Goal: Task Accomplishment & Management: Use online tool/utility

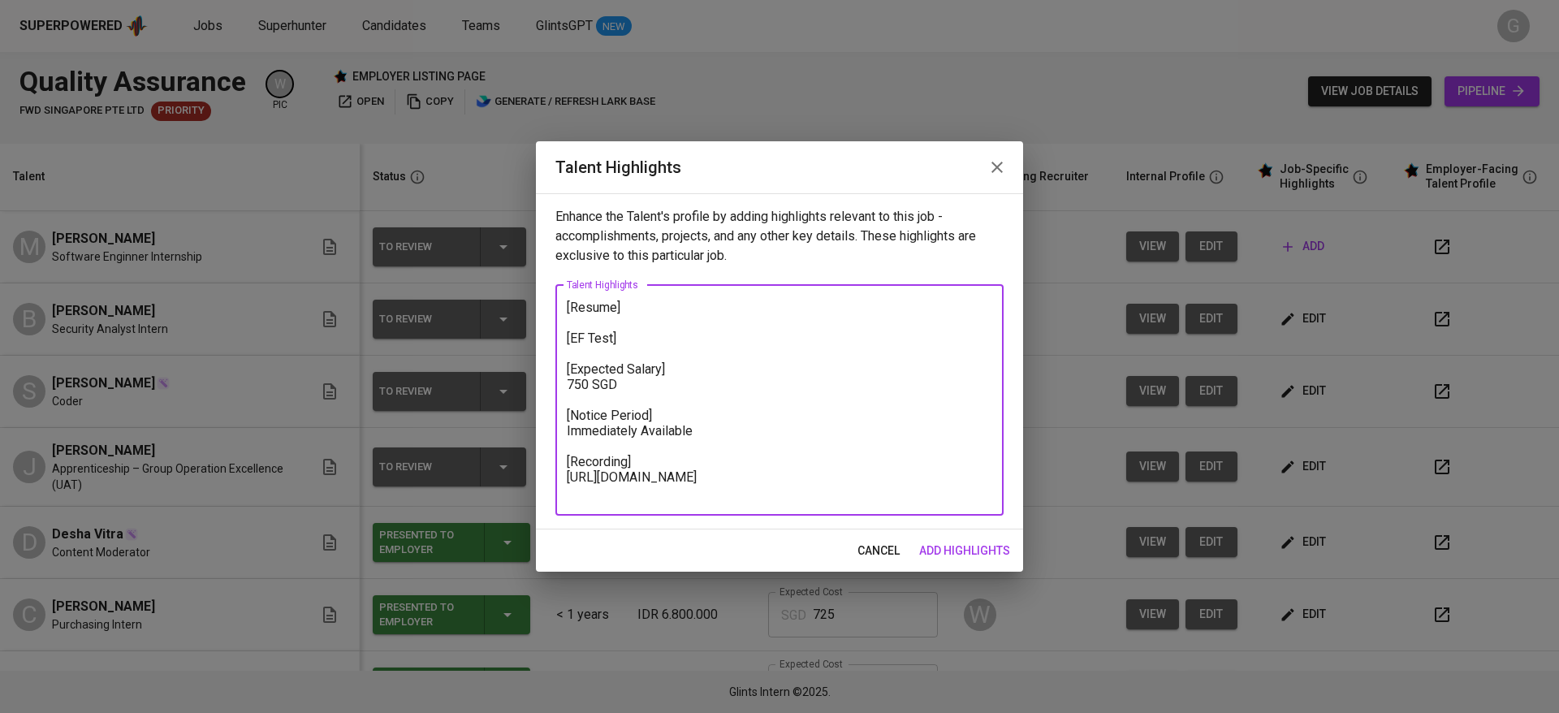
paste textarea "9l51161xe6fx98qztm6"
type textarea "[Resume] [EF Test] [Expected Salary] 750 SGD [Notice Period] Immediately Availa…"
click at [970, 554] on span "add highlights" at bounding box center [964, 551] width 91 height 20
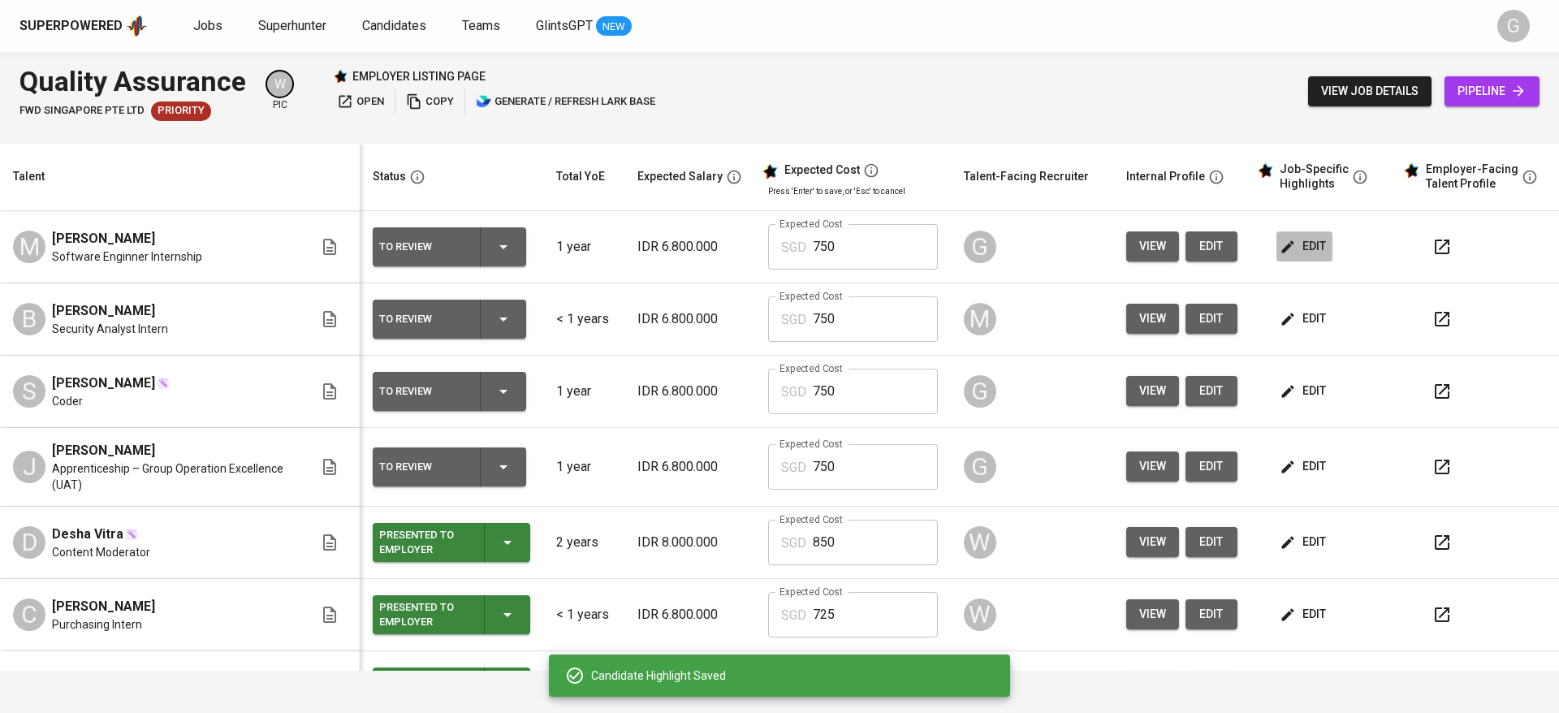
click at [1283, 243] on span "edit" at bounding box center [1304, 246] width 43 height 20
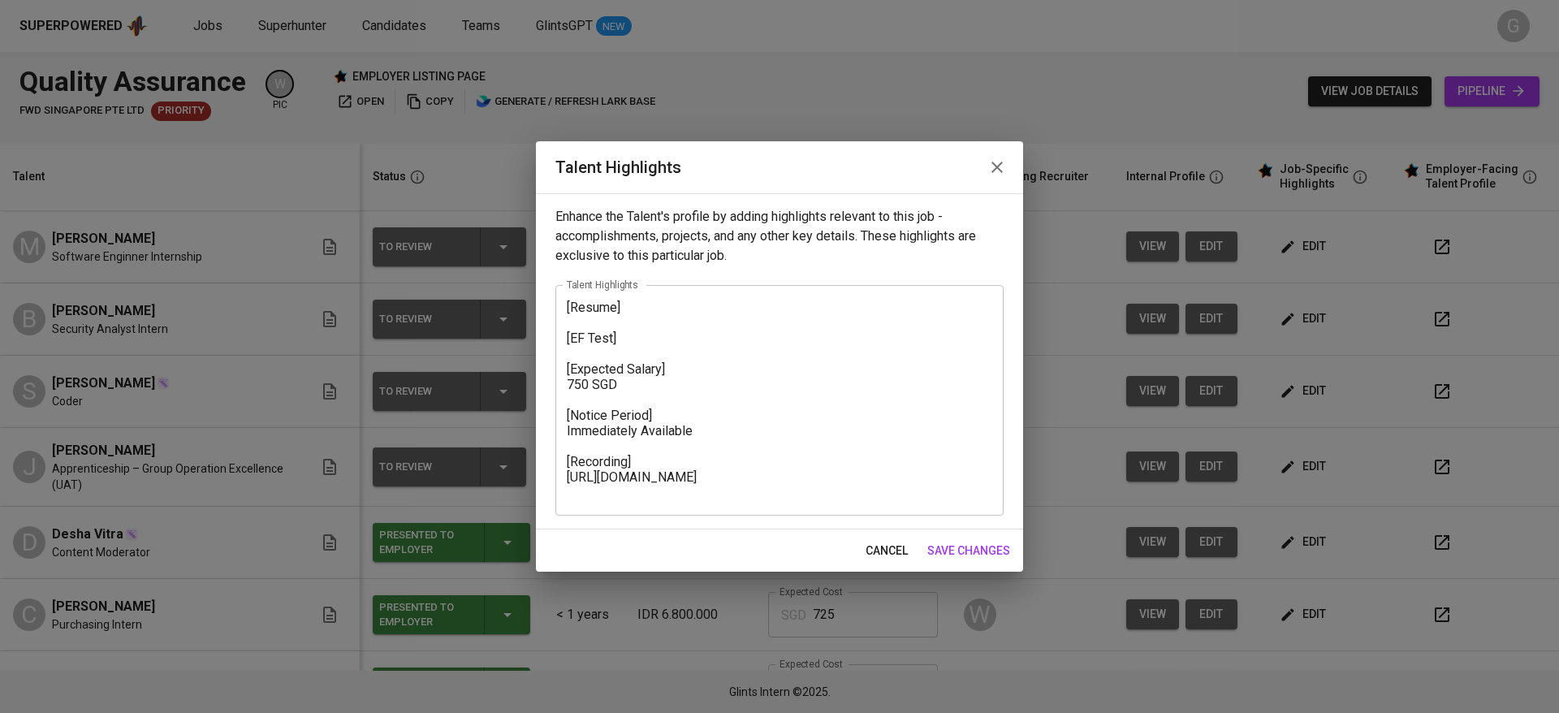
click at [570, 304] on textarea "[Resume] [EF Test] [Expected Salary] 750 SGD [Notice Period] Immediately Availa…" at bounding box center [779, 400] width 425 height 201
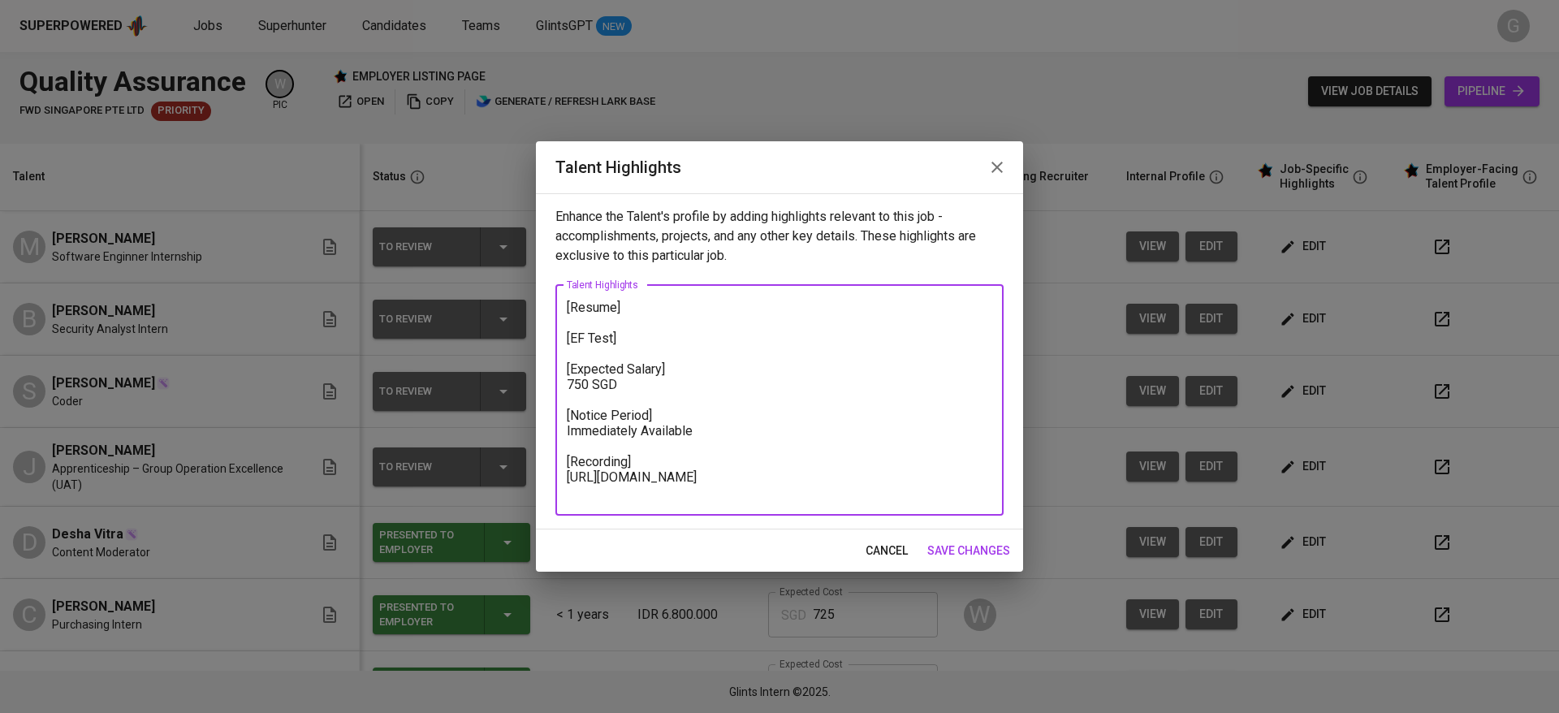
paste textarea "Marco Philips is a fresh graduate in Informatics Engineering (D3) from Batam St…"
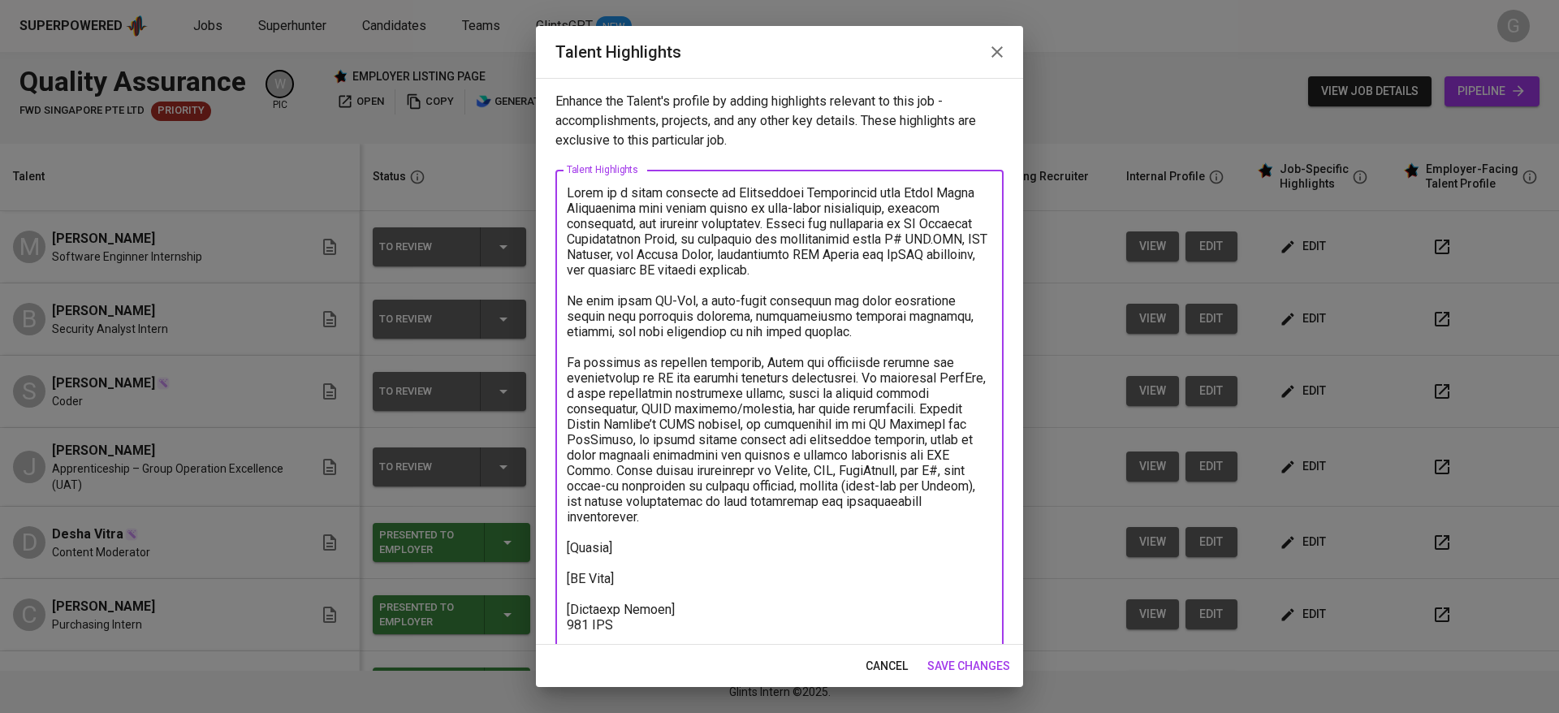
click at [862, 356] on textarea at bounding box center [779, 462] width 425 height 555
drag, startPoint x: 819, startPoint y: 512, endPoint x: 538, endPoint y: 186, distance: 430.6
click at [538, 186] on div "Enhance the Talent's profile by adding highlights relevant to this job - accomp…" at bounding box center [779, 361] width 487 height 567
paste textarea "Philips is a fresh graduate in Informatics Engineering from Batam State Polytec…"
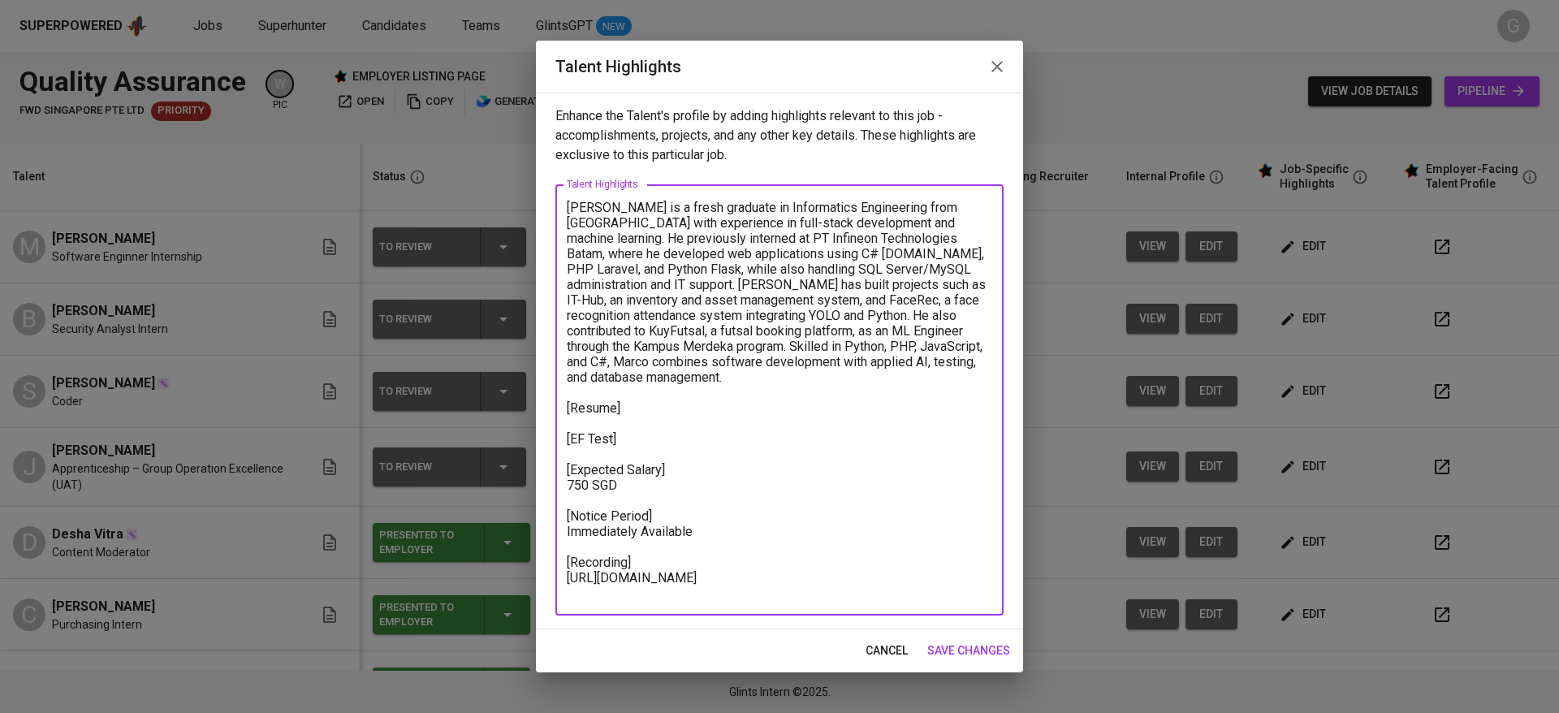
drag, startPoint x: 606, startPoint y: 206, endPoint x: 648, endPoint y: 200, distance: 42.7
click at [648, 200] on textarea "Marco Philips is a fresh graduate in Informatics Engineering from Batam State P…" at bounding box center [779, 400] width 425 height 401
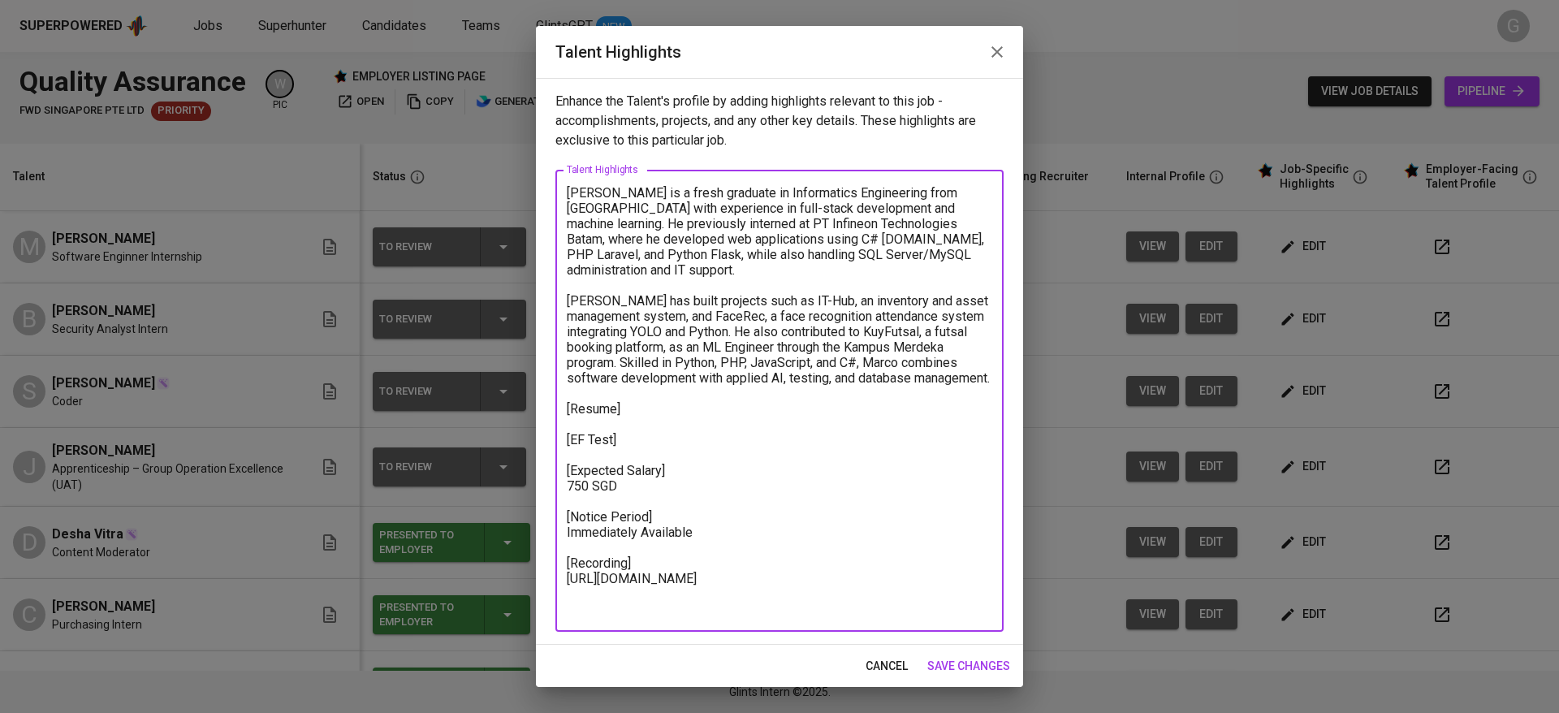
drag, startPoint x: 728, startPoint y: 366, endPoint x: 741, endPoint y: 394, distance: 30.5
click at [741, 394] on textarea "Marco is a fresh graduate in Informatics Engineering from Batam State Polytechn…" at bounding box center [779, 401] width 425 height 432
paste textarea "https://glints.sg.larksuite.com/file/M8T6bPfKcozjA4xD35AlOlHkgye?from=from_copy…"
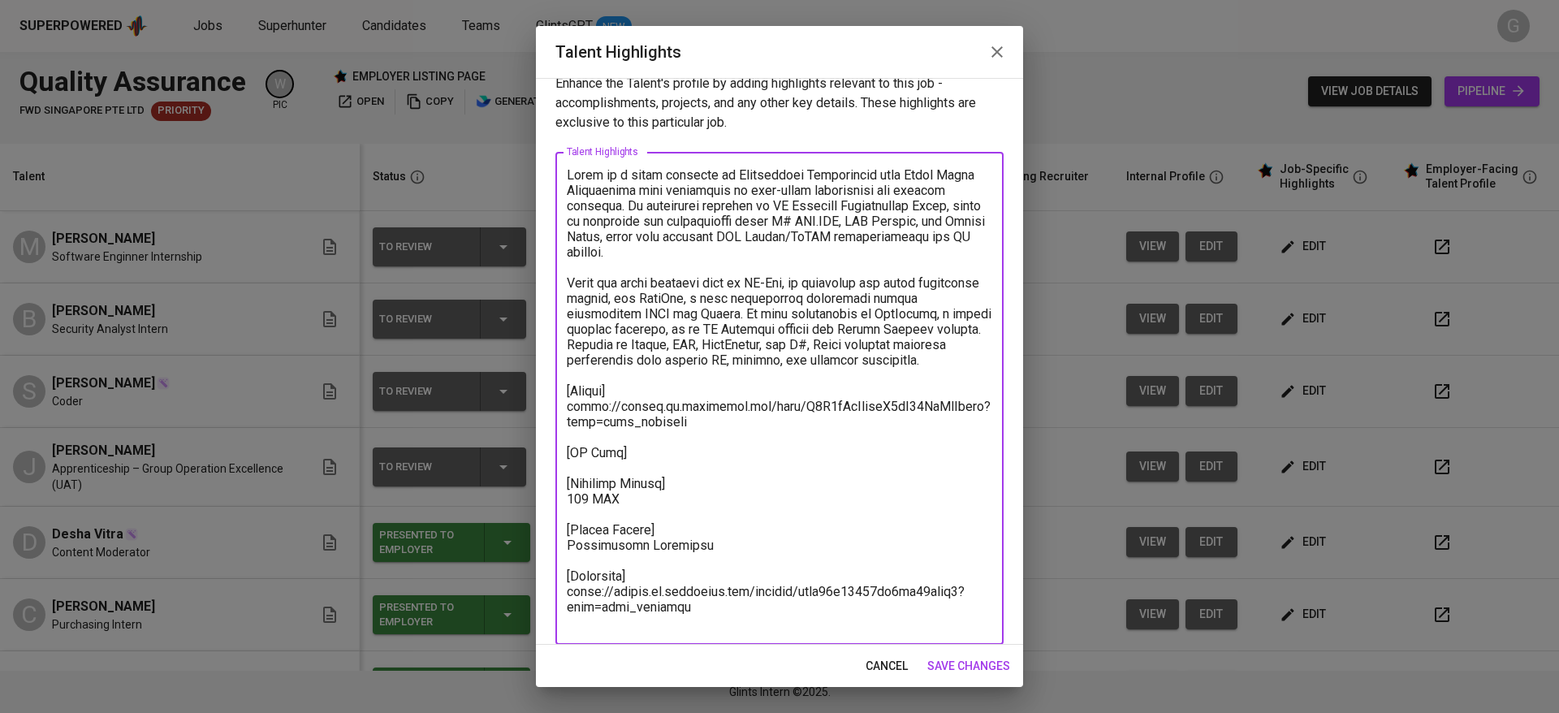
scroll to position [32, 0]
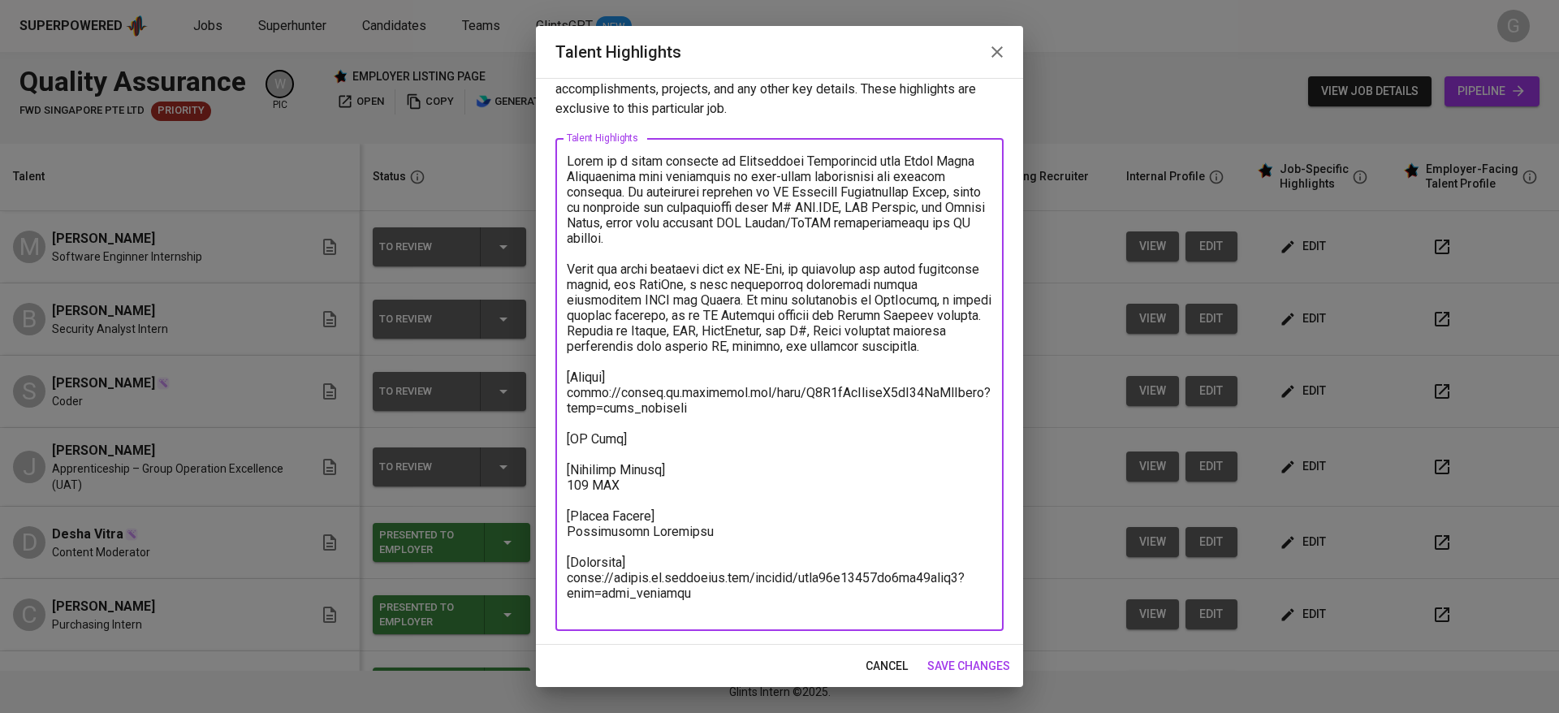
type textarea "Marco is a fresh graduate in Informatics Engineering from Batam State Polytechn…"
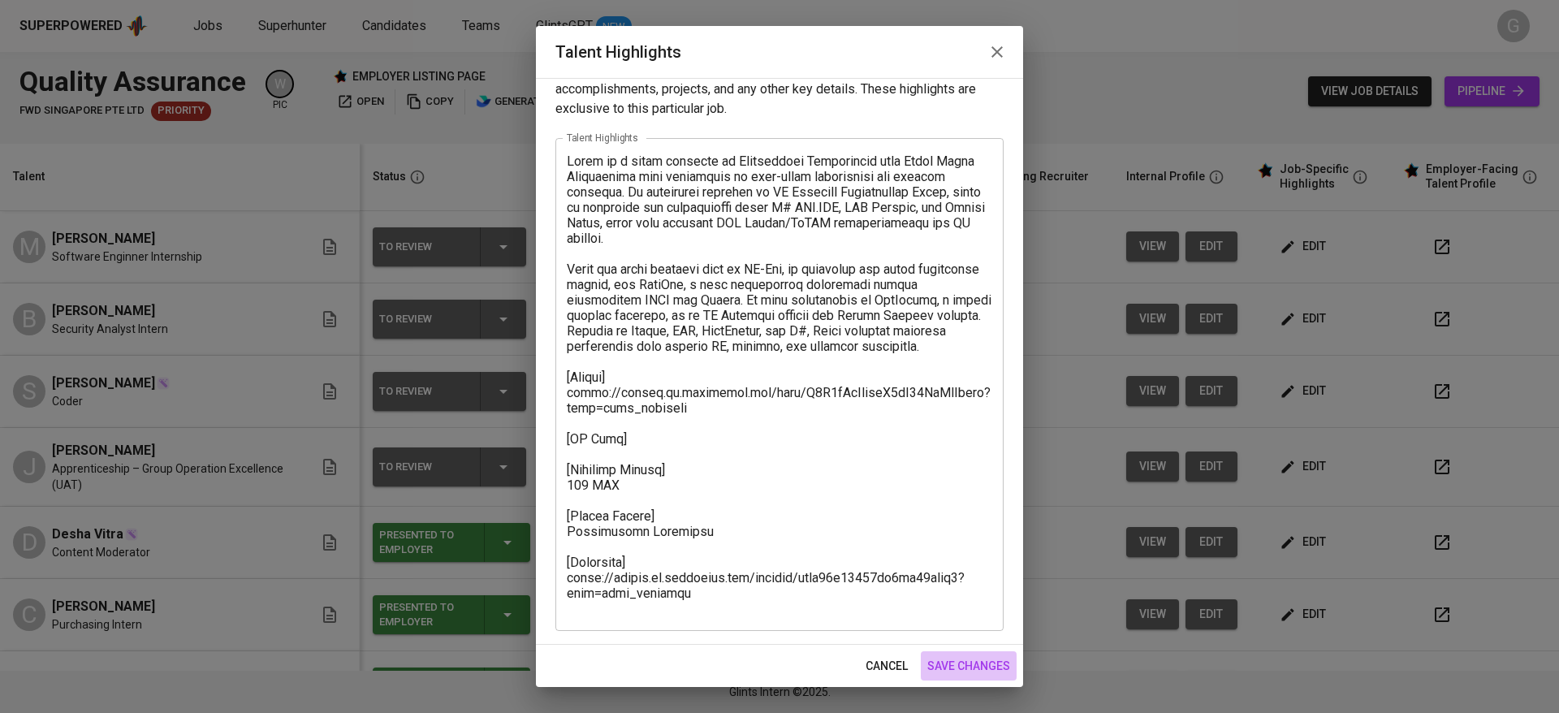
click at [962, 656] on span "save changes" at bounding box center [968, 666] width 83 height 20
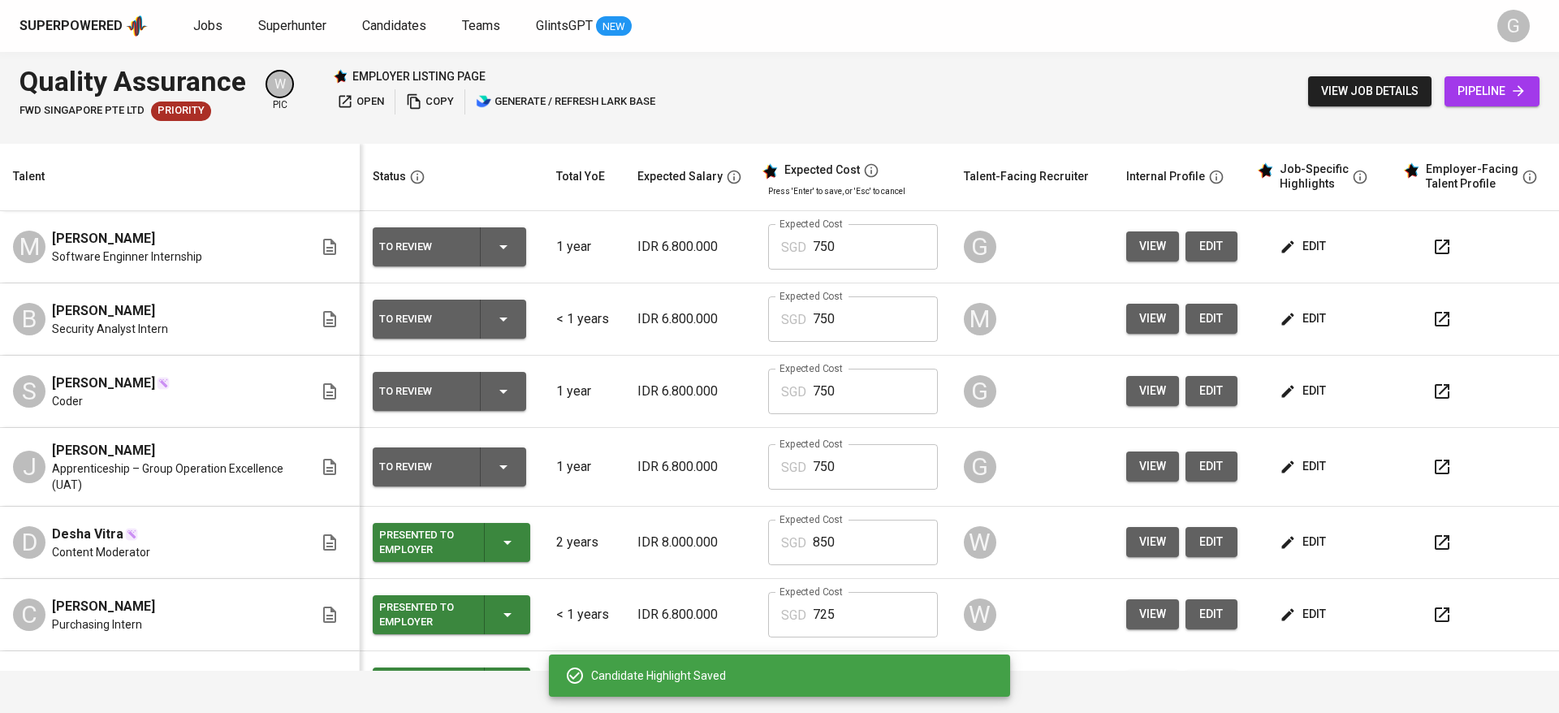
click at [1283, 236] on span "edit" at bounding box center [1304, 246] width 43 height 20
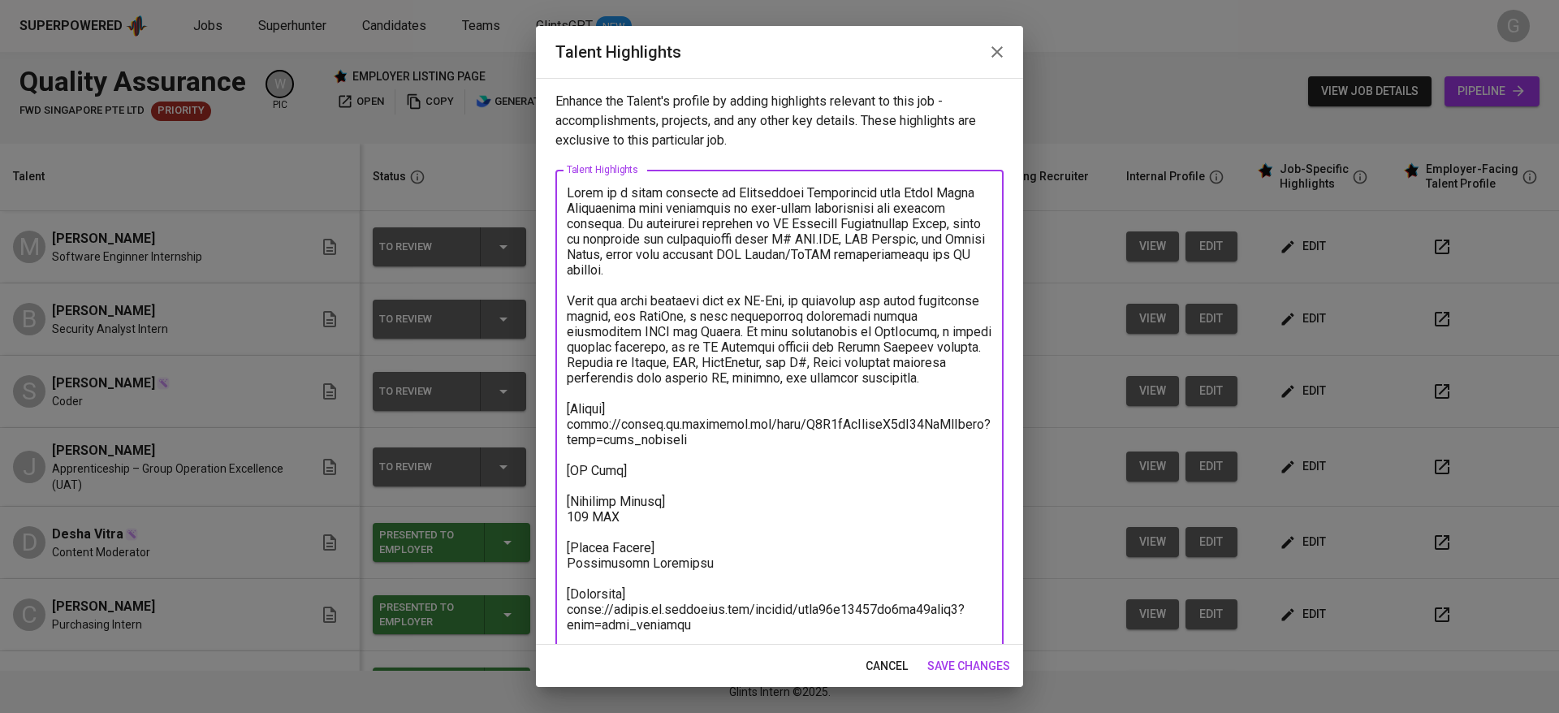
click at [637, 498] on textarea at bounding box center [779, 416] width 425 height 463
click at [639, 481] on textarea at bounding box center [779, 416] width 425 height 463
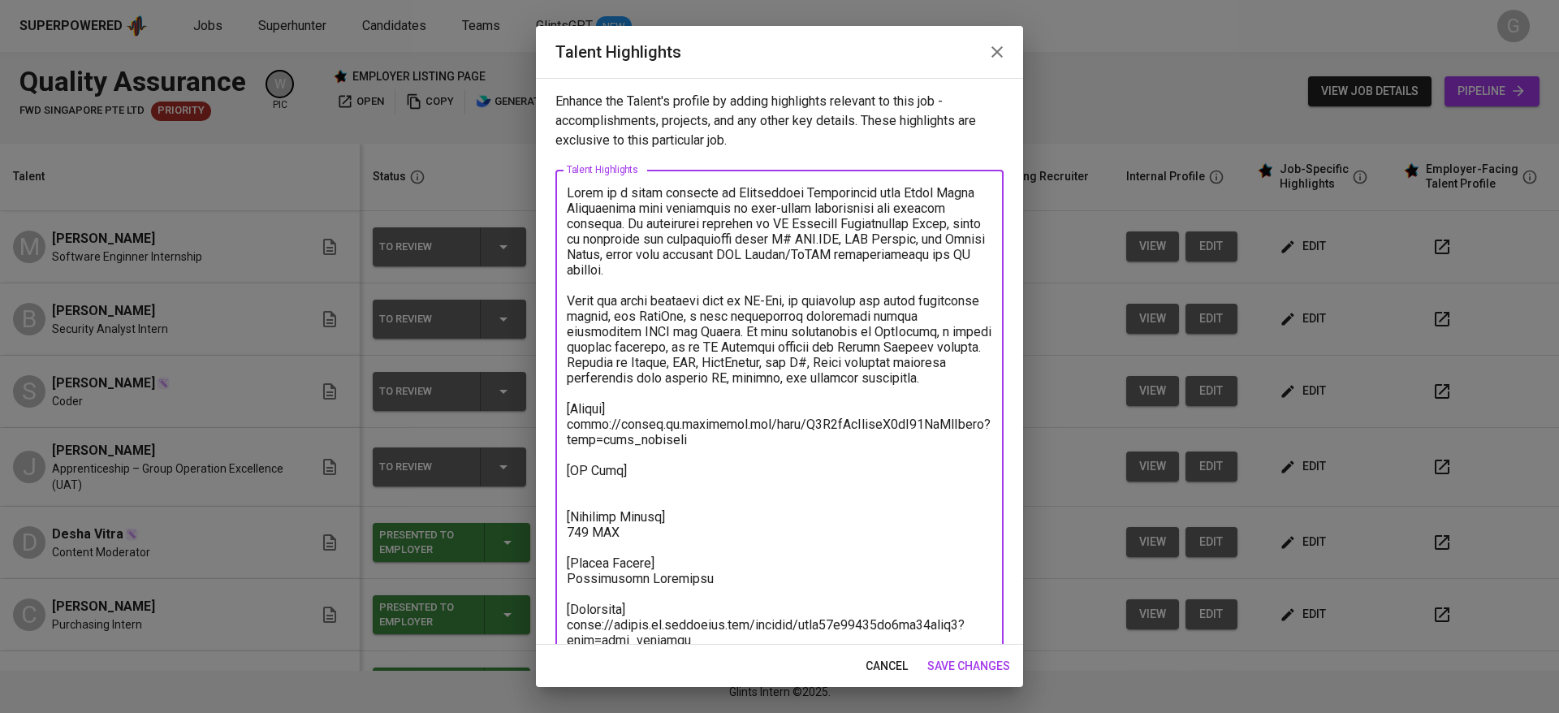
paste textarea "https://glints.sg.larksuite.com/file/Cz6YbEzKloAImWx9nhyluhOUgZ0?from=from_copy…"
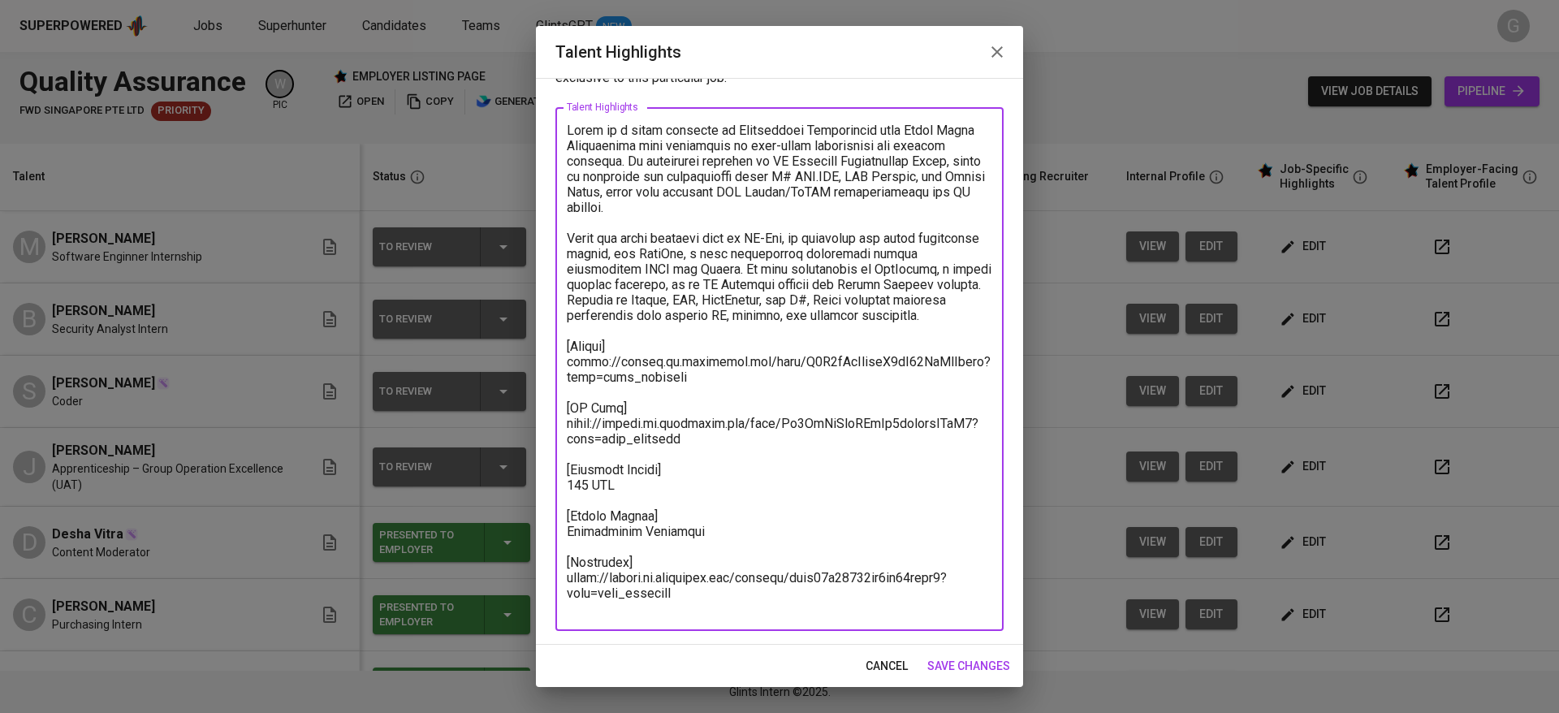
scroll to position [0, 0]
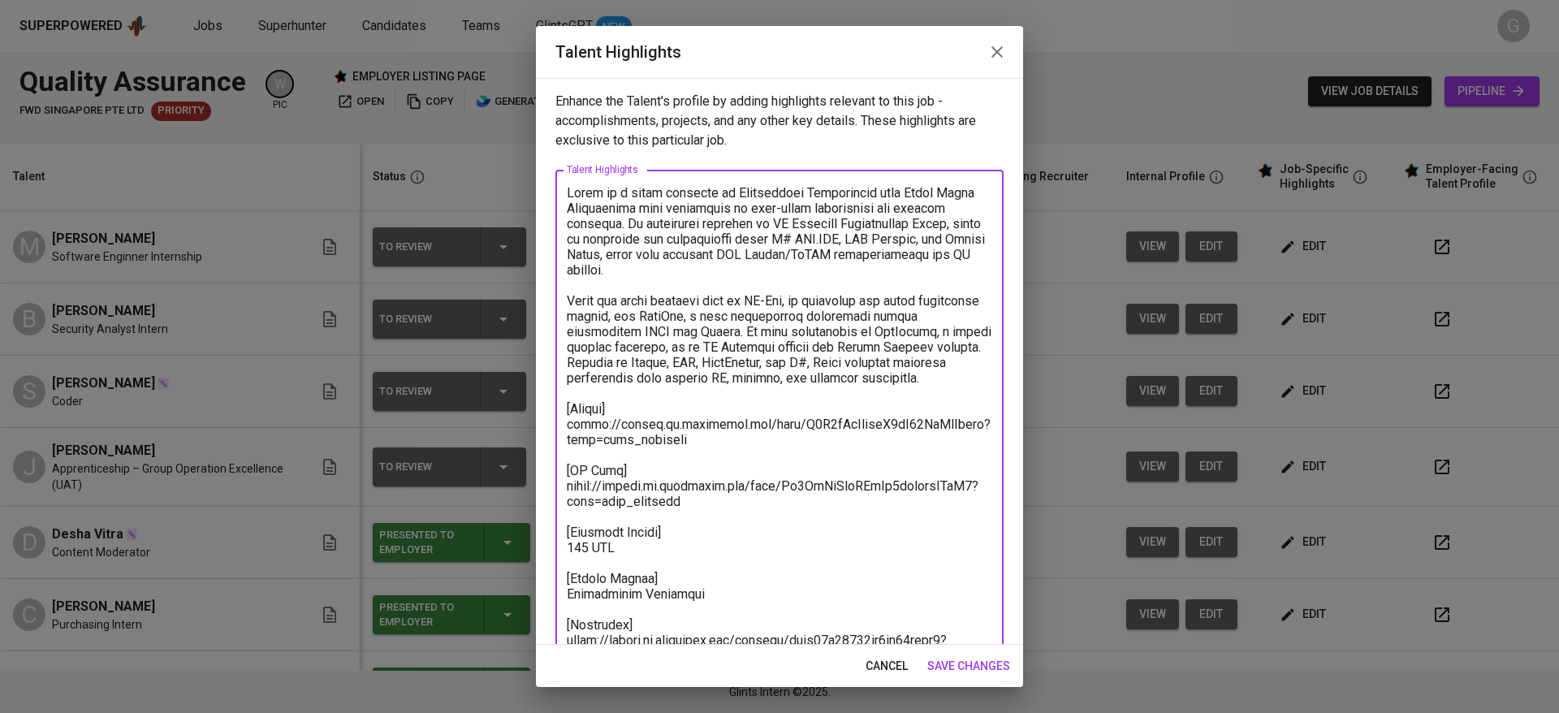
type textarea "Marco is a fresh graduate in Informatics Engineering from Batam State Polytechn…"
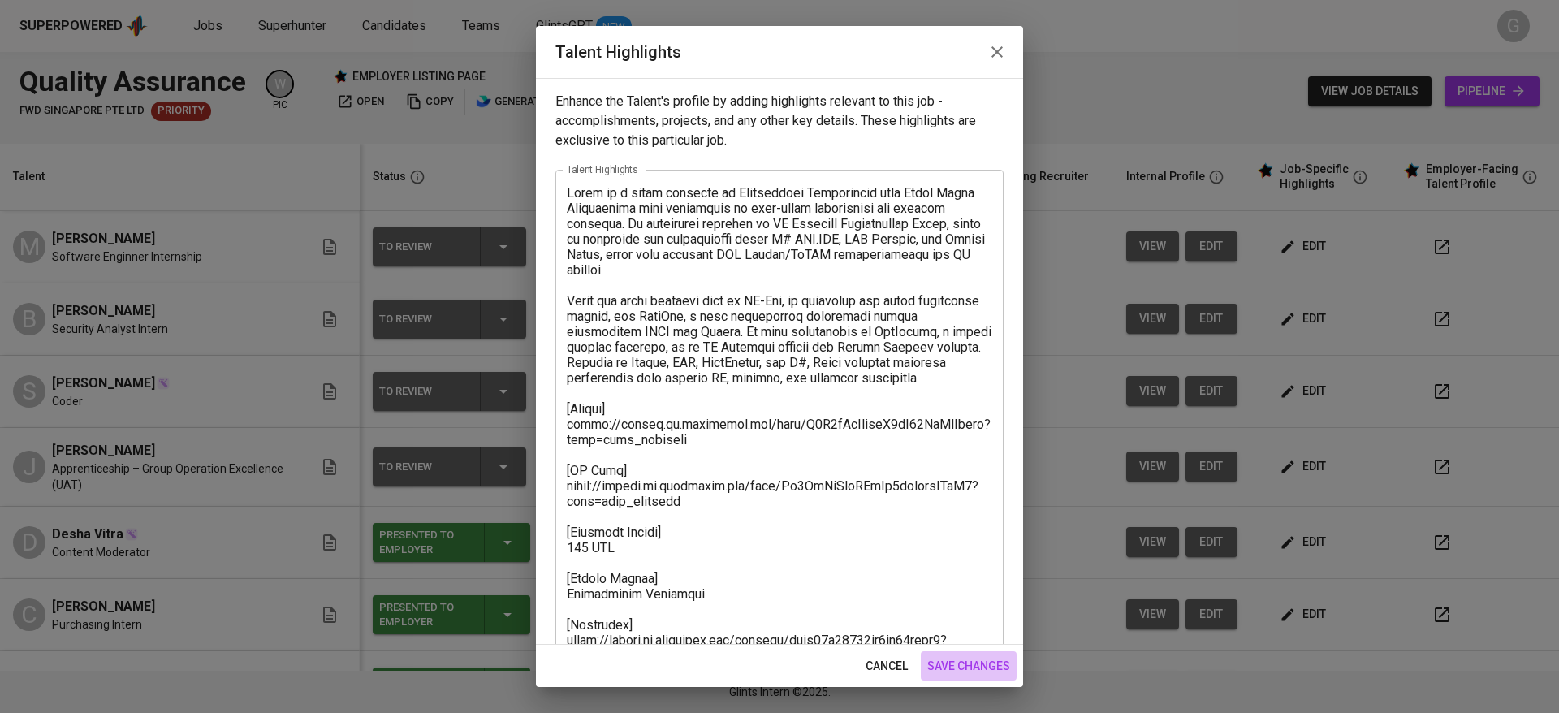
click at [963, 664] on span "save changes" at bounding box center [968, 666] width 83 height 20
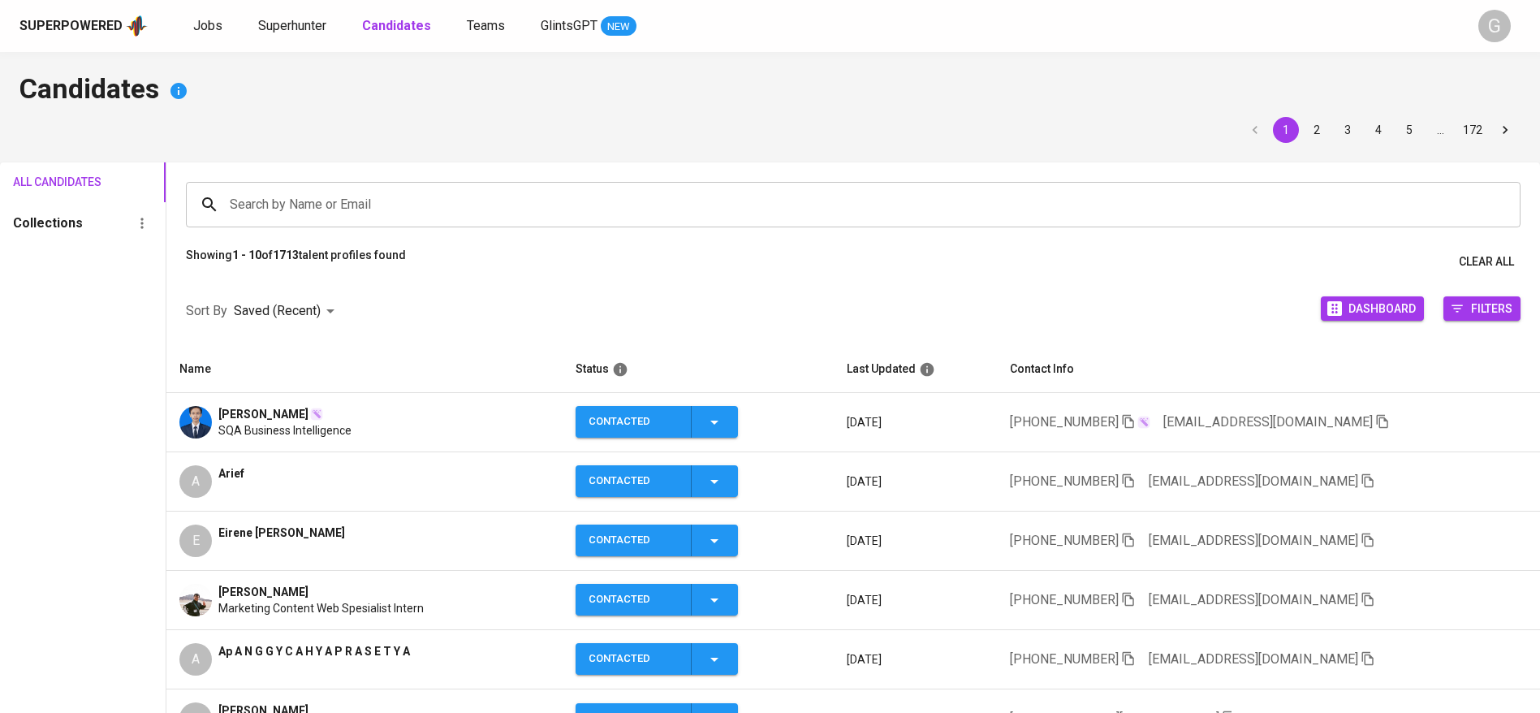
click at [372, 97] on h4 "Candidates" at bounding box center [769, 90] width 1501 height 39
drag, startPoint x: 1325, startPoint y: 418, endPoint x: 1305, endPoint y: 455, distance: 42.1
click at [1375, 418] on icon "button" at bounding box center [1382, 421] width 15 height 15
click at [201, 25] on span "Jobs" at bounding box center [207, 25] width 29 height 15
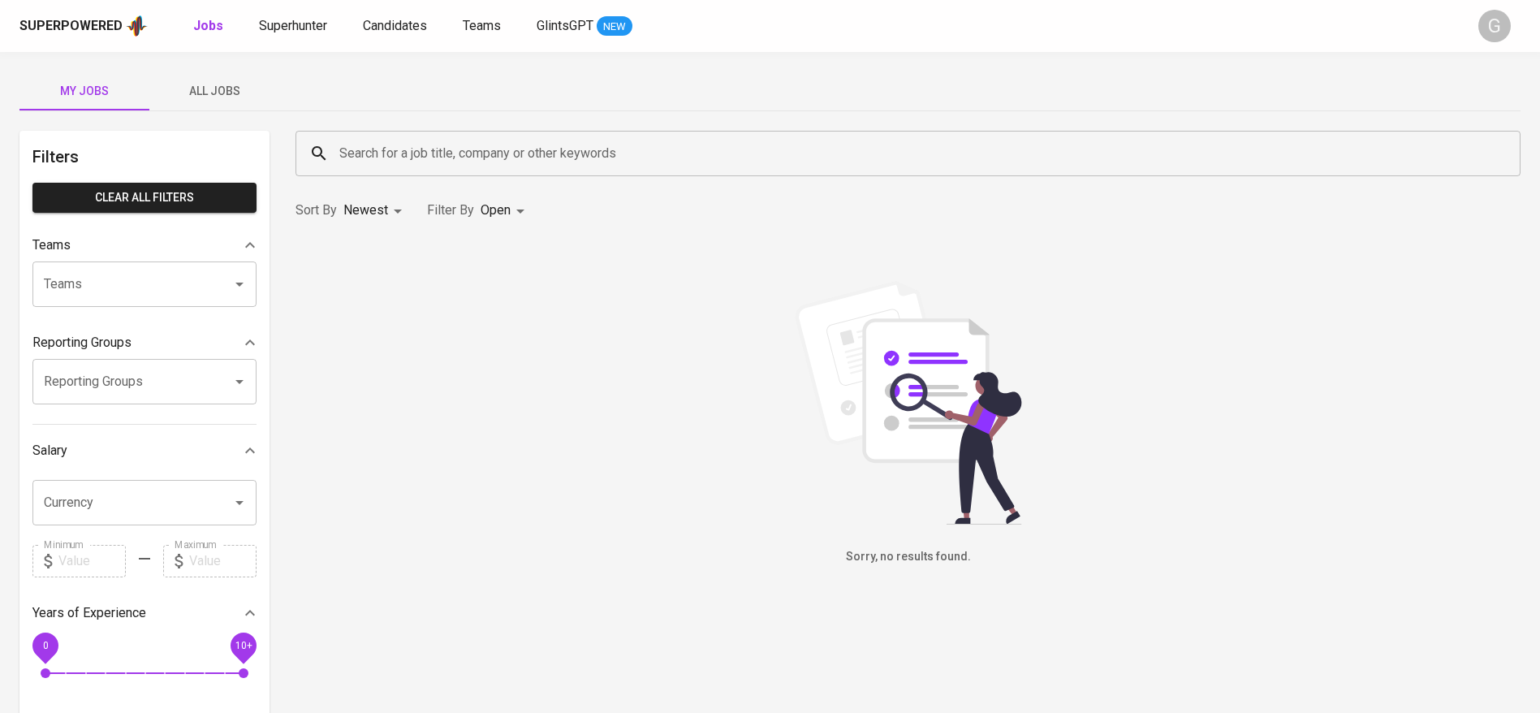
click at [194, 88] on span "All Jobs" at bounding box center [214, 91] width 110 height 20
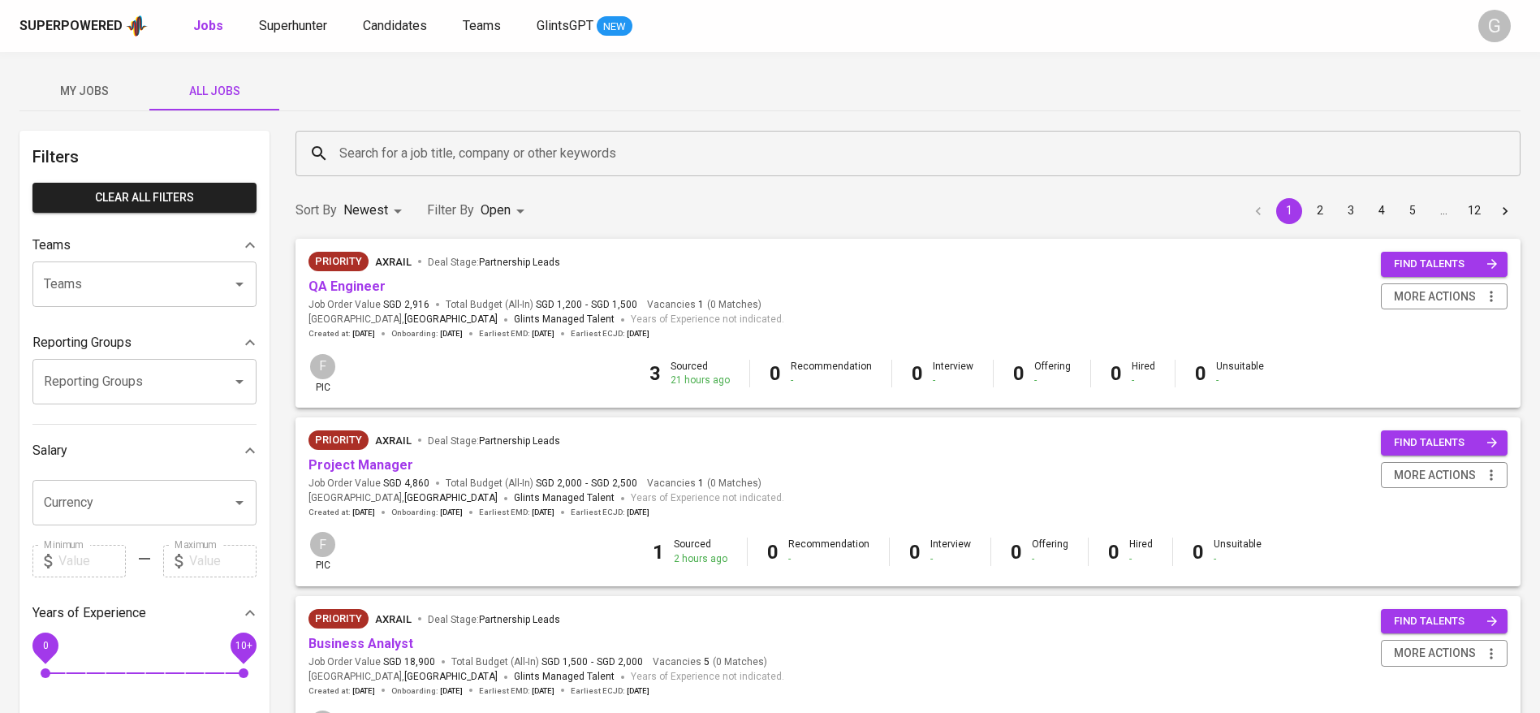
click at [419, 170] on div "Search for a job title, company or other keywords" at bounding box center [908, 153] width 1225 height 45
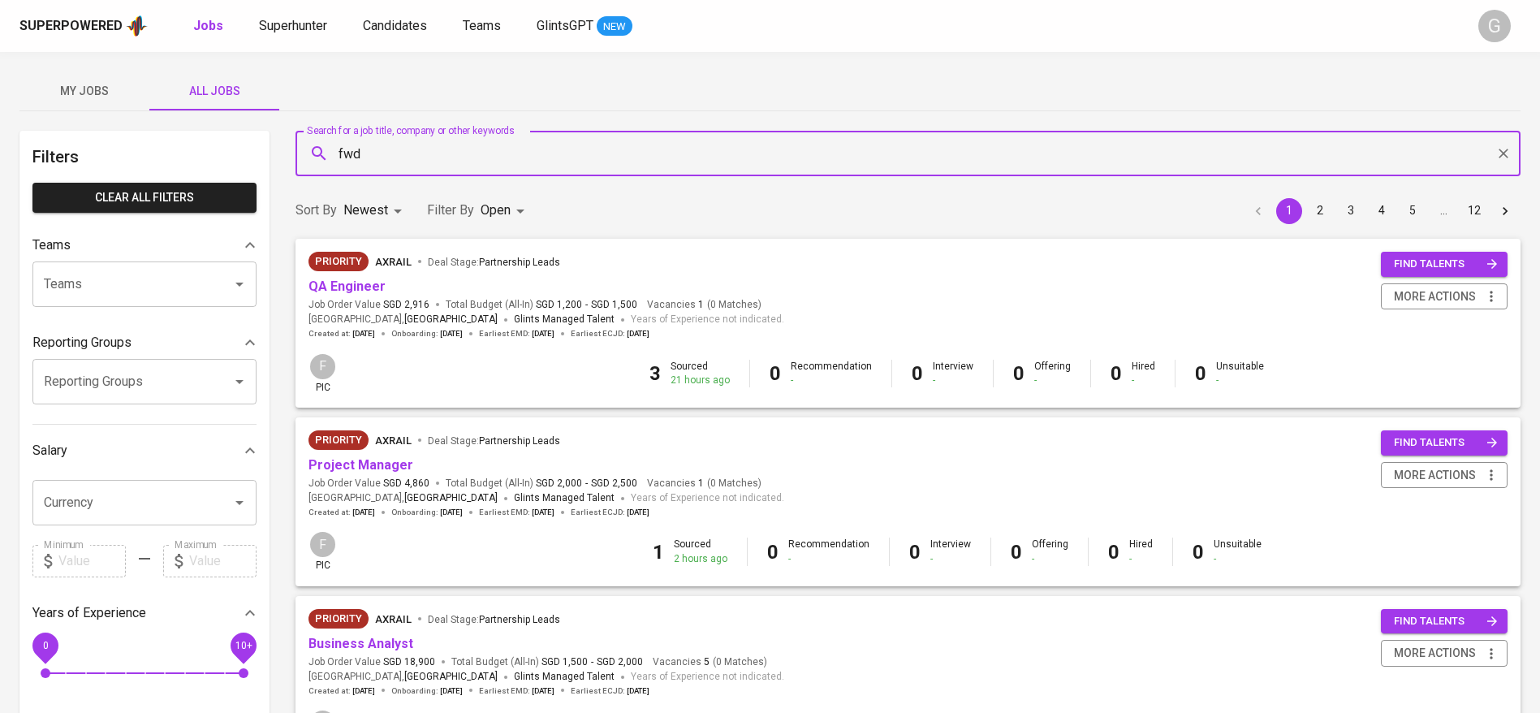
type input "fwd"
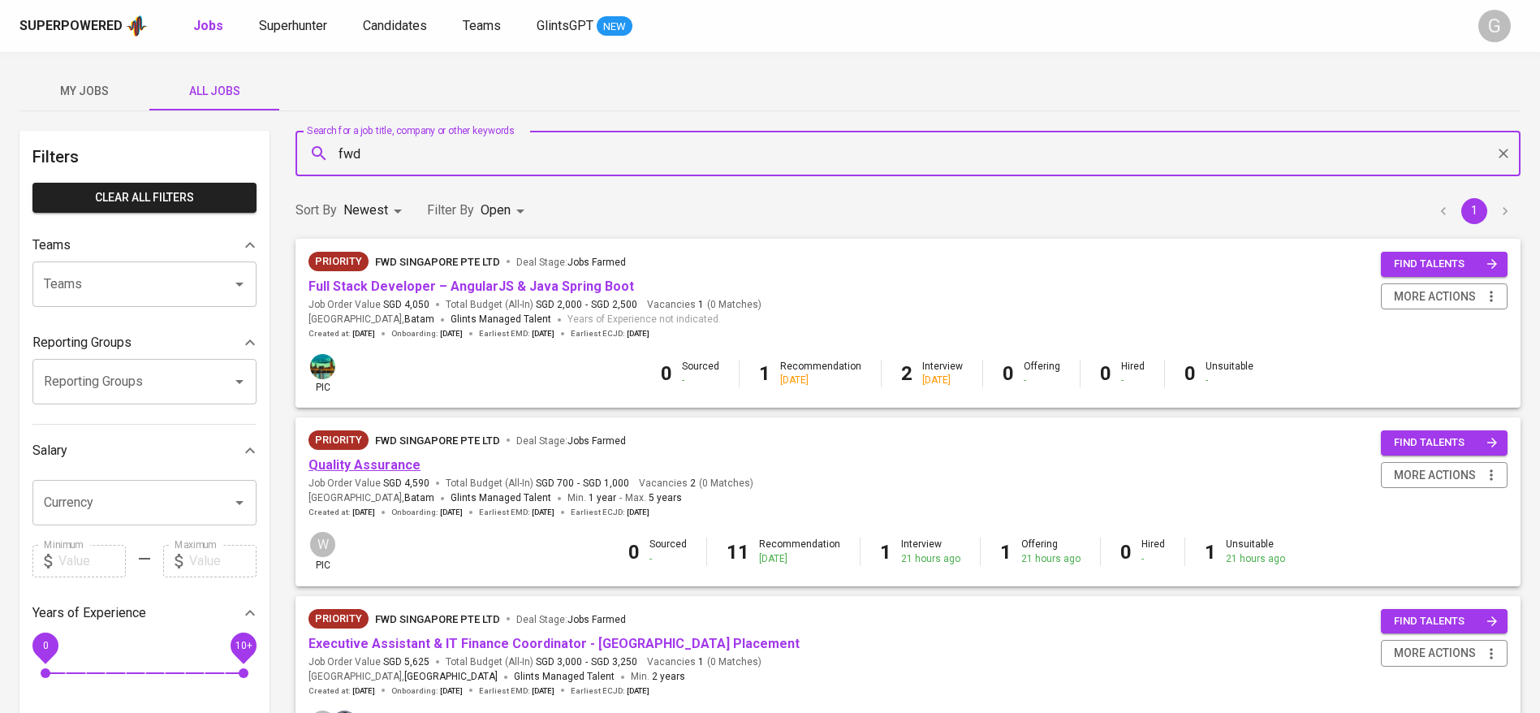
click at [402, 464] on link "Quality Assurance" at bounding box center [365, 464] width 112 height 15
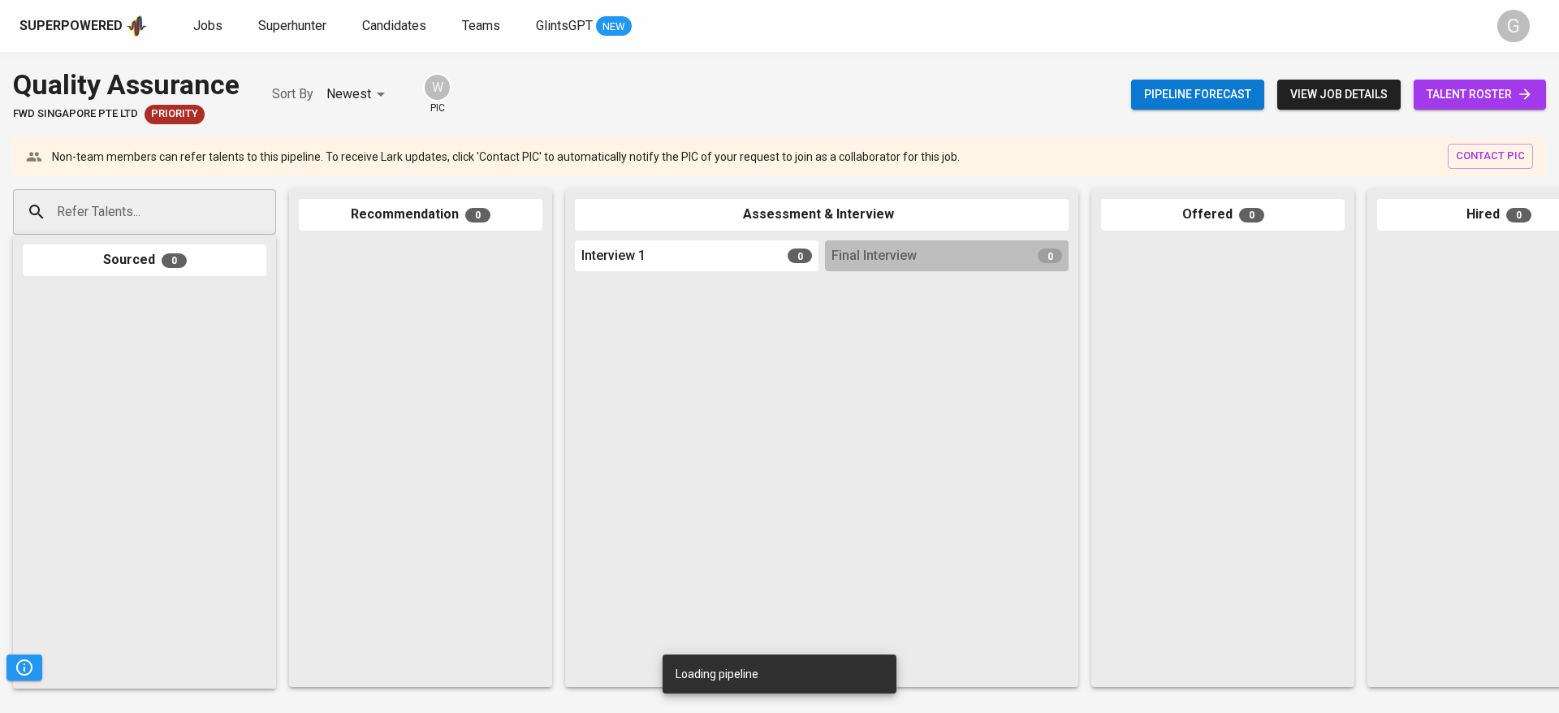
click at [1528, 96] on icon at bounding box center [1524, 94] width 11 height 11
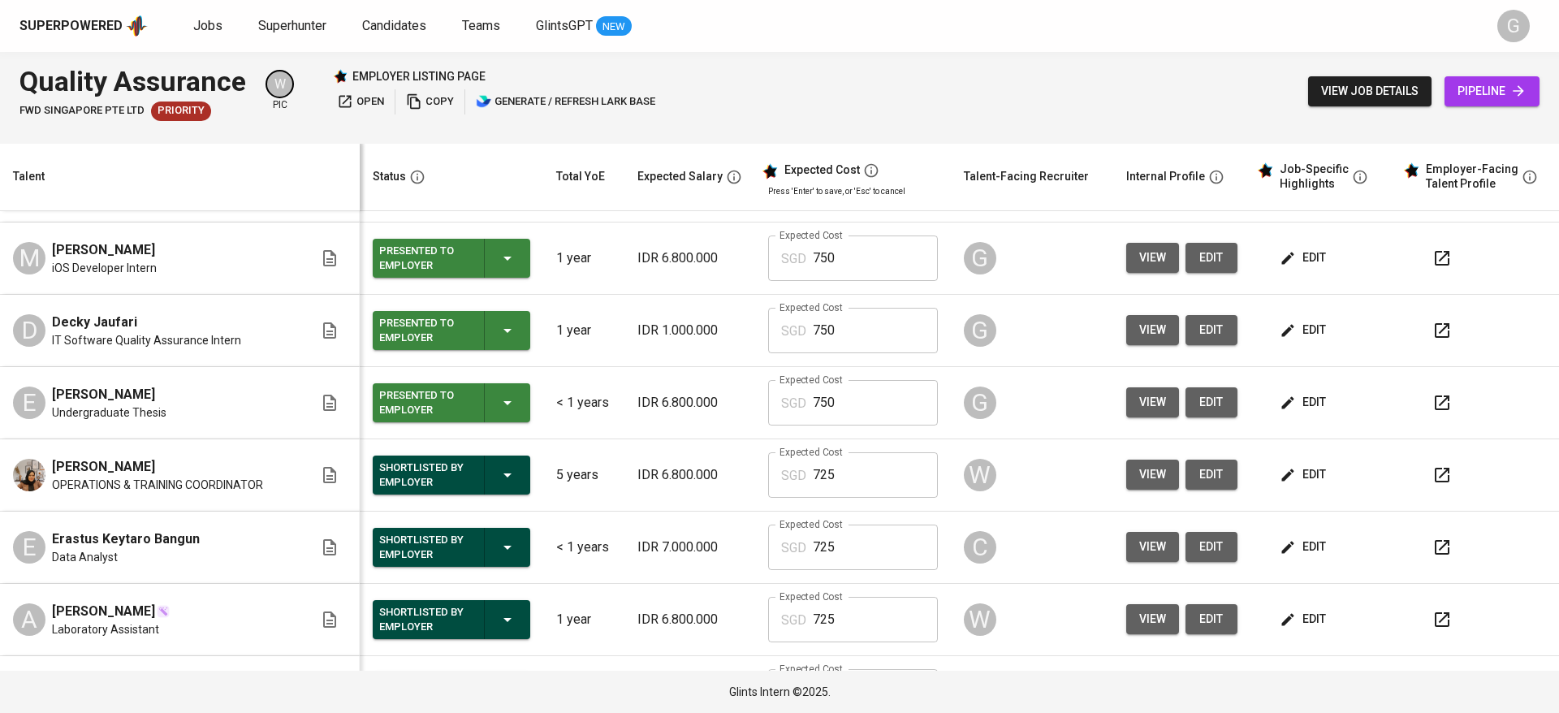
scroll to position [609, 0]
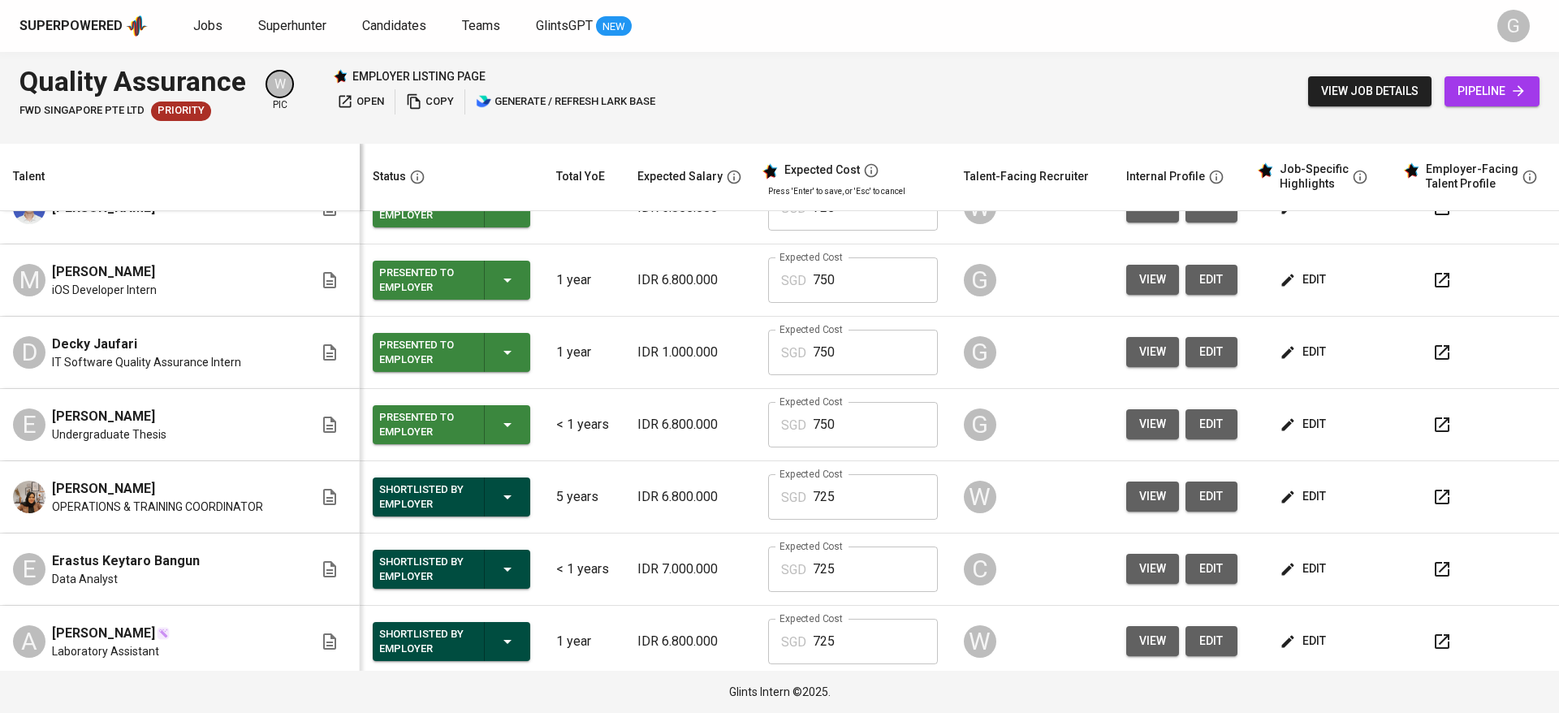
scroll to position [487, 0]
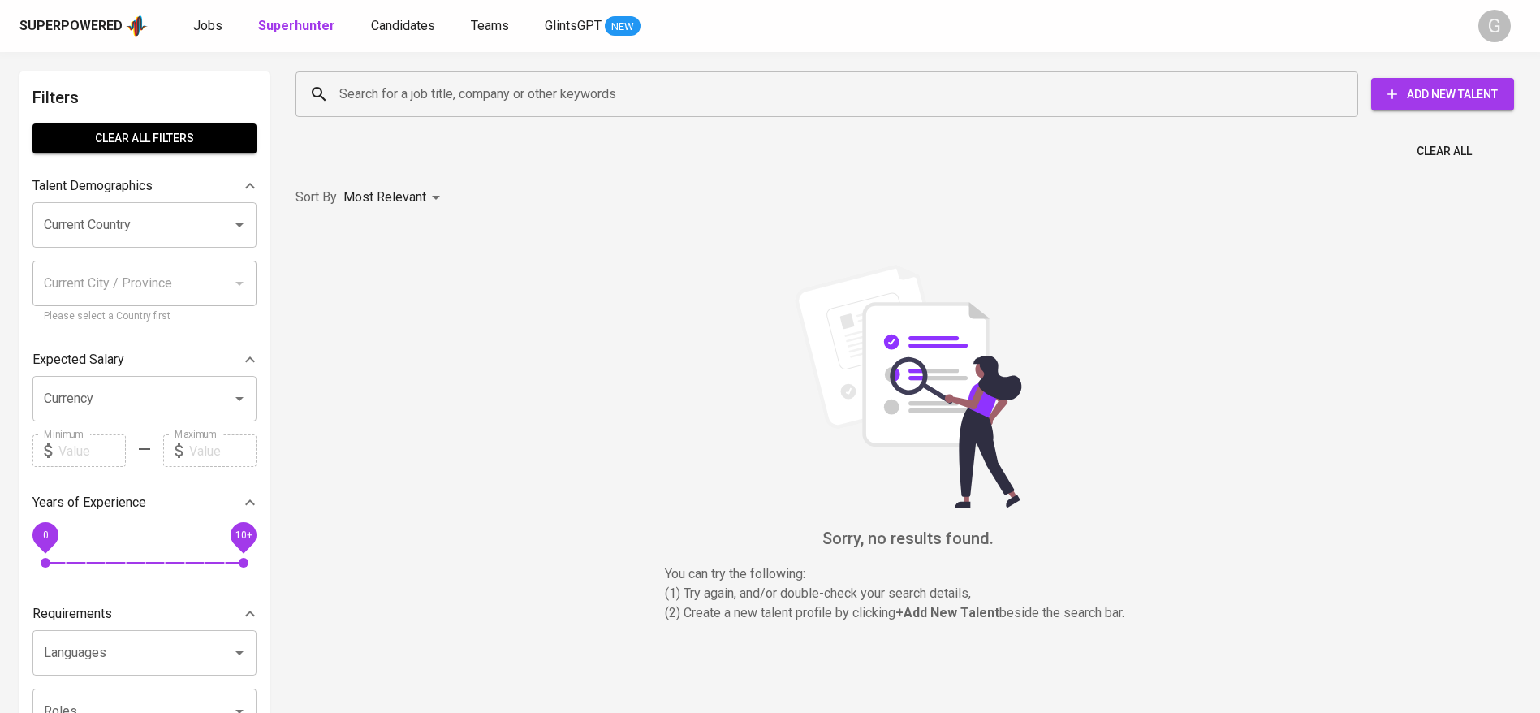
click at [415, 97] on input "Search for a job title, company or other keywords" at bounding box center [830, 94] width 991 height 31
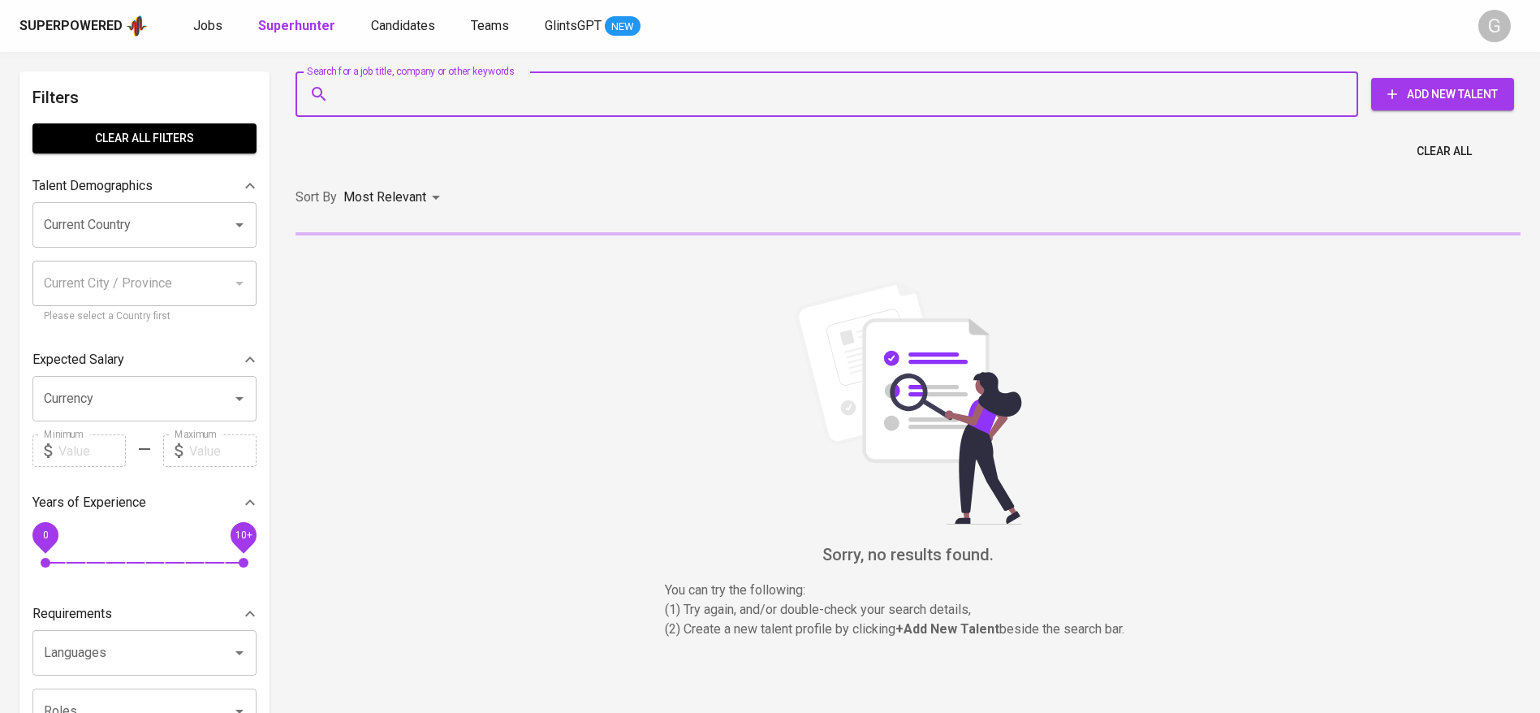
paste input "[EMAIL_ADDRESS][DOMAIN_NAME]"
type input "[EMAIL_ADDRESS][DOMAIN_NAME]"
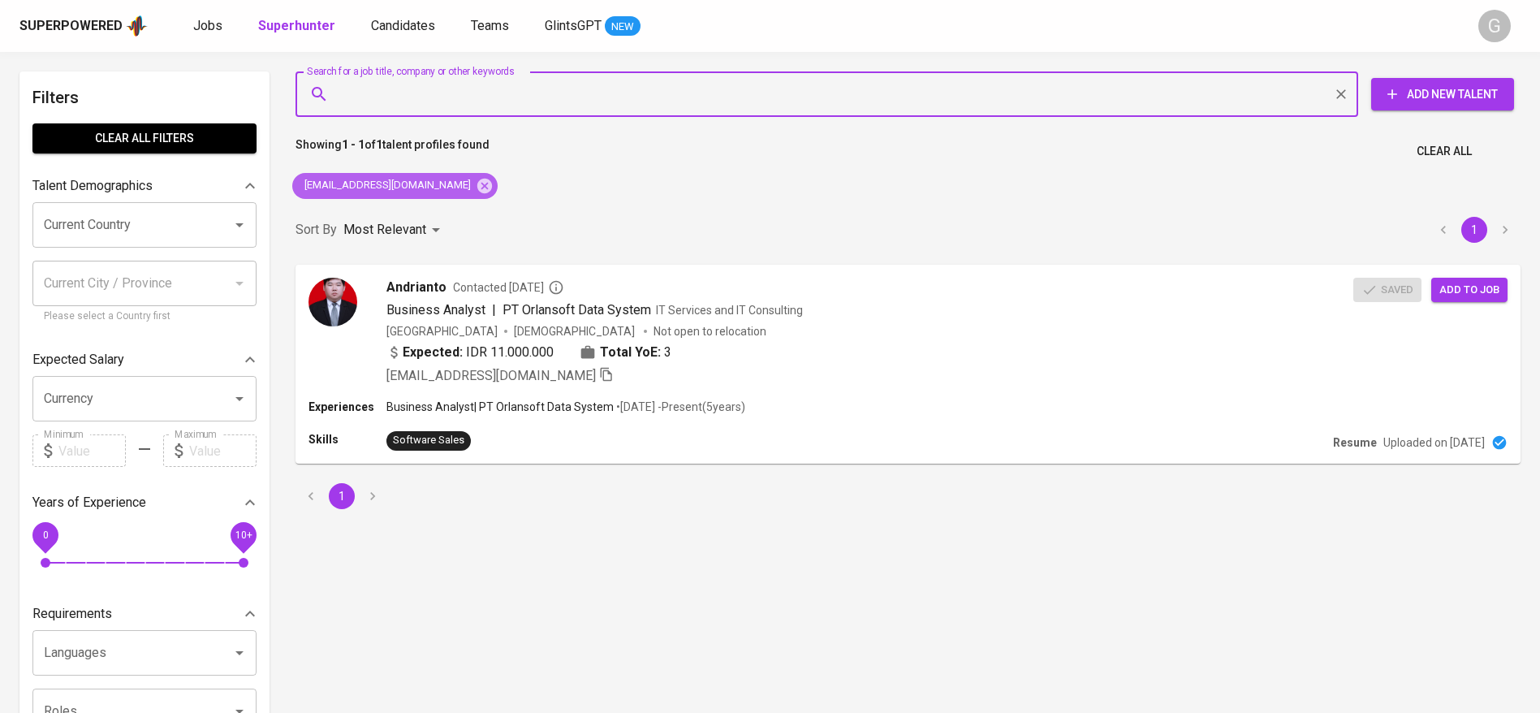
drag, startPoint x: 467, startPoint y: 189, endPoint x: 389, endPoint y: 58, distance: 152.9
click at [477, 189] on icon at bounding box center [484, 185] width 15 height 15
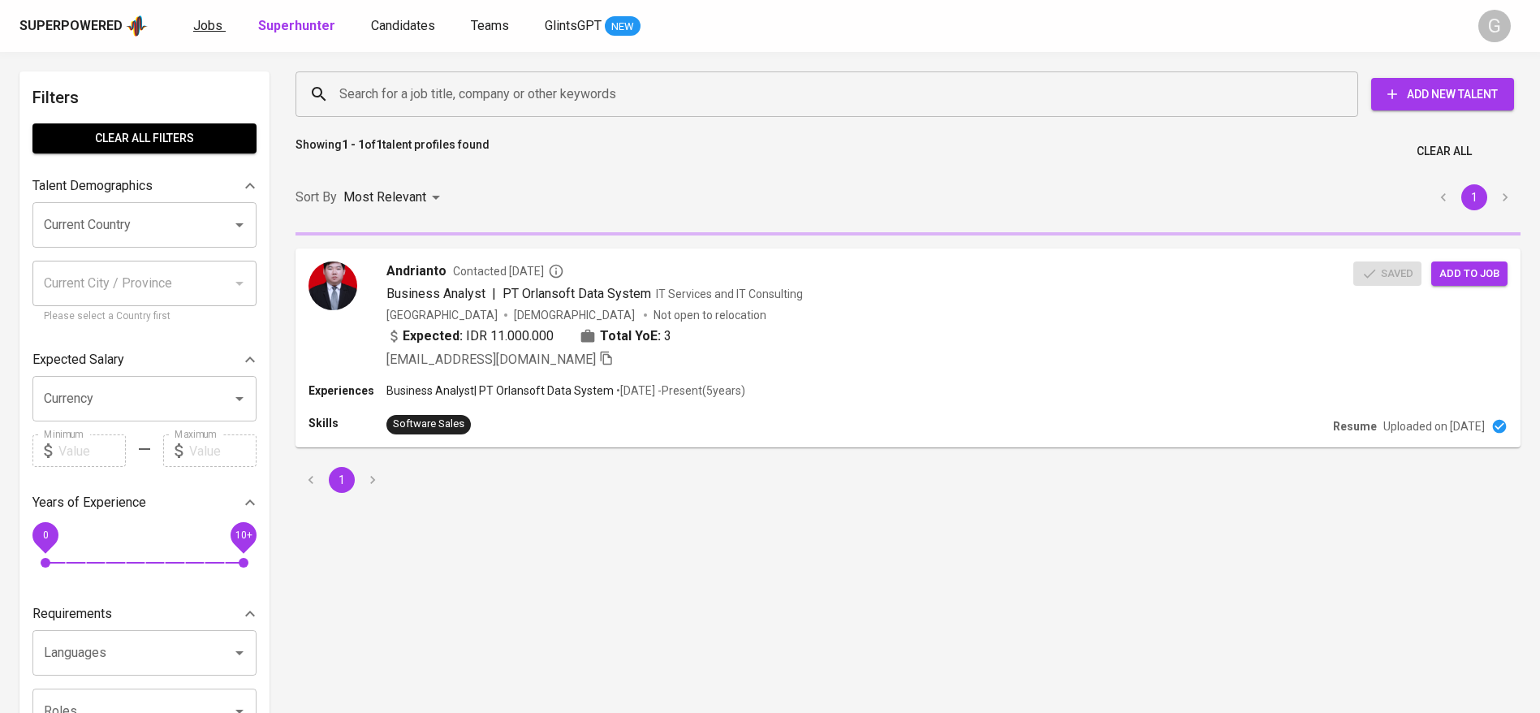
click at [208, 31] on span "Jobs" at bounding box center [207, 25] width 29 height 15
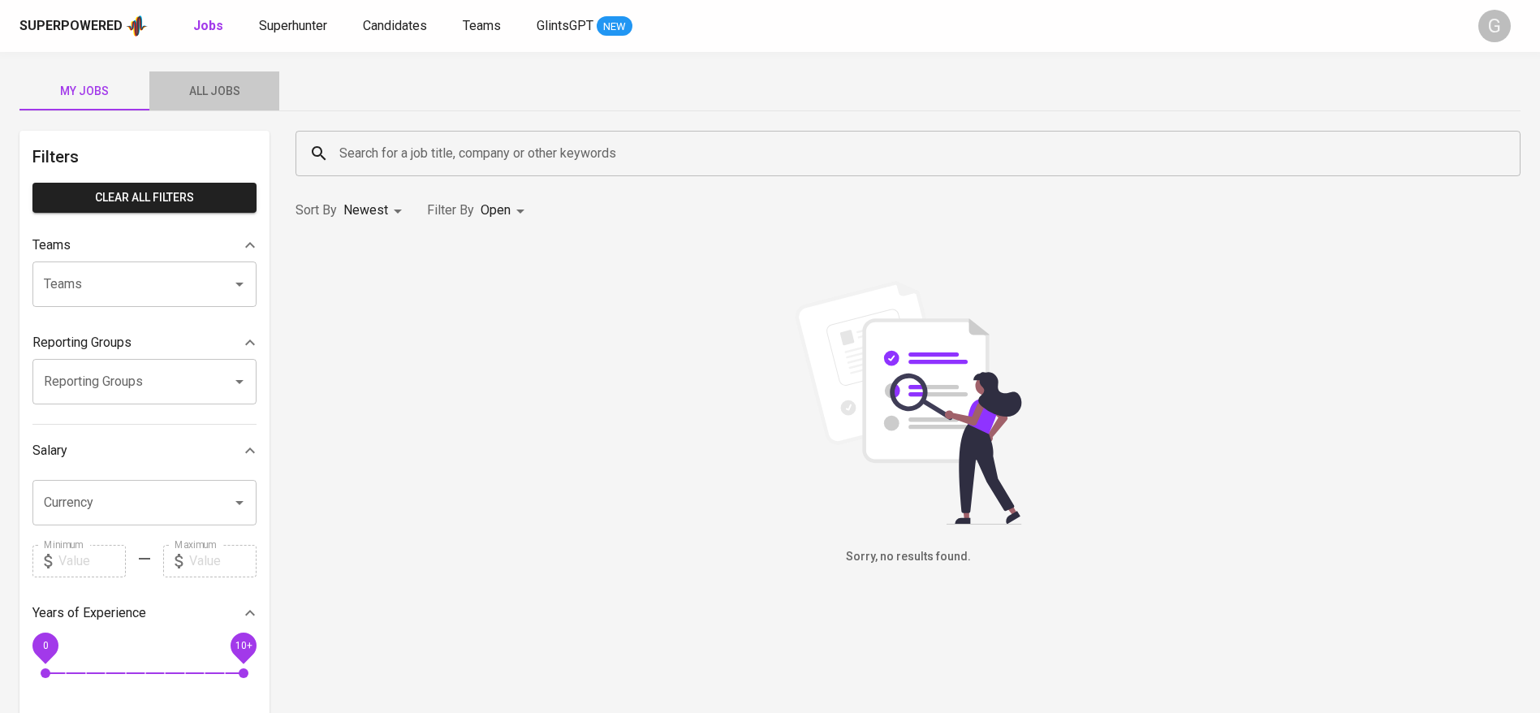
click at [208, 98] on span "All Jobs" at bounding box center [214, 91] width 110 height 20
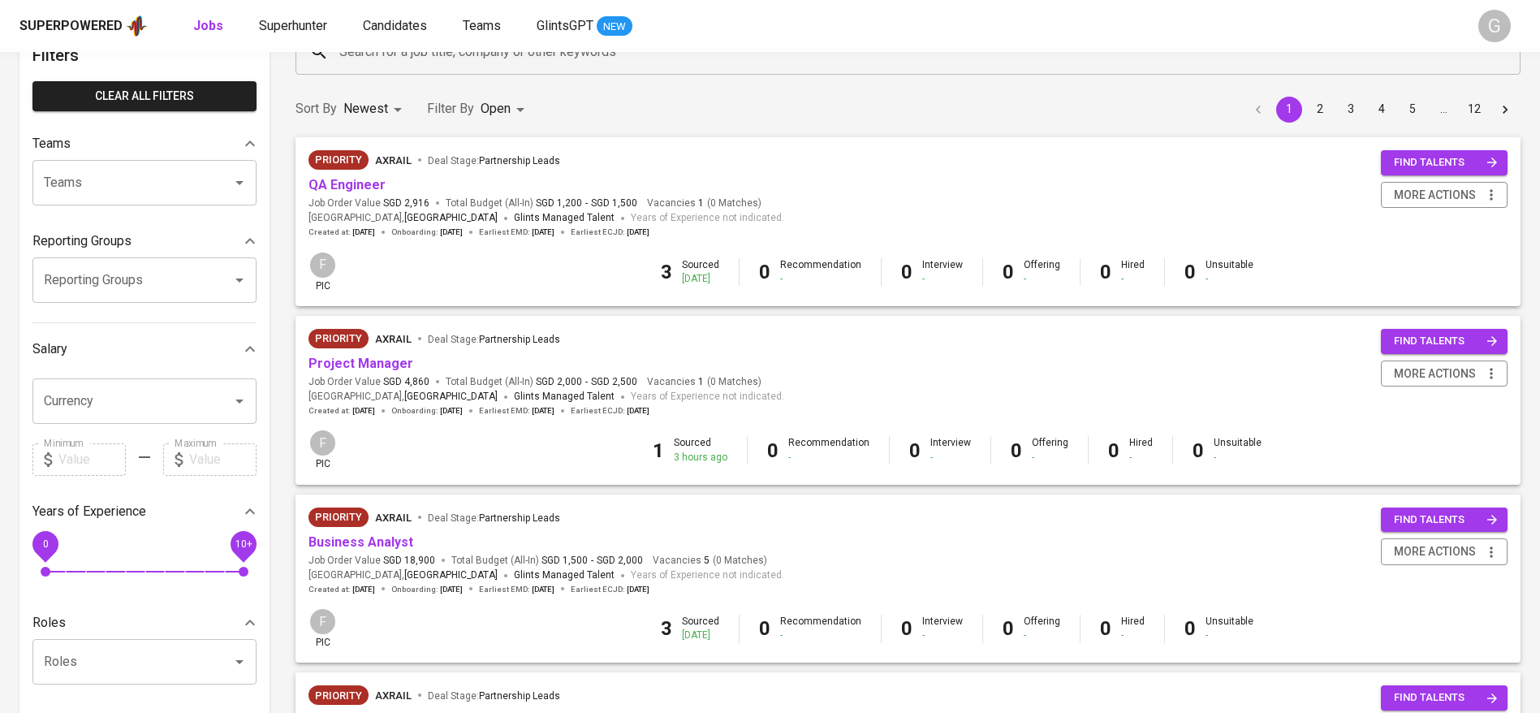
scroll to position [244, 0]
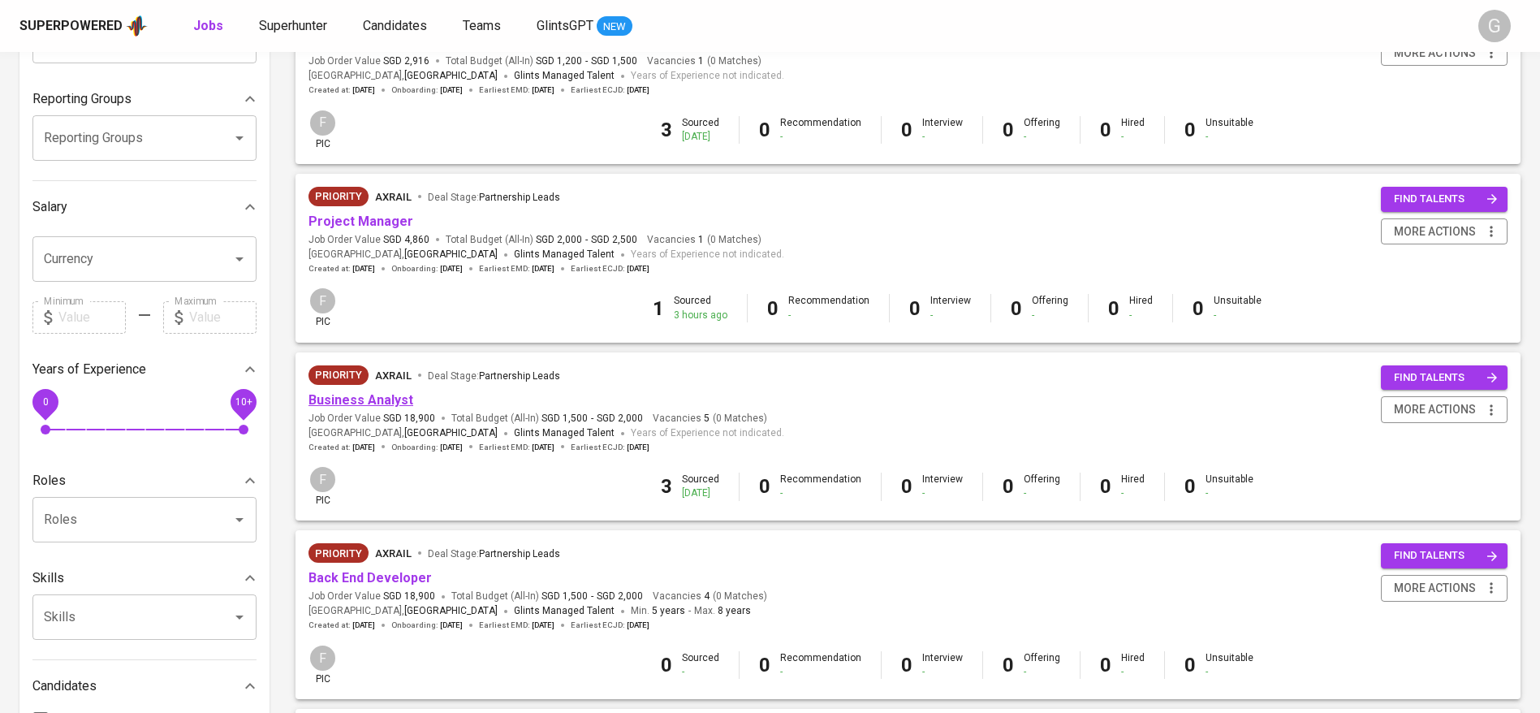
click at [394, 396] on link "Business Analyst" at bounding box center [361, 399] width 105 height 15
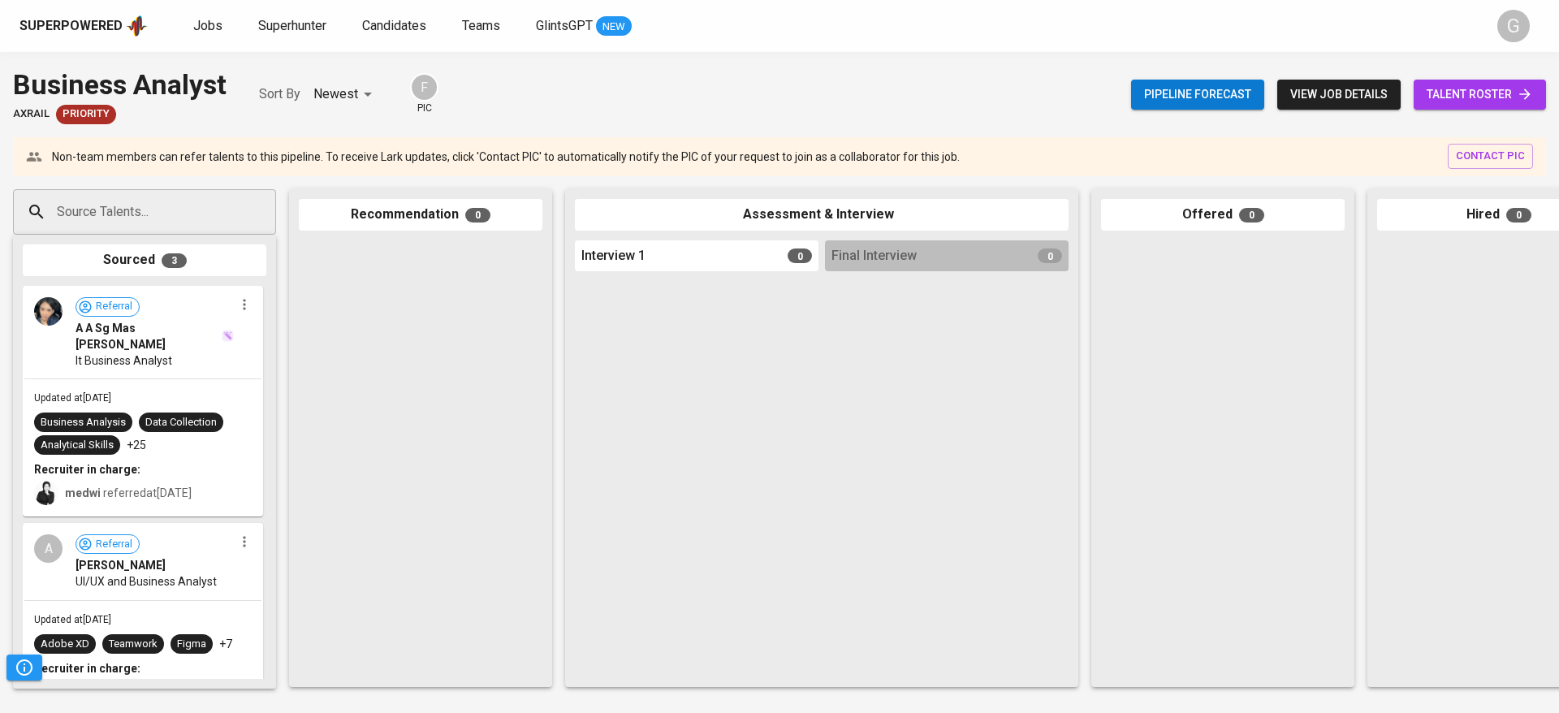
click at [169, 190] on div "Source Talents..." at bounding box center [144, 211] width 263 height 45
paste input "andriantosuwignyo@gmail.com"
type input "andriantosuwignyo@gmail.com"
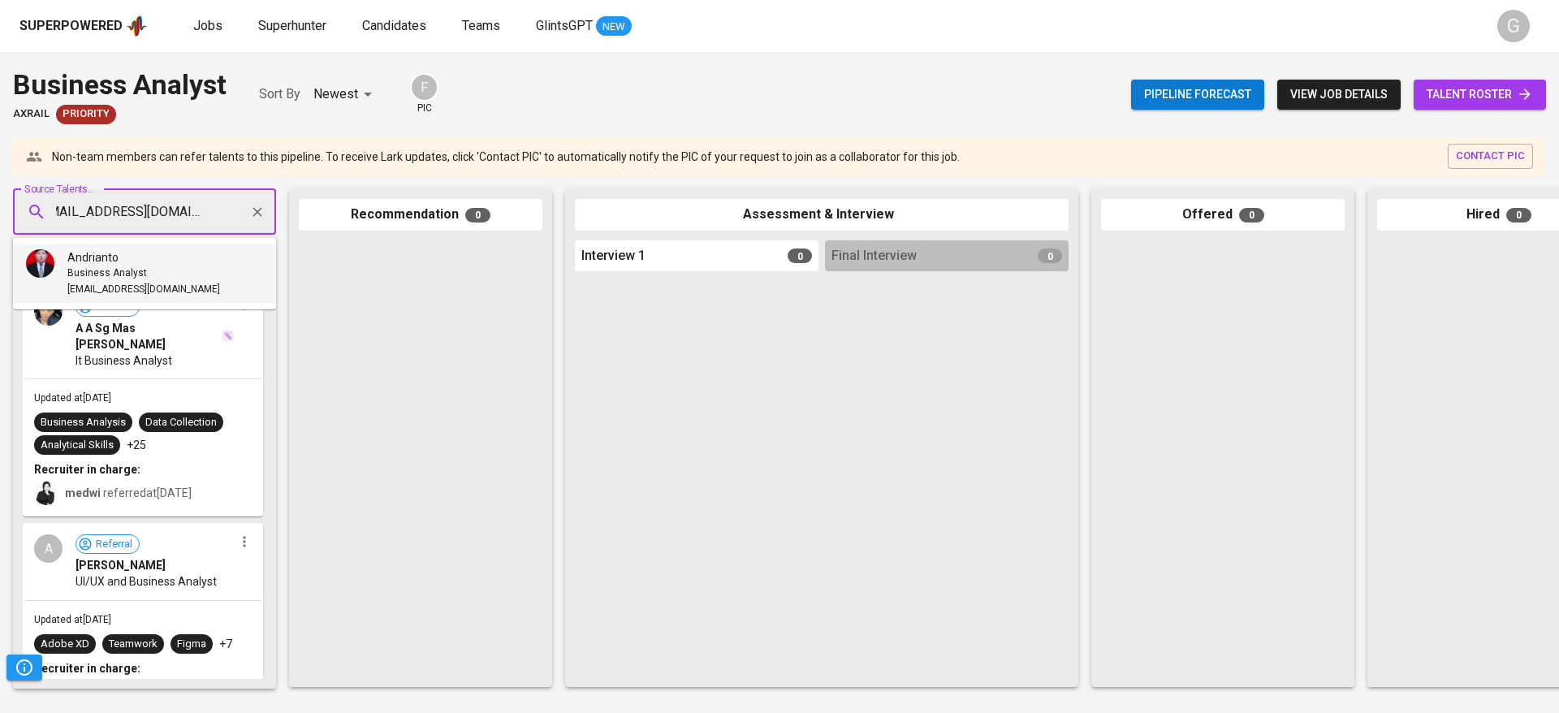
click at [126, 270] on span "Business Analyst" at bounding box center [107, 273] width 80 height 16
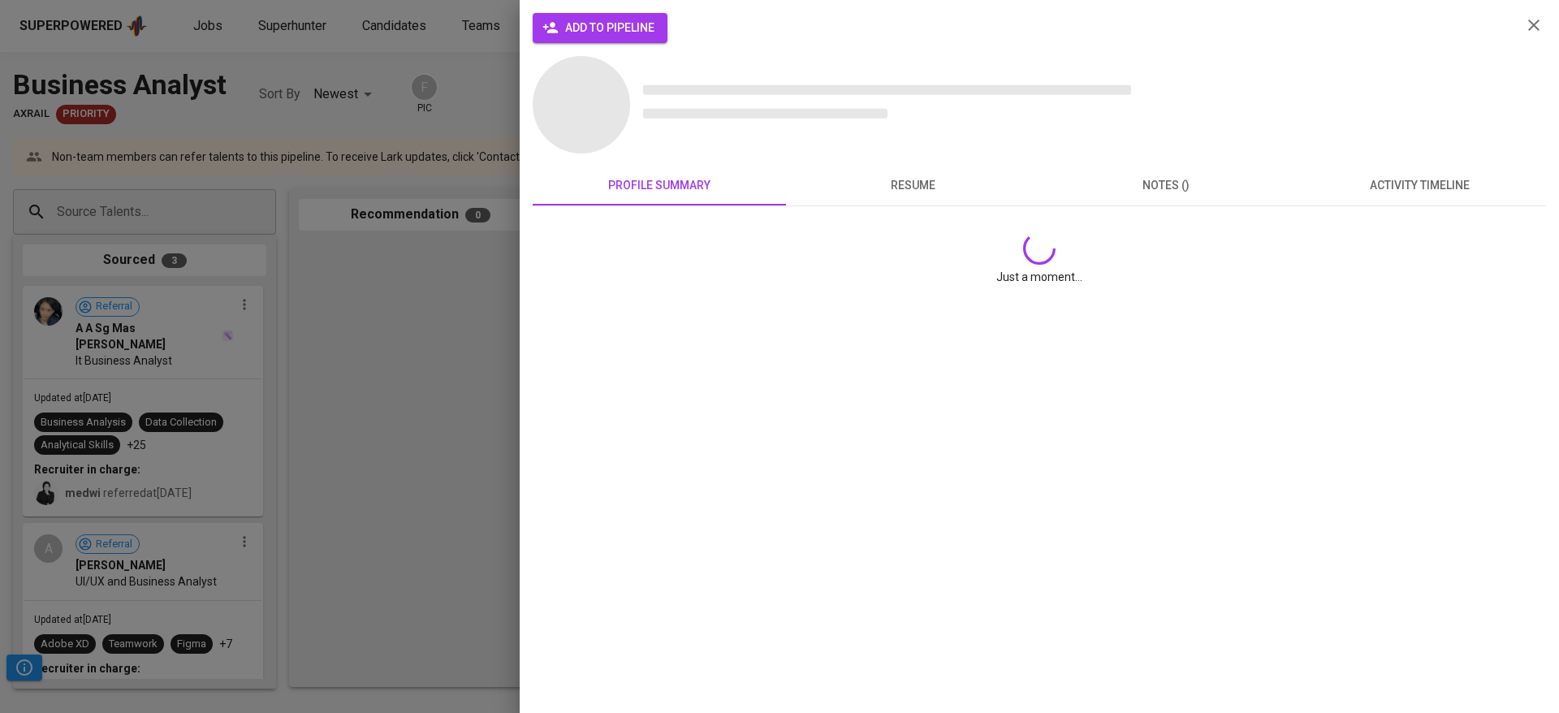
scroll to position [0, 0]
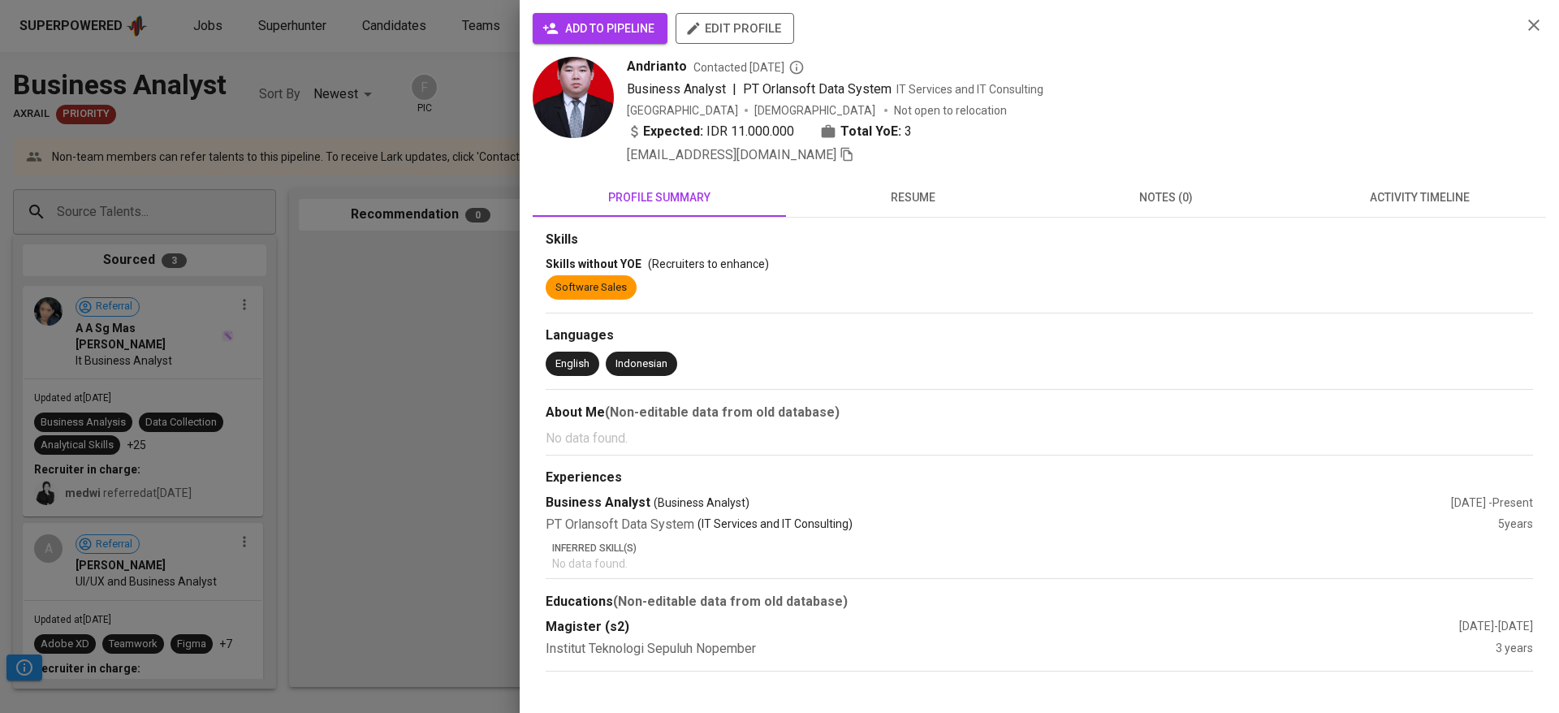
click at [589, 31] on span "add to pipeline" at bounding box center [600, 29] width 109 height 20
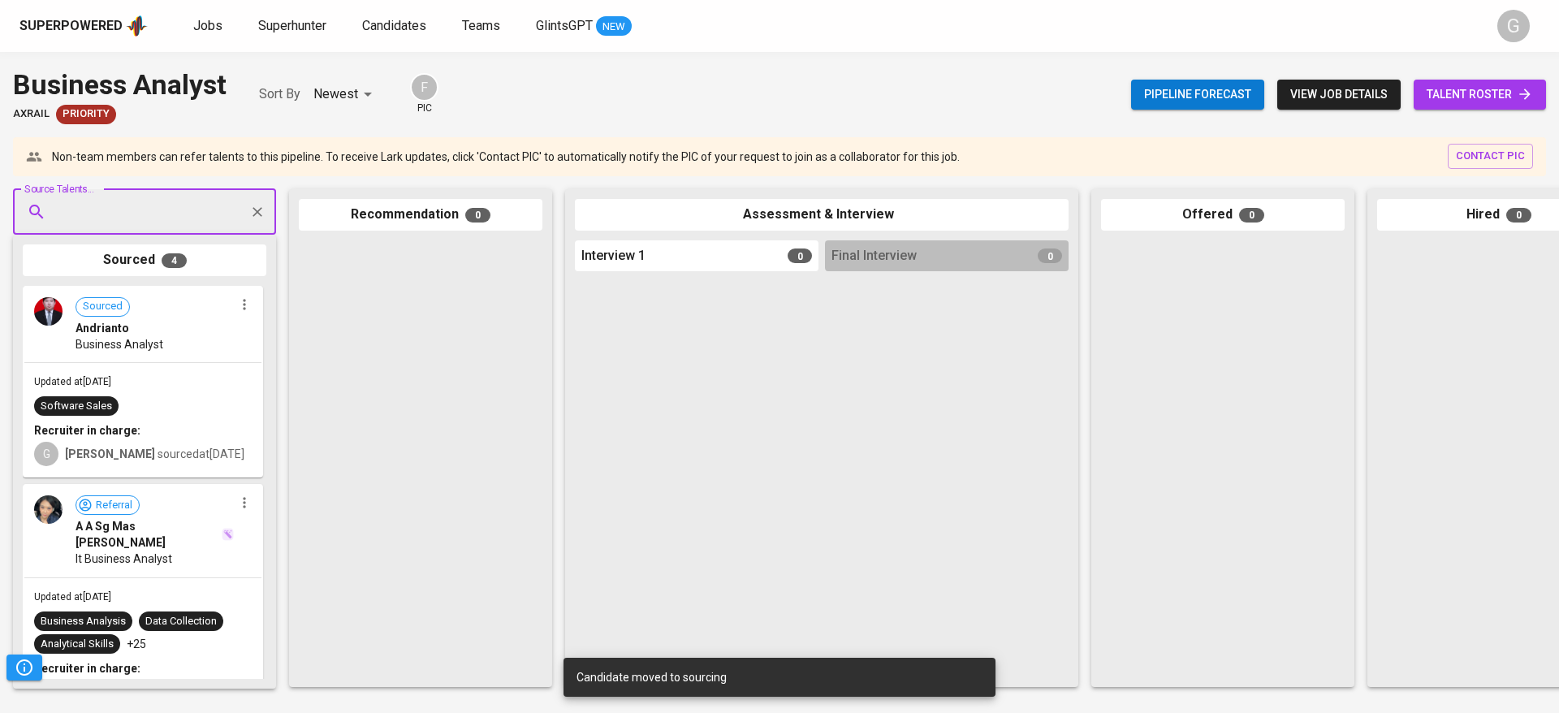
paste input "puji.rachmawati30@gmail.com"
type input "puji.rachmawati30@gmail.com"
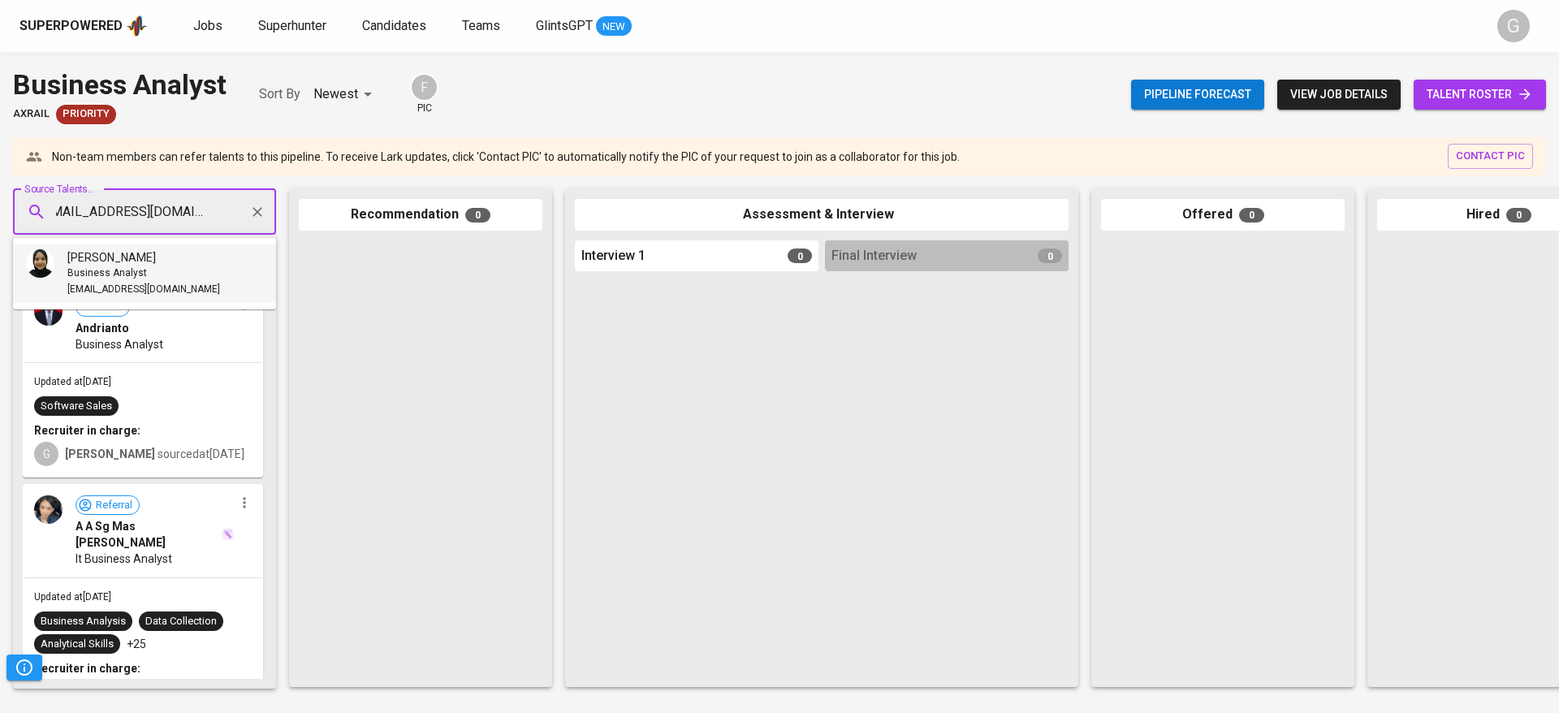
click at [136, 284] on span "puji.rachmawati30@gmail.com" at bounding box center [143, 290] width 153 height 16
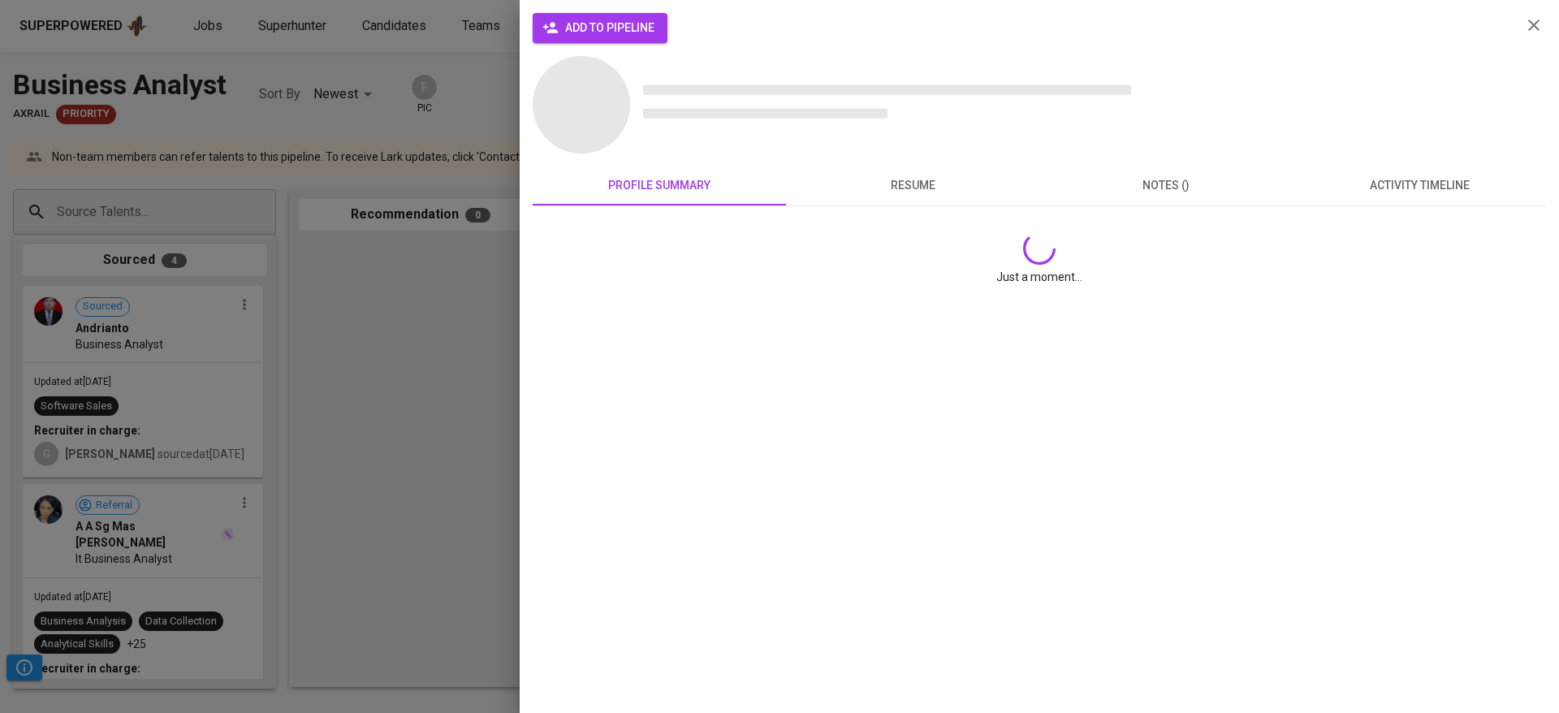
scroll to position [0, 0]
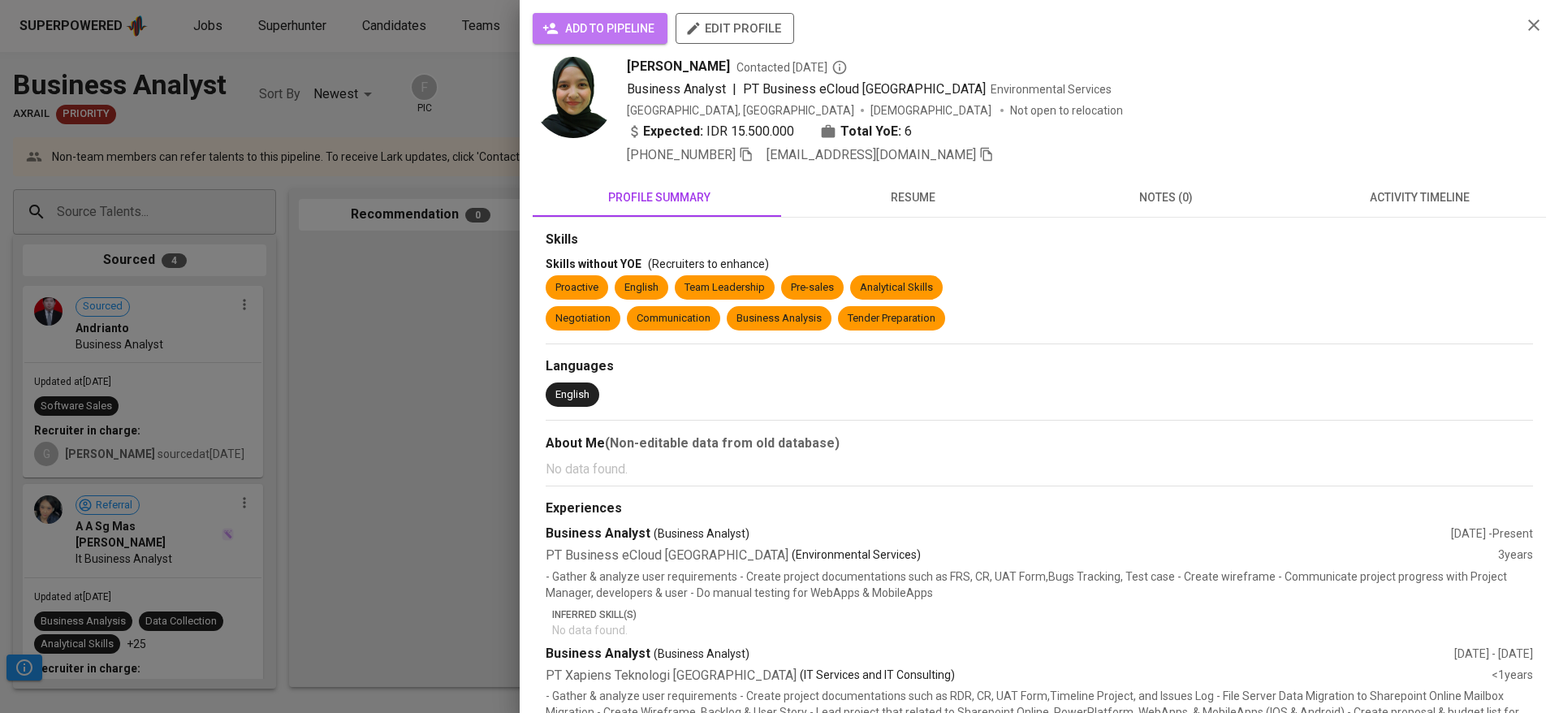
click at [562, 28] on span "add to pipeline" at bounding box center [600, 29] width 109 height 20
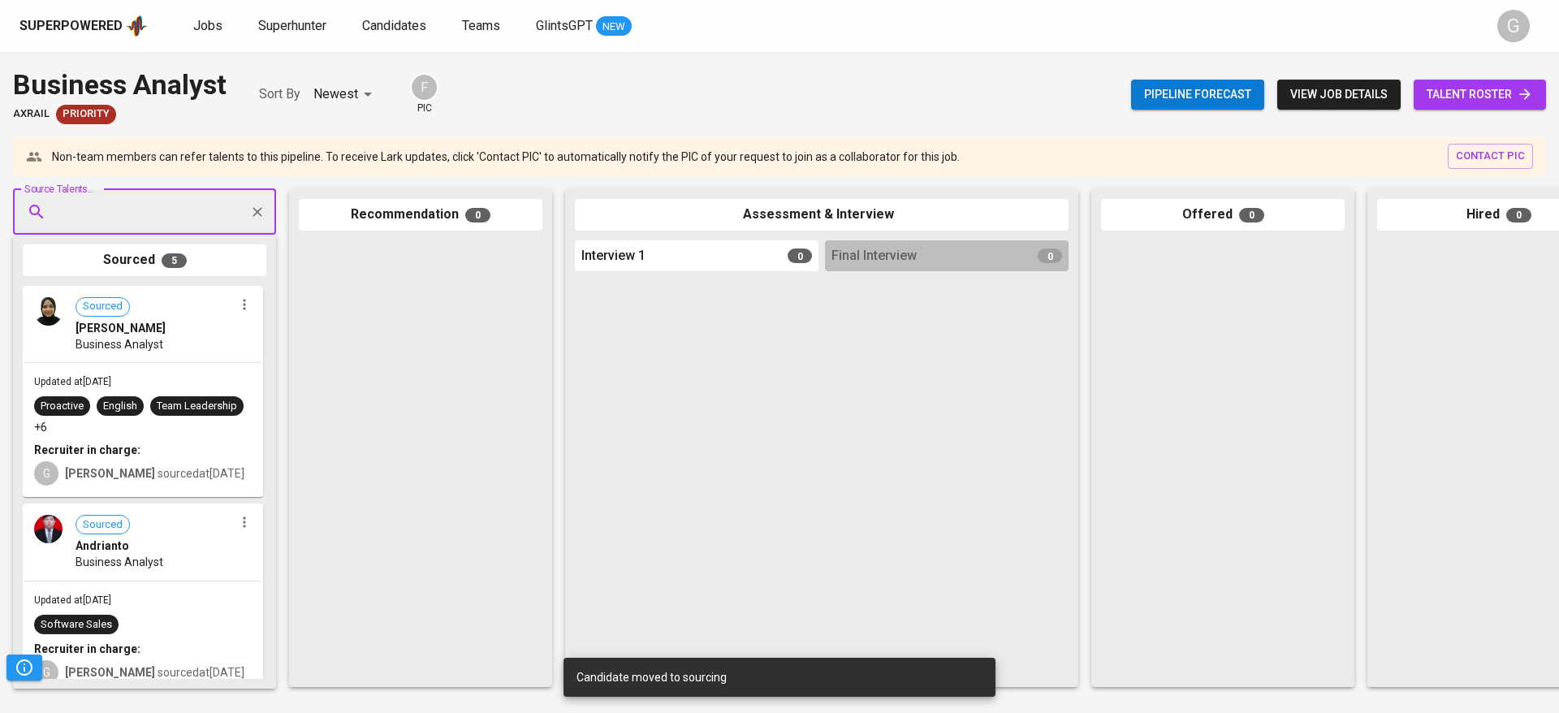
paste input "eugeniushansel@gmail.com"
type input "eugeniushansel@gmail.com"
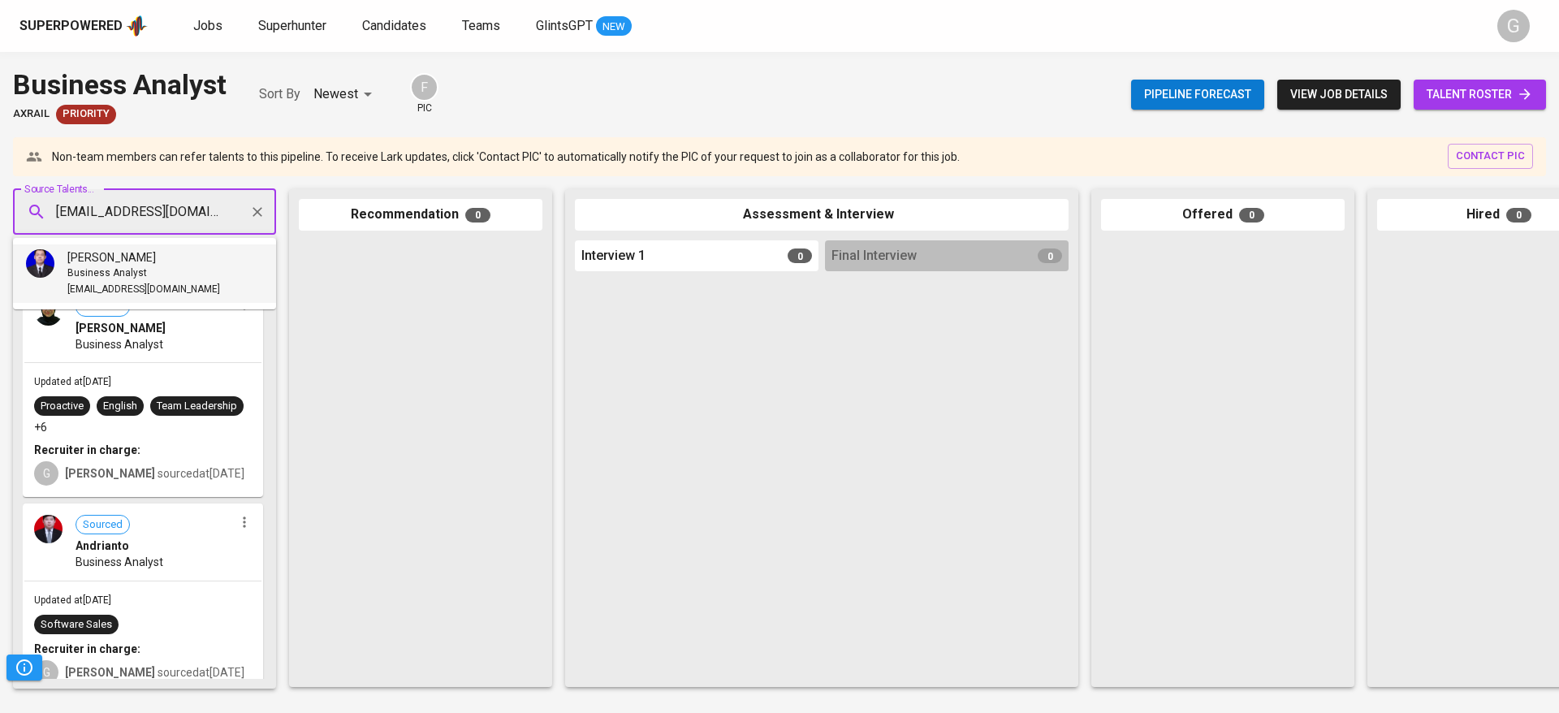
drag, startPoint x: 136, startPoint y: 268, endPoint x: 117, endPoint y: 269, distance: 19.5
click at [117, 269] on span "Business Analyst" at bounding box center [107, 273] width 80 height 16
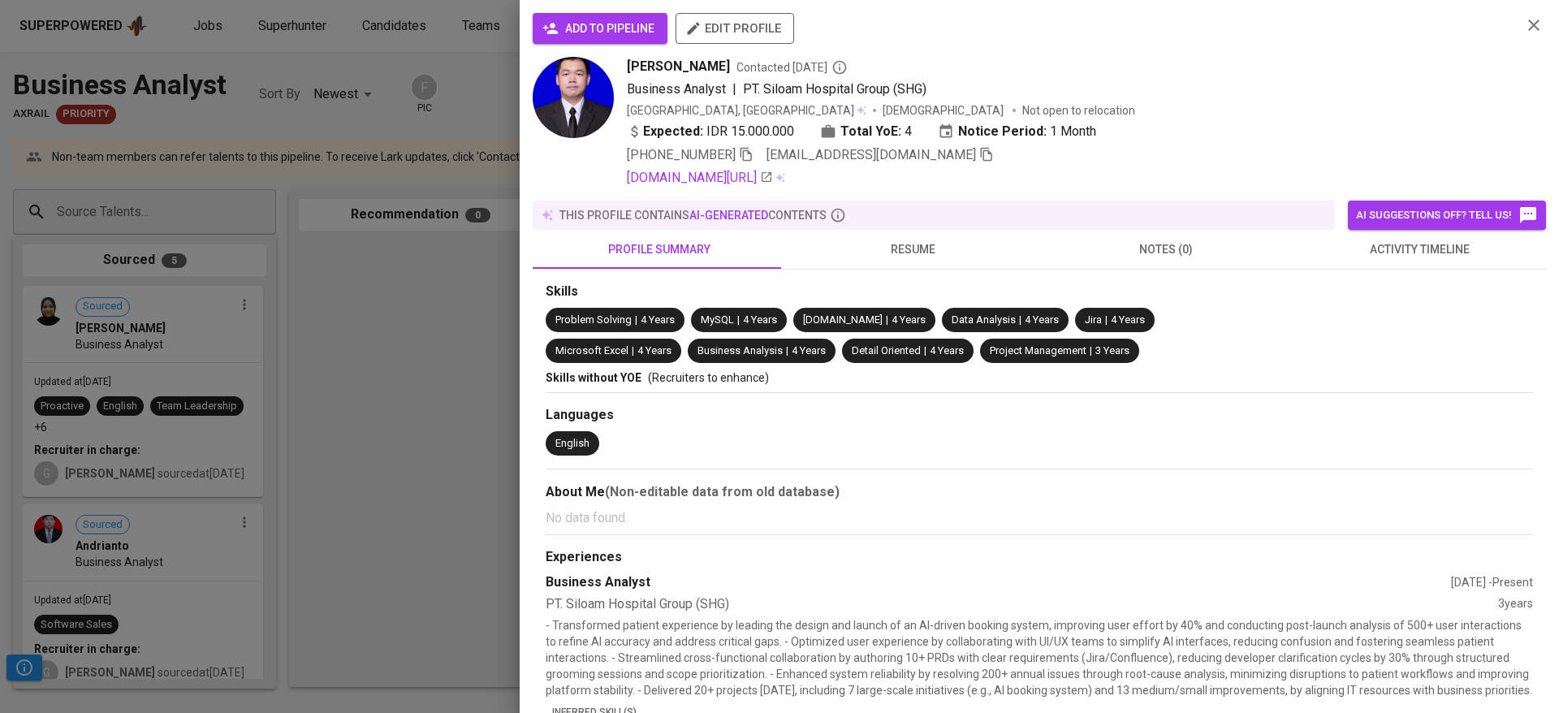
click at [582, 25] on span "add to pipeline" at bounding box center [600, 29] width 109 height 20
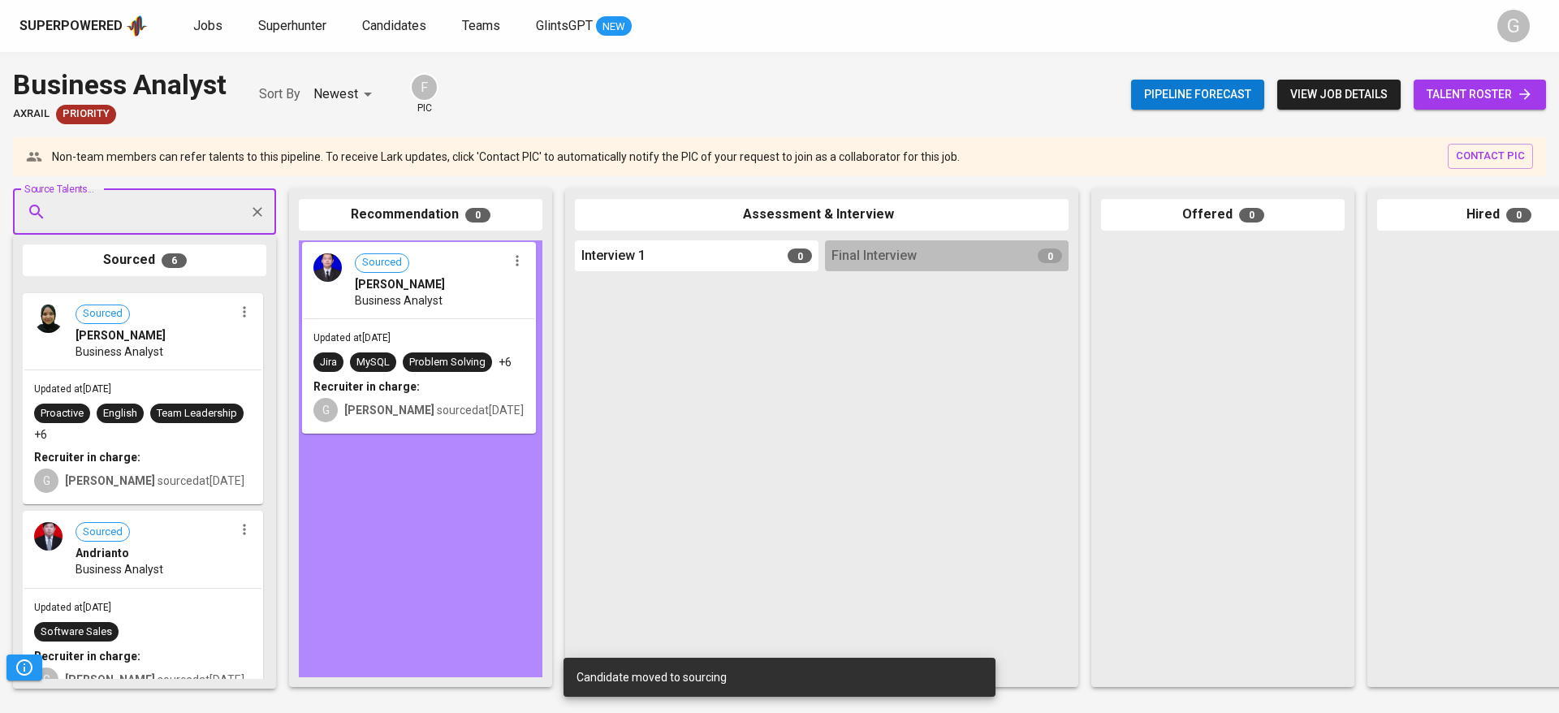
drag, startPoint x: 149, startPoint y: 377, endPoint x: 436, endPoint y: 332, distance: 290.8
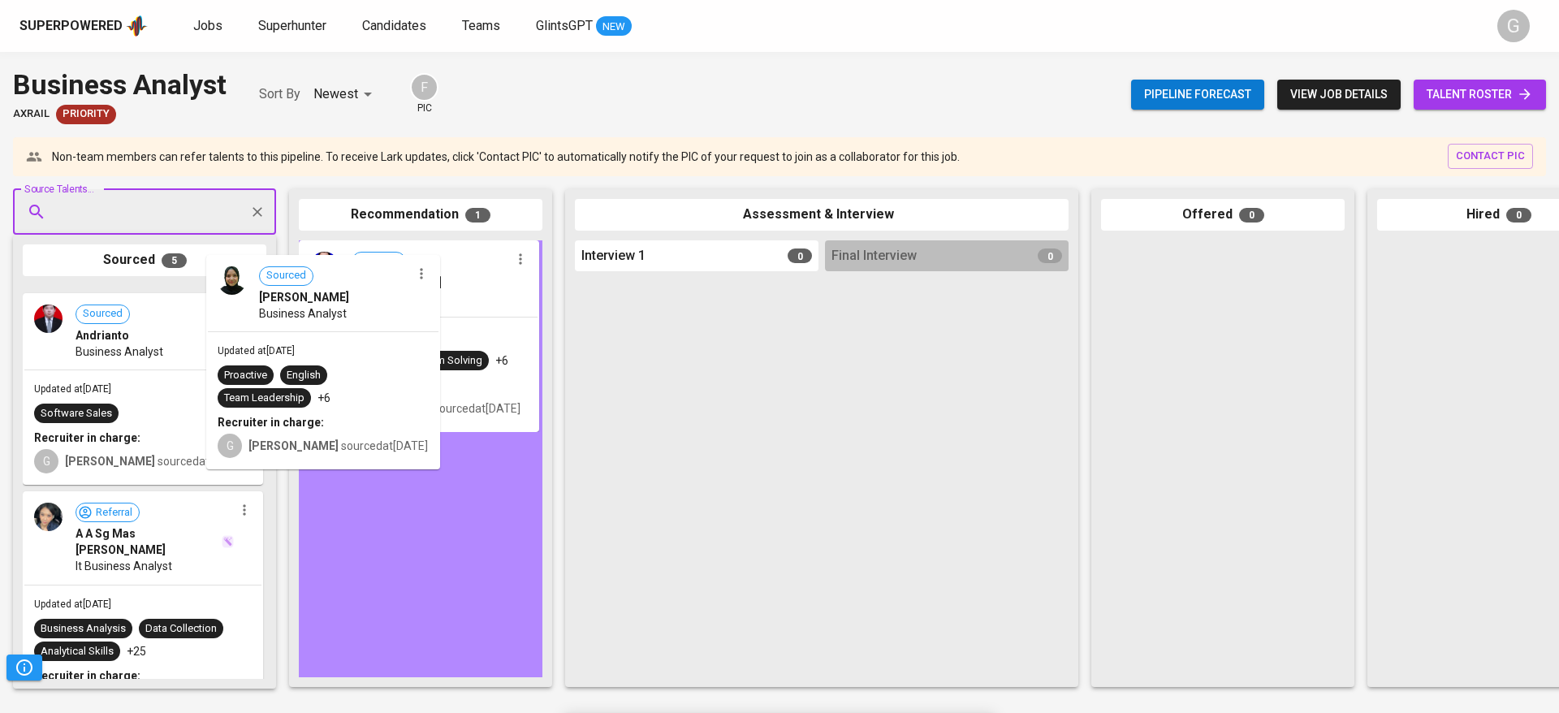
drag, startPoint x: 304, startPoint y: 347, endPoint x: 487, endPoint y: 316, distance: 186.1
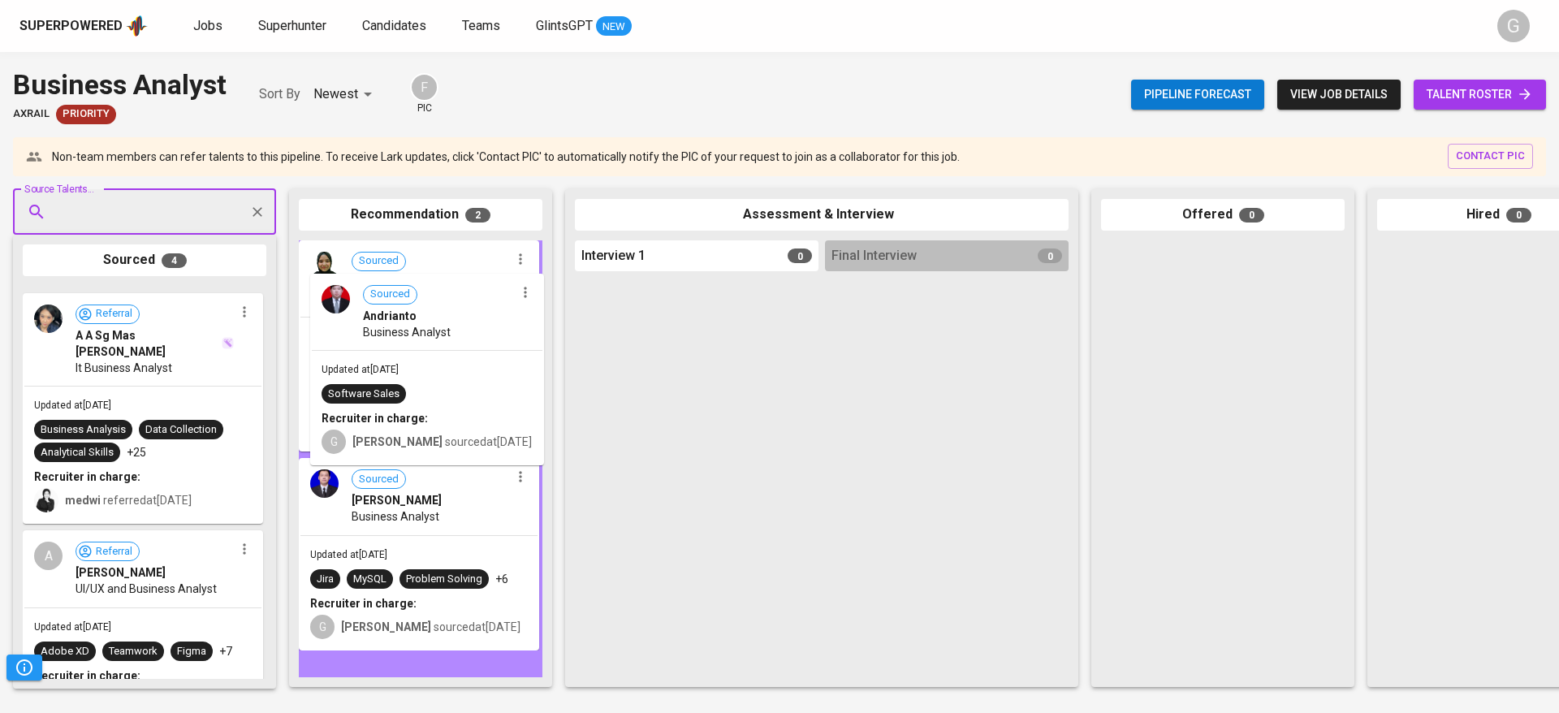
drag, startPoint x: 115, startPoint y: 372, endPoint x: 407, endPoint y: 359, distance: 291.7
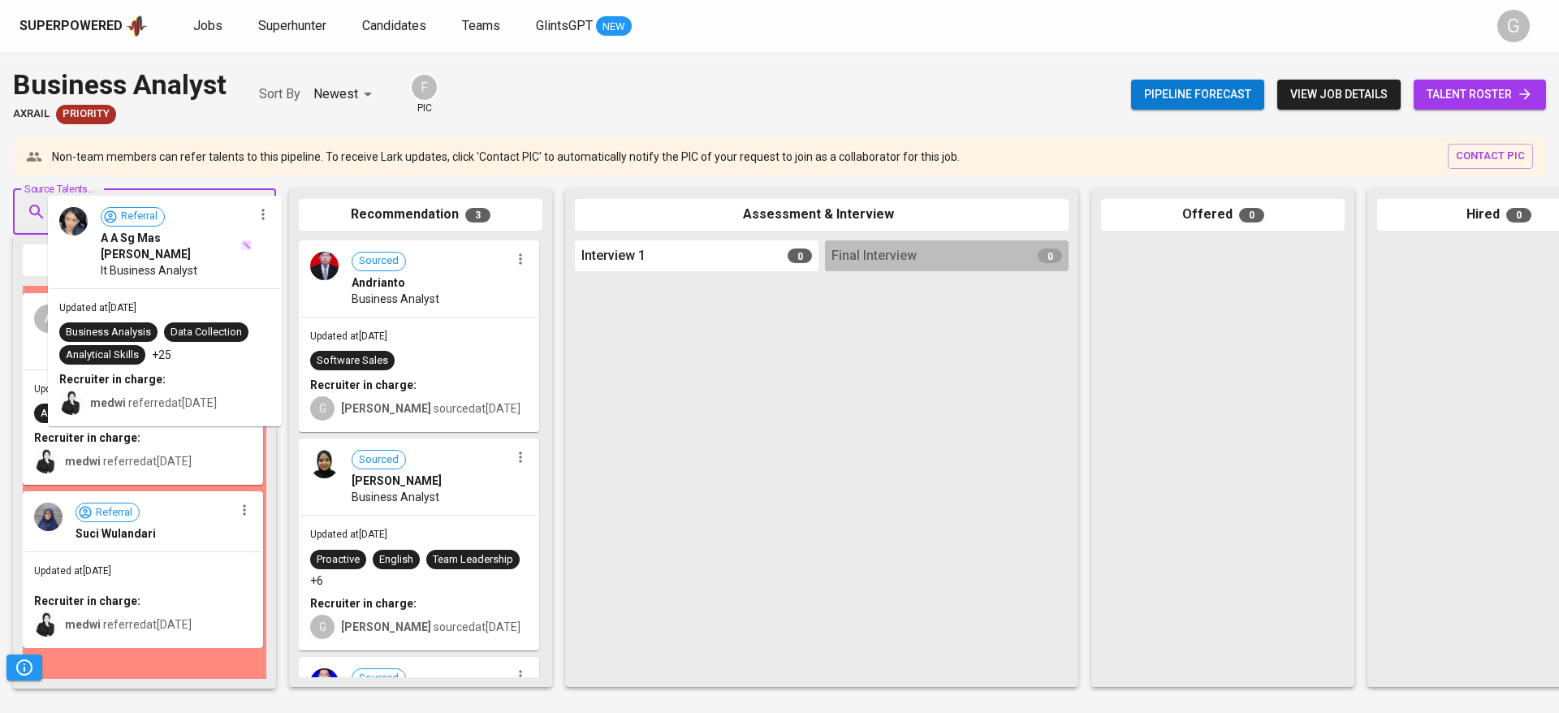
drag, startPoint x: 175, startPoint y: 328, endPoint x: 201, endPoint y: 332, distance: 26.3
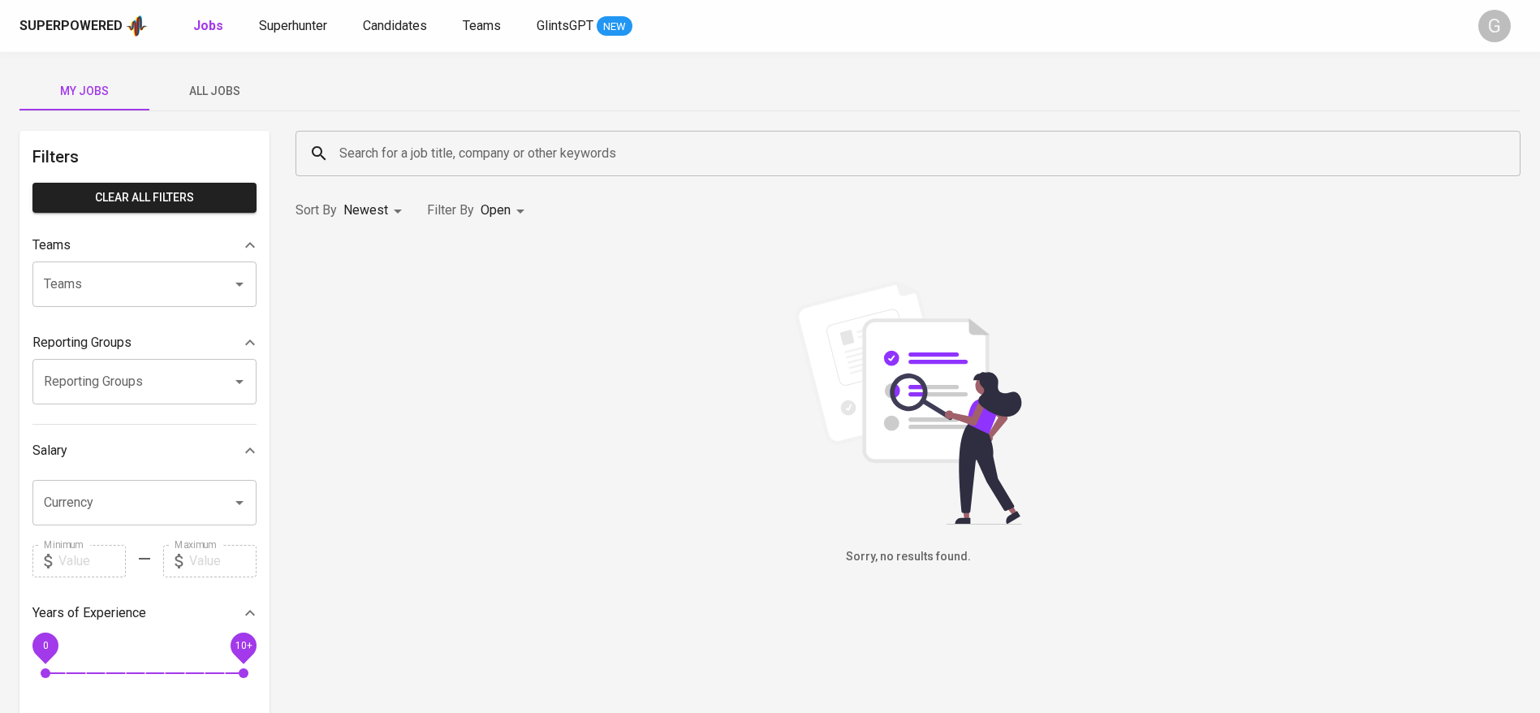
click at [209, 93] on span "All Jobs" at bounding box center [214, 91] width 110 height 20
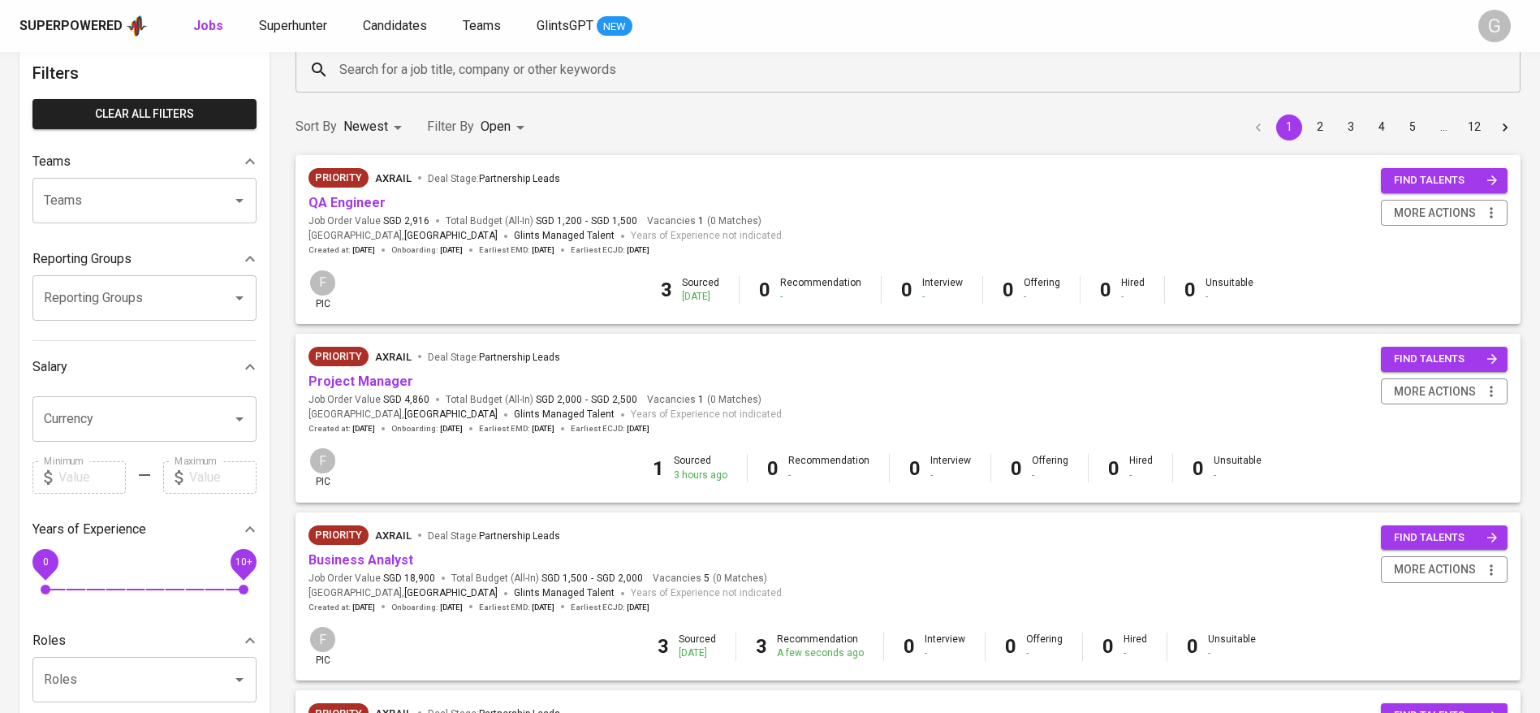
scroll to position [122, 0]
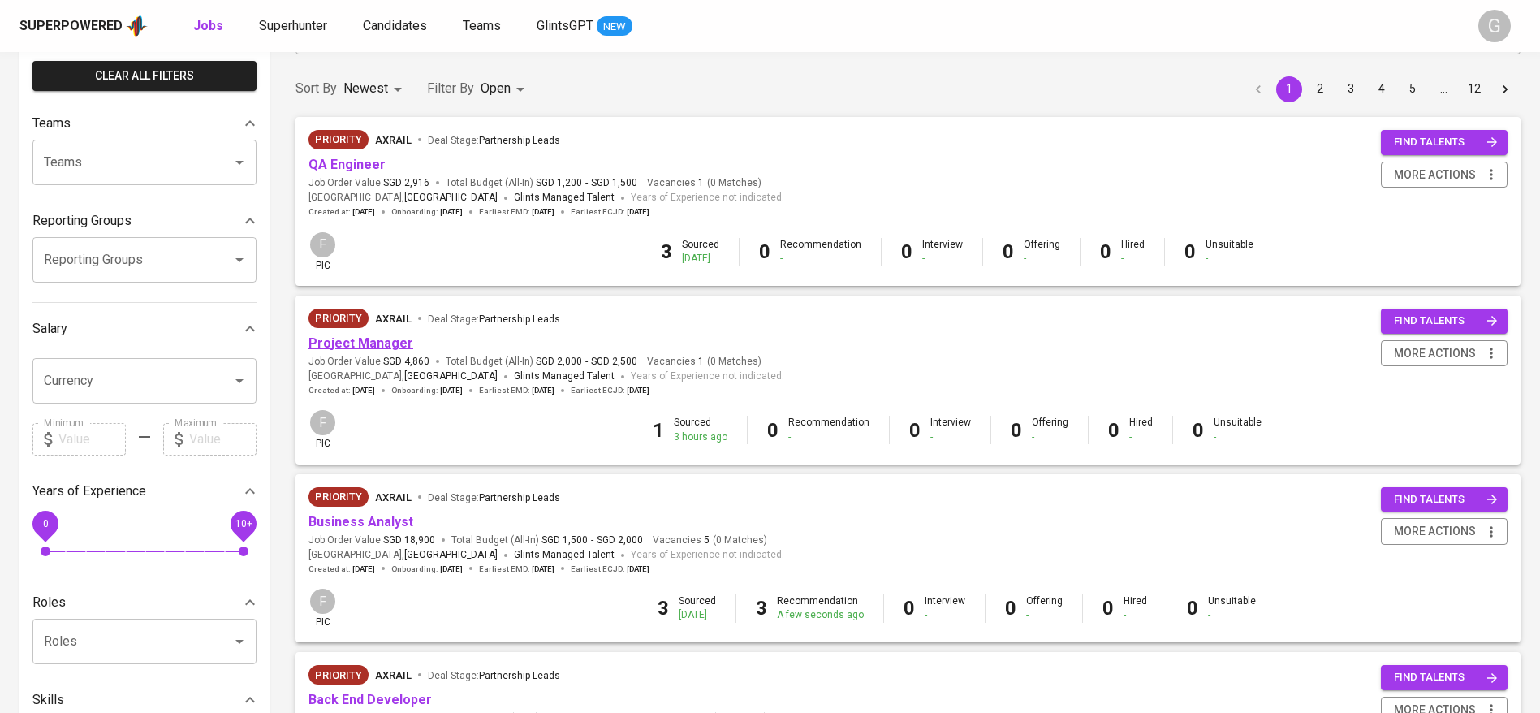
click at [368, 345] on link "Project Manager" at bounding box center [361, 342] width 105 height 15
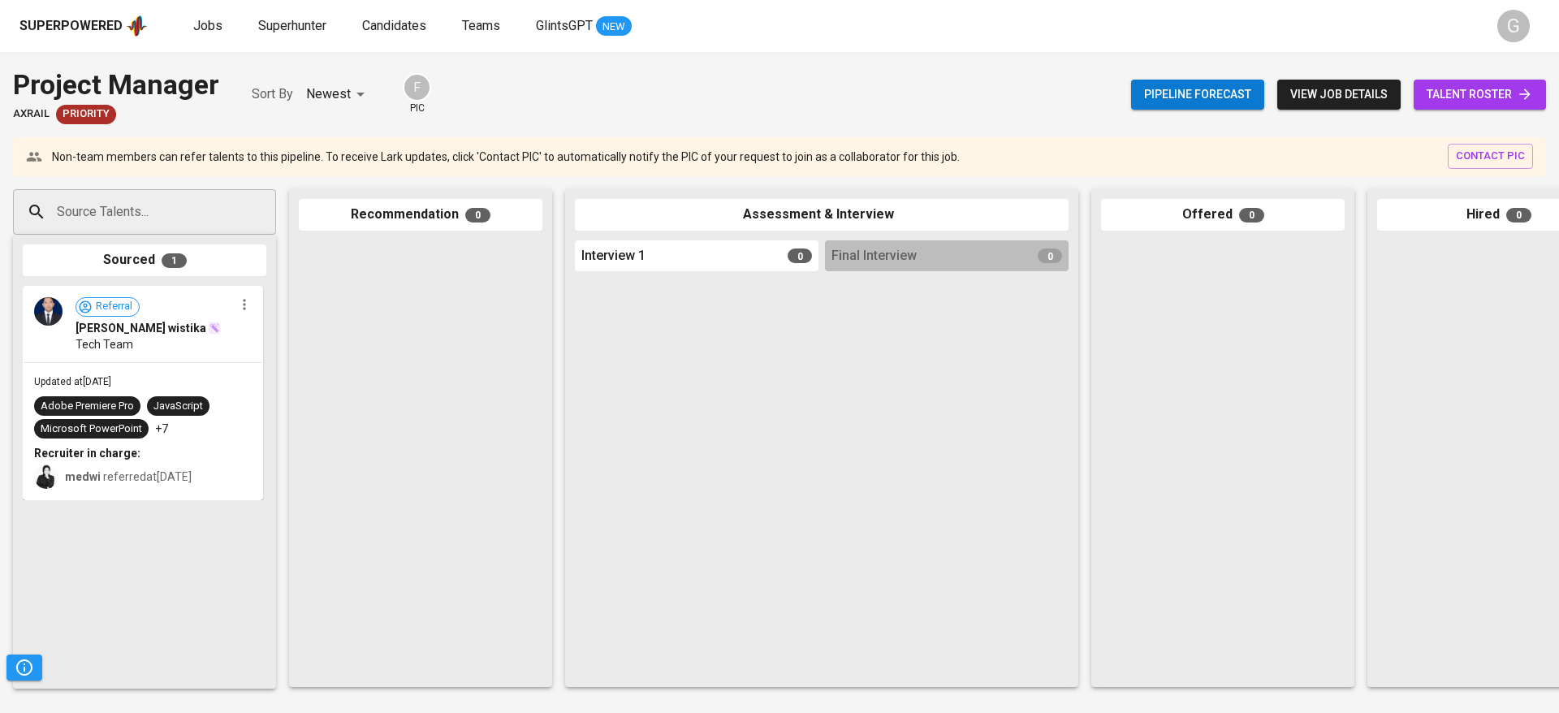
click at [139, 240] on div "Sourced 1 Referral pradipta wistika Tech Team Updated at Oct 03, 2025 Adobe Pre…" at bounding box center [144, 462] width 263 height 454
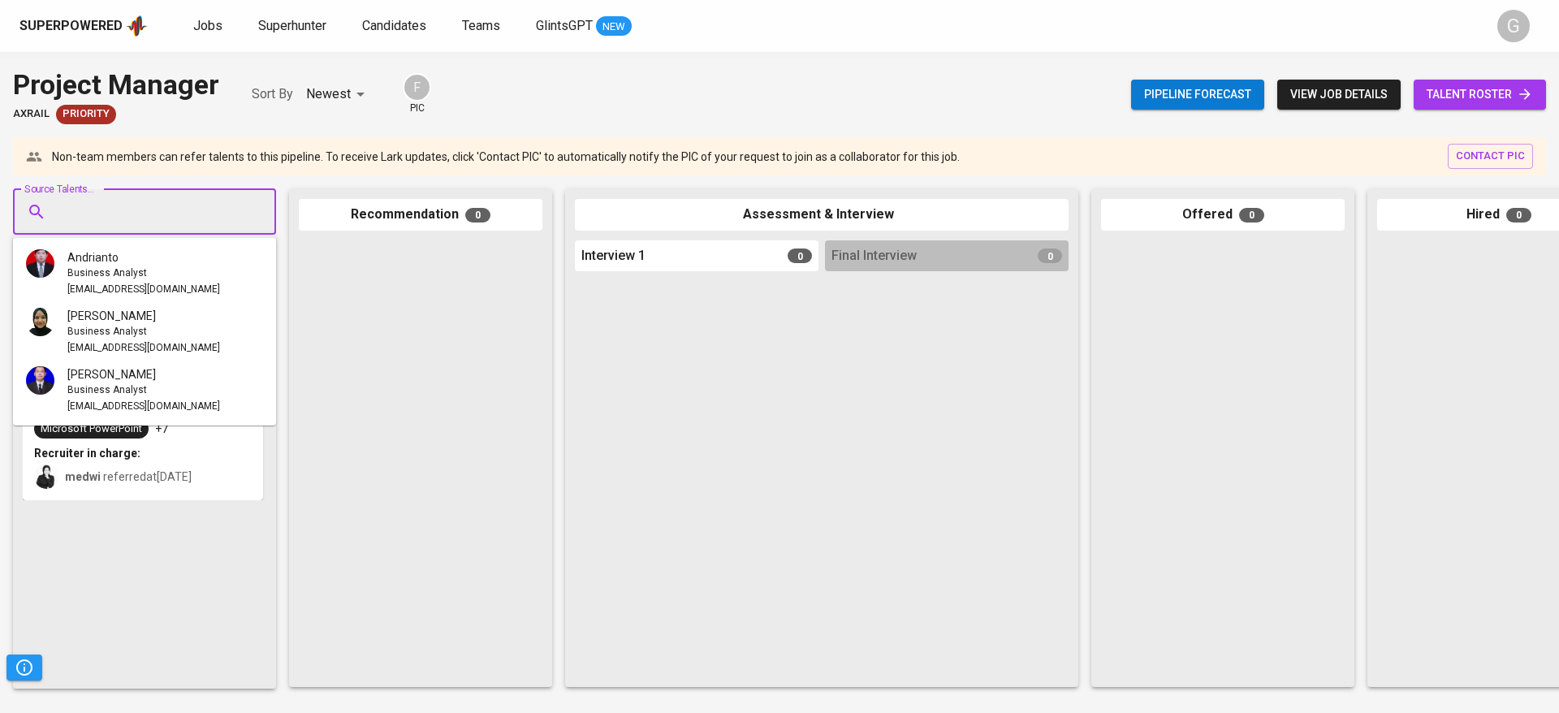
click at [147, 207] on input "Source Talents..." at bounding box center [138, 211] width 170 height 31
paste input "[EMAIL_ADDRESS][DOMAIN_NAME]"
type input "[EMAIL_ADDRESS][DOMAIN_NAME]"
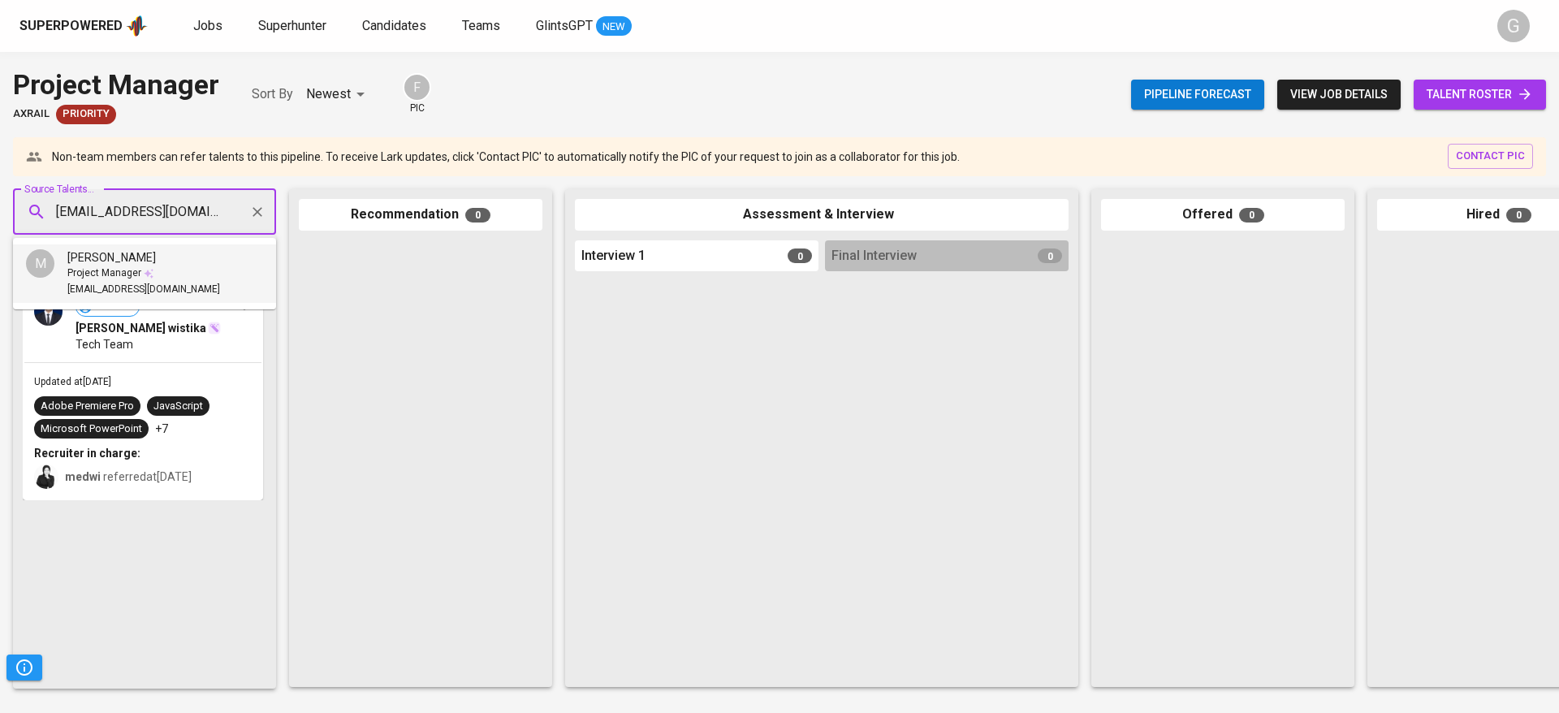
click at [96, 272] on span "Project Manager" at bounding box center [104, 273] width 74 height 16
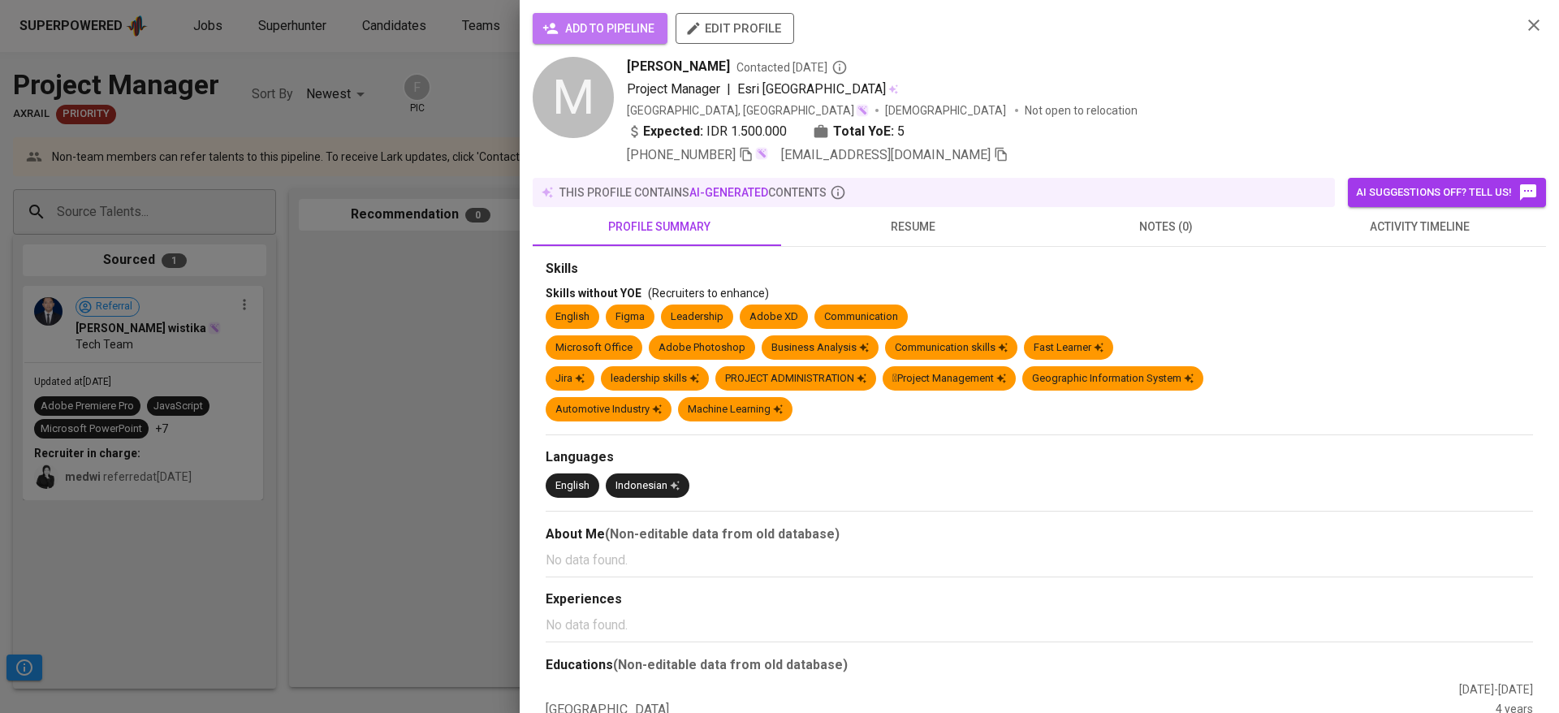
click at [602, 24] on span "add to pipeline" at bounding box center [600, 29] width 109 height 20
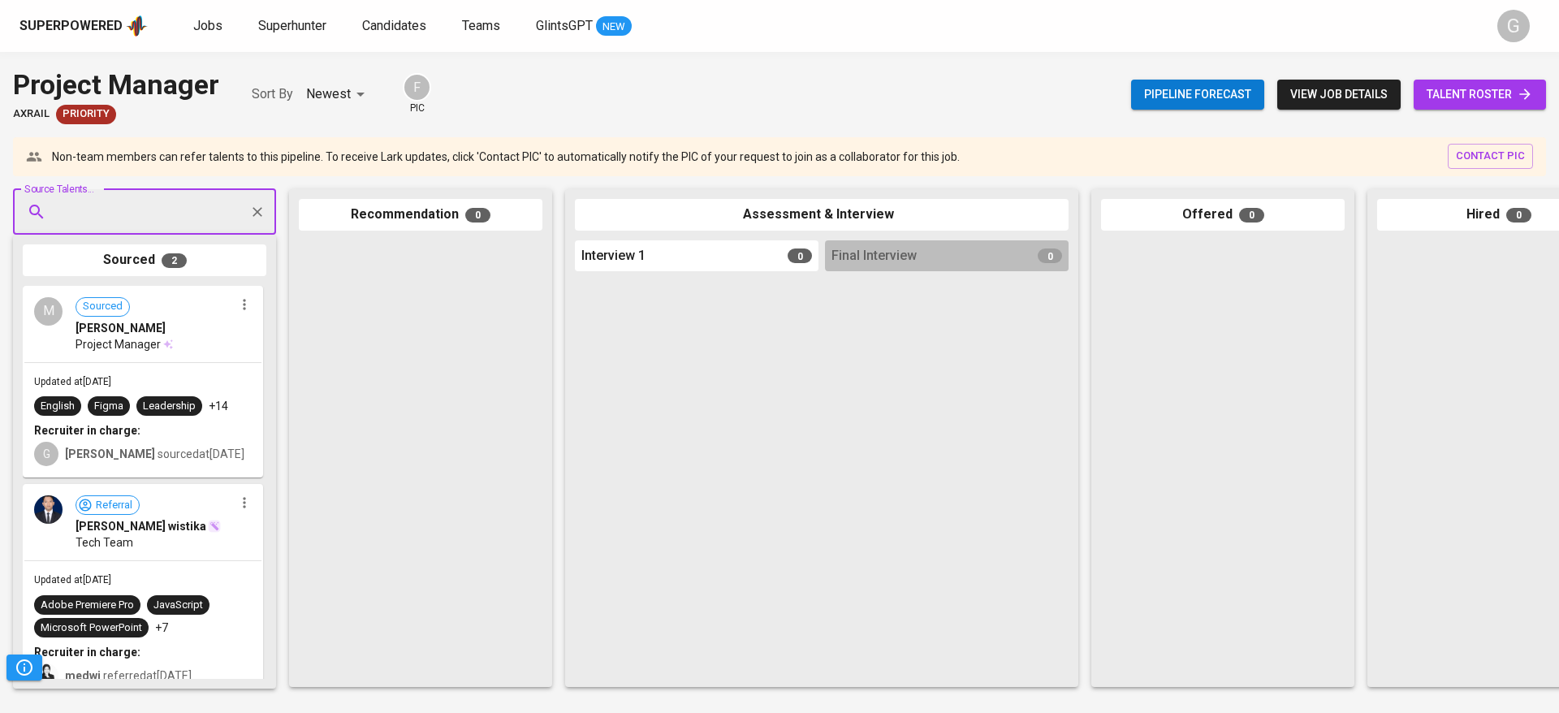
paste input "[EMAIL_ADDRESS][DOMAIN_NAME]"
type input "[EMAIL_ADDRESS][DOMAIN_NAME]"
click at [104, 272] on span "IT Project Manager" at bounding box center [109, 273] width 84 height 16
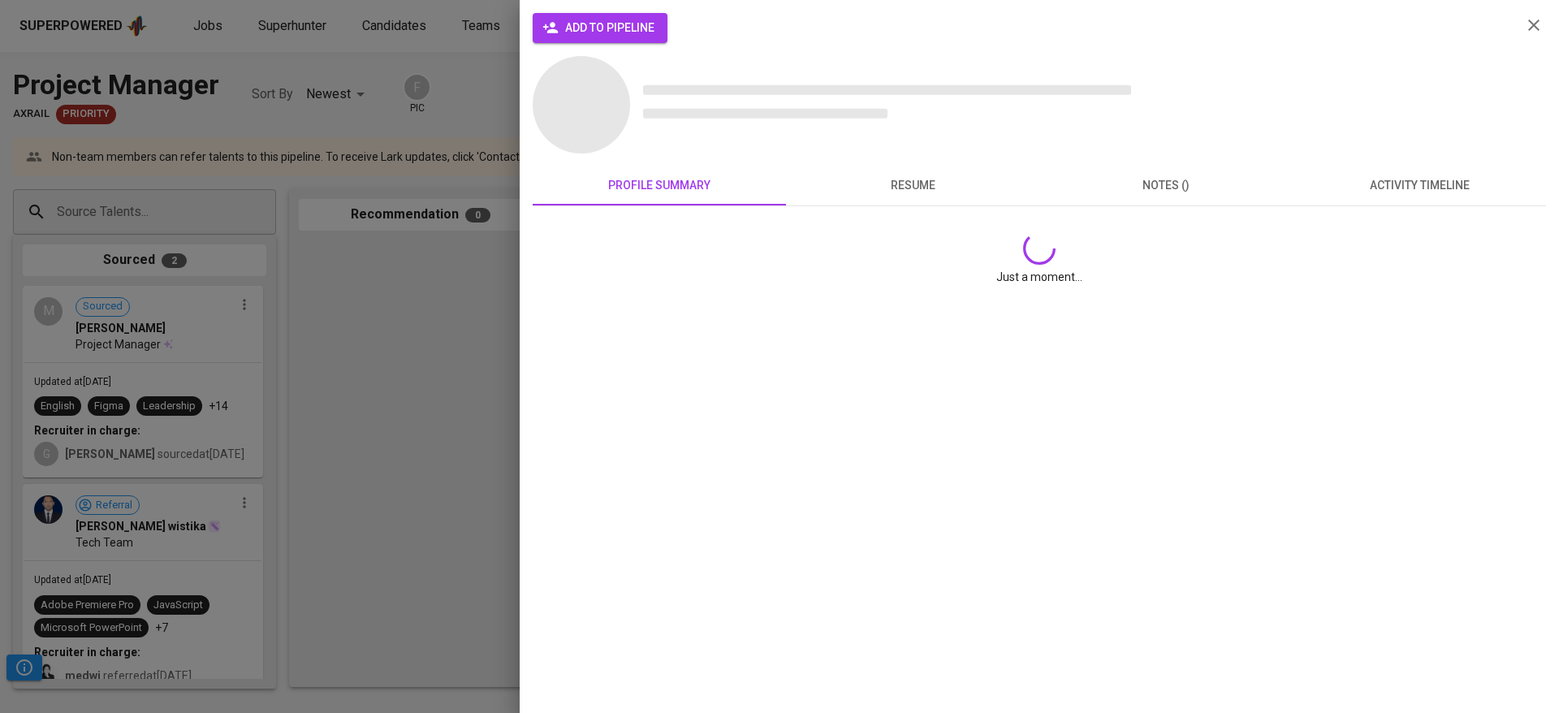
scroll to position [0, 0]
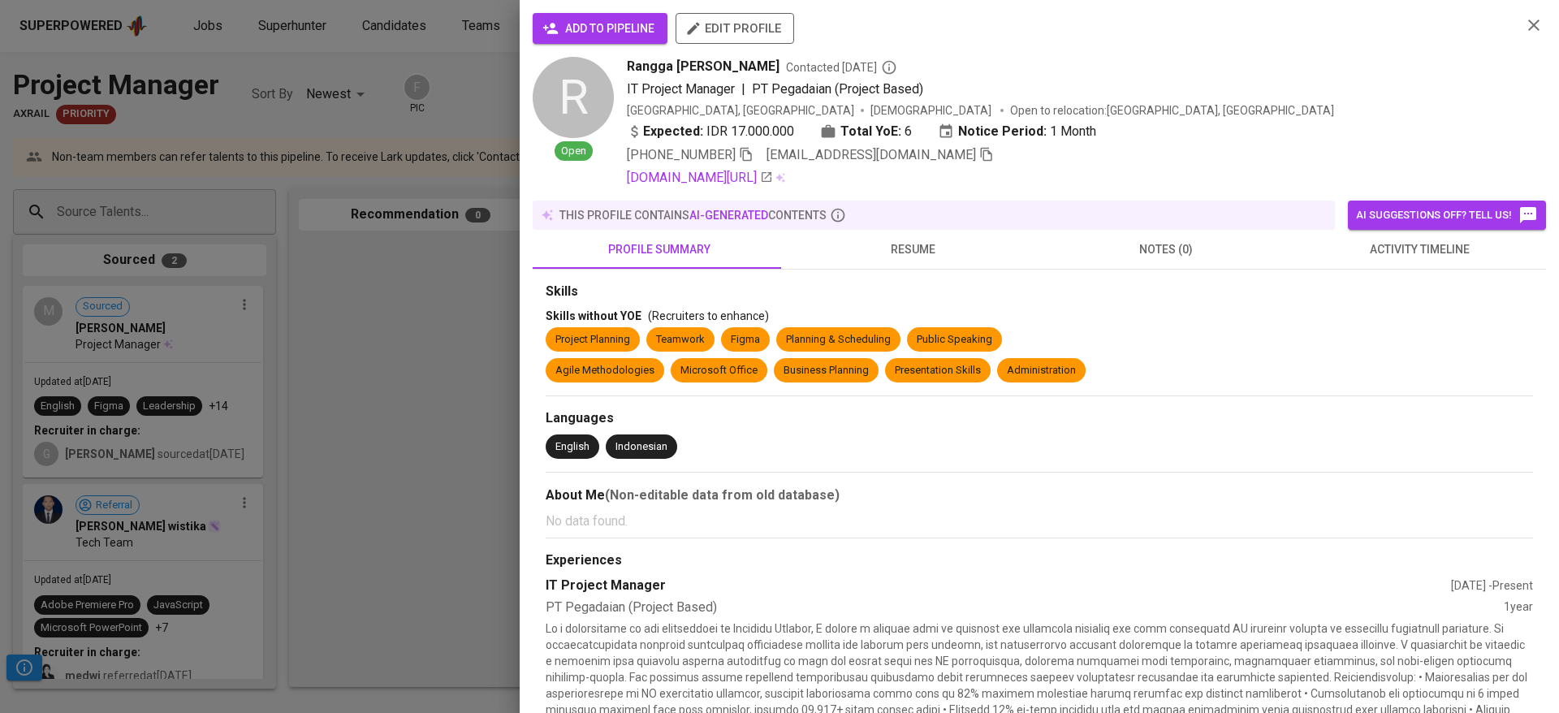
click at [576, 19] on span "add to pipeline" at bounding box center [600, 29] width 109 height 20
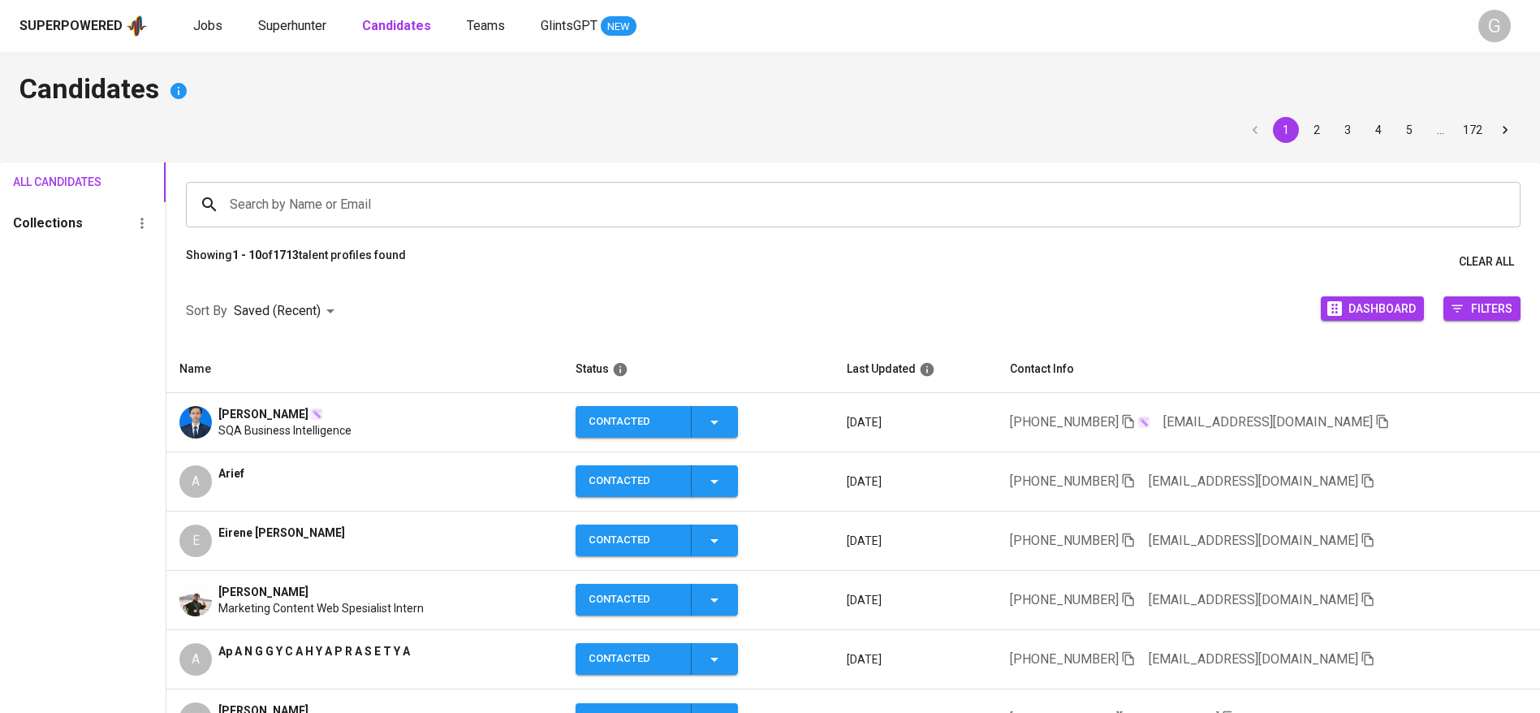
click at [343, 202] on input "Search by Name or Email" at bounding box center [857, 204] width 1263 height 31
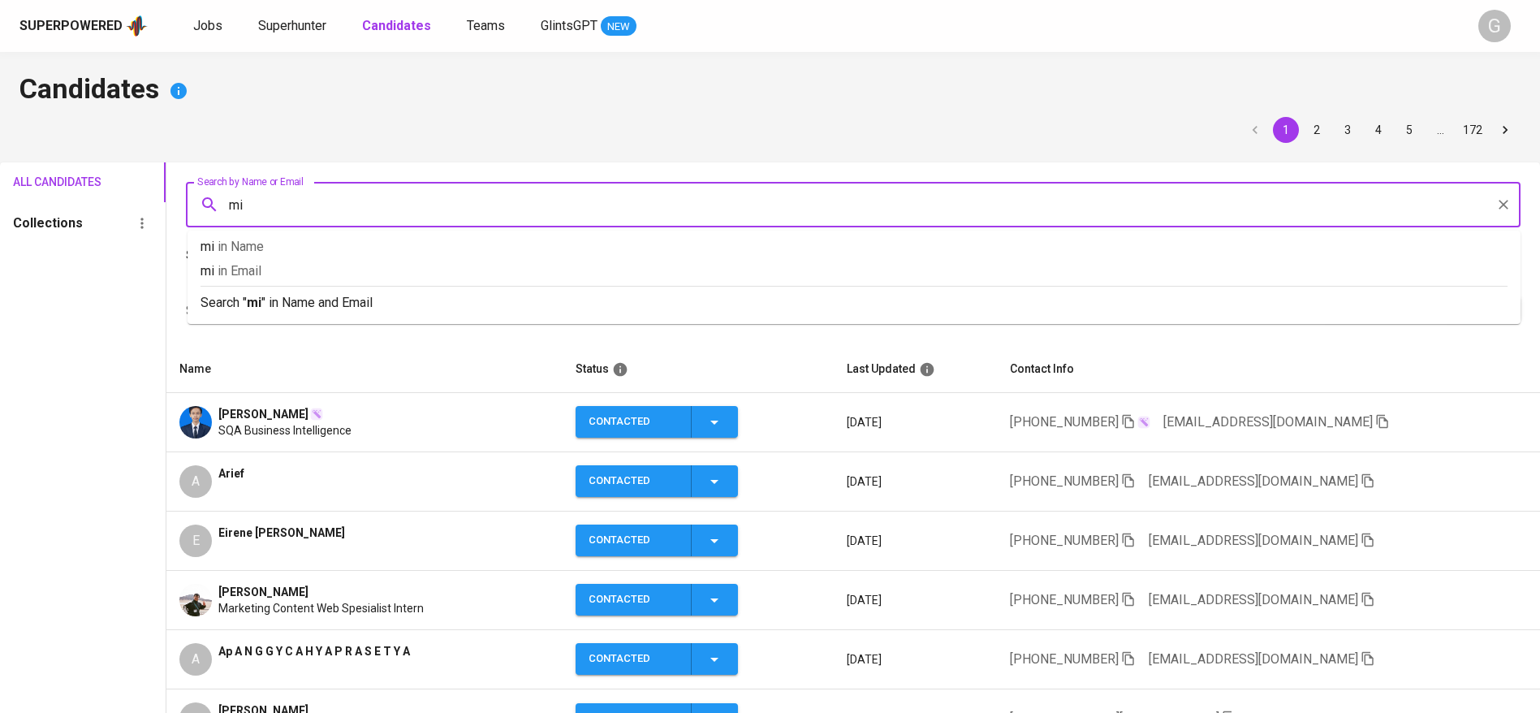
type input "m"
type input "miftahul"
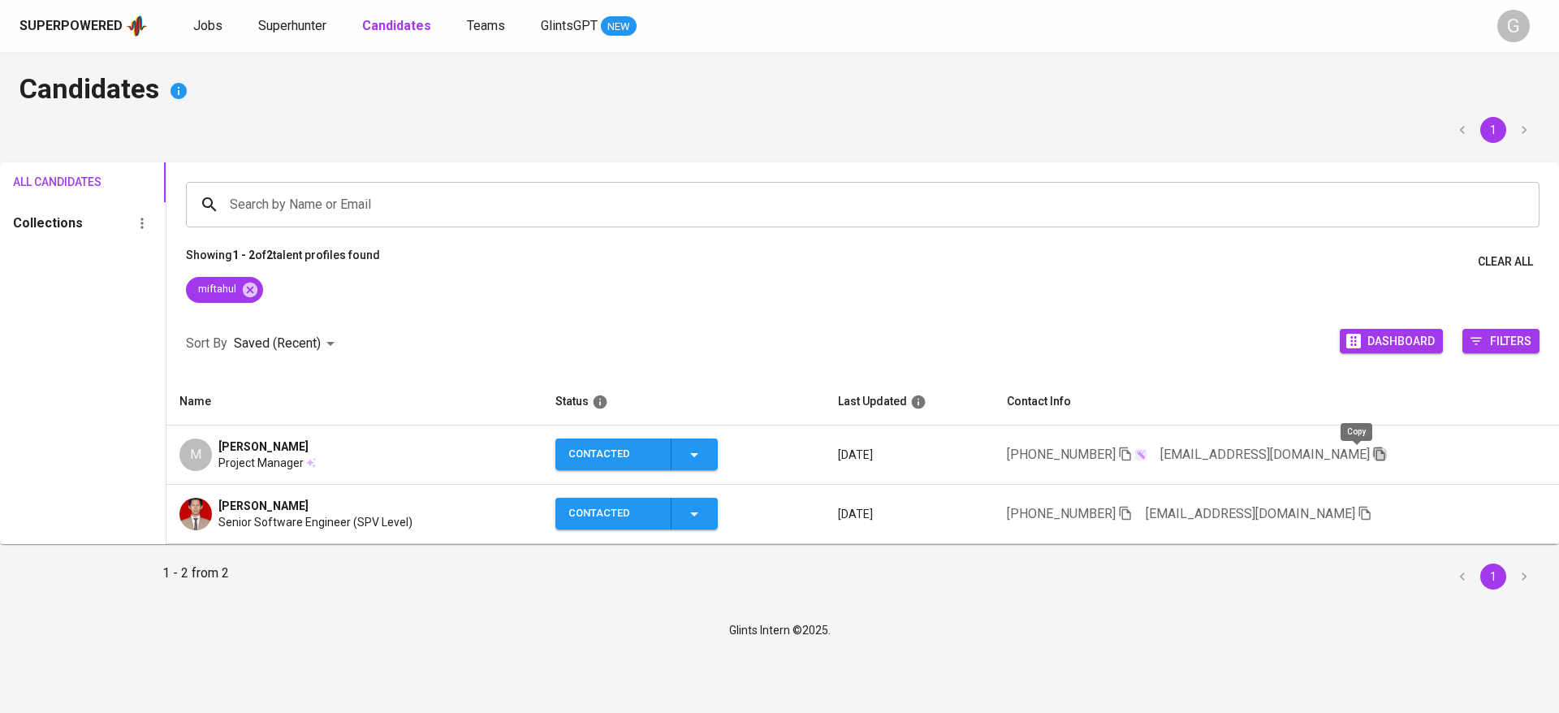
click at [1372, 455] on icon "button" at bounding box center [1379, 454] width 15 height 15
click at [252, 289] on icon at bounding box center [250, 289] width 15 height 15
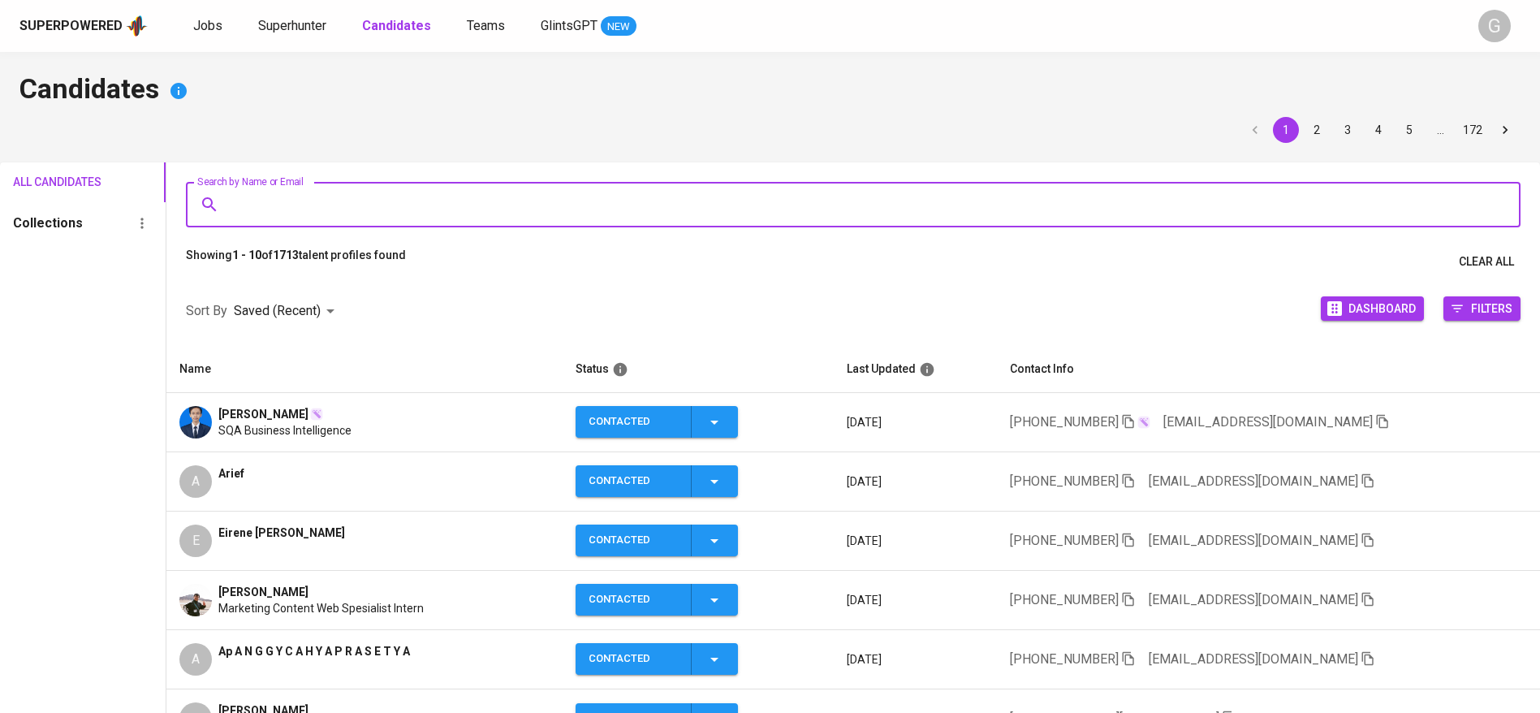
click at [291, 213] on input "Search by Name or Email" at bounding box center [857, 204] width 1263 height 31
paste input "Rangga Octavian"
type input "Rangga Octavian"
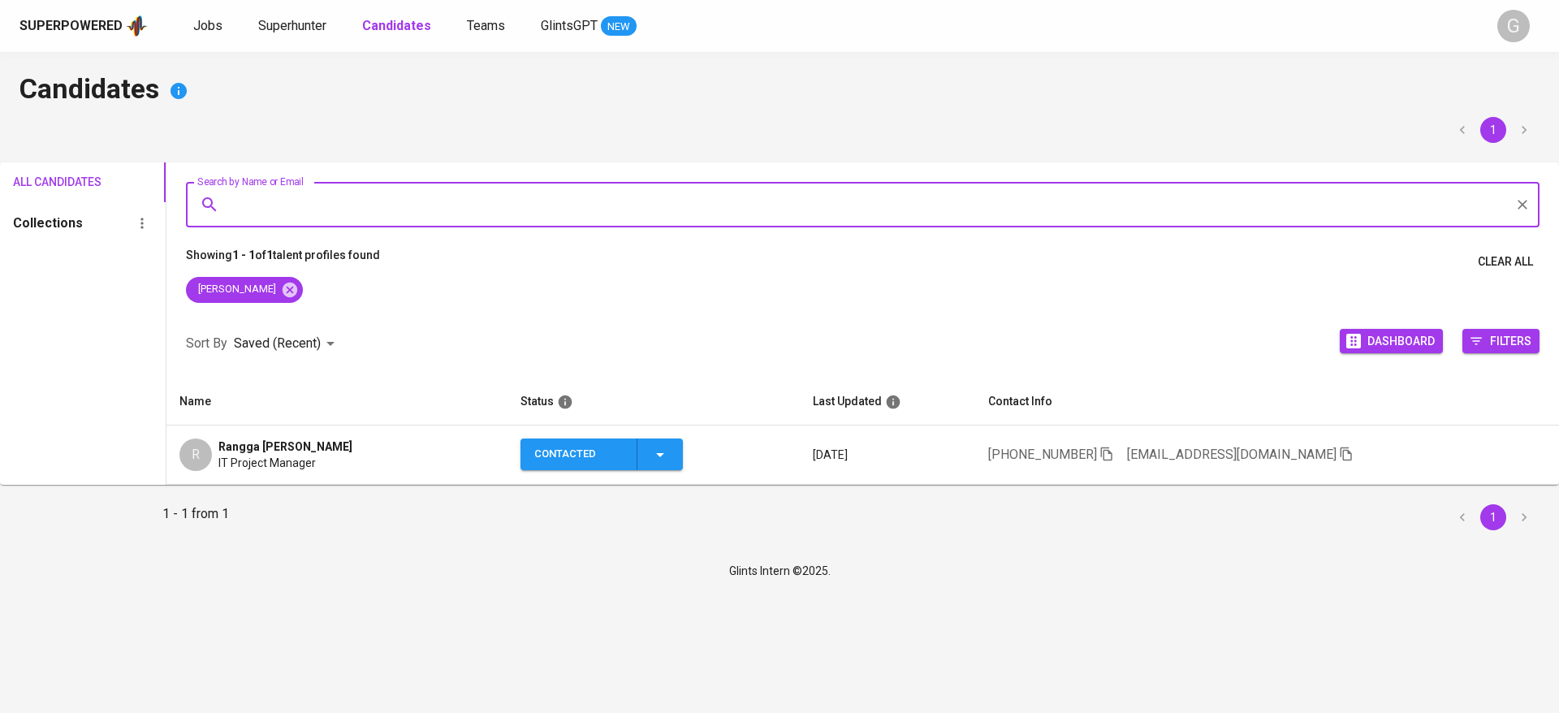
click at [1351, 449] on icon "button" at bounding box center [1345, 454] width 11 height 14
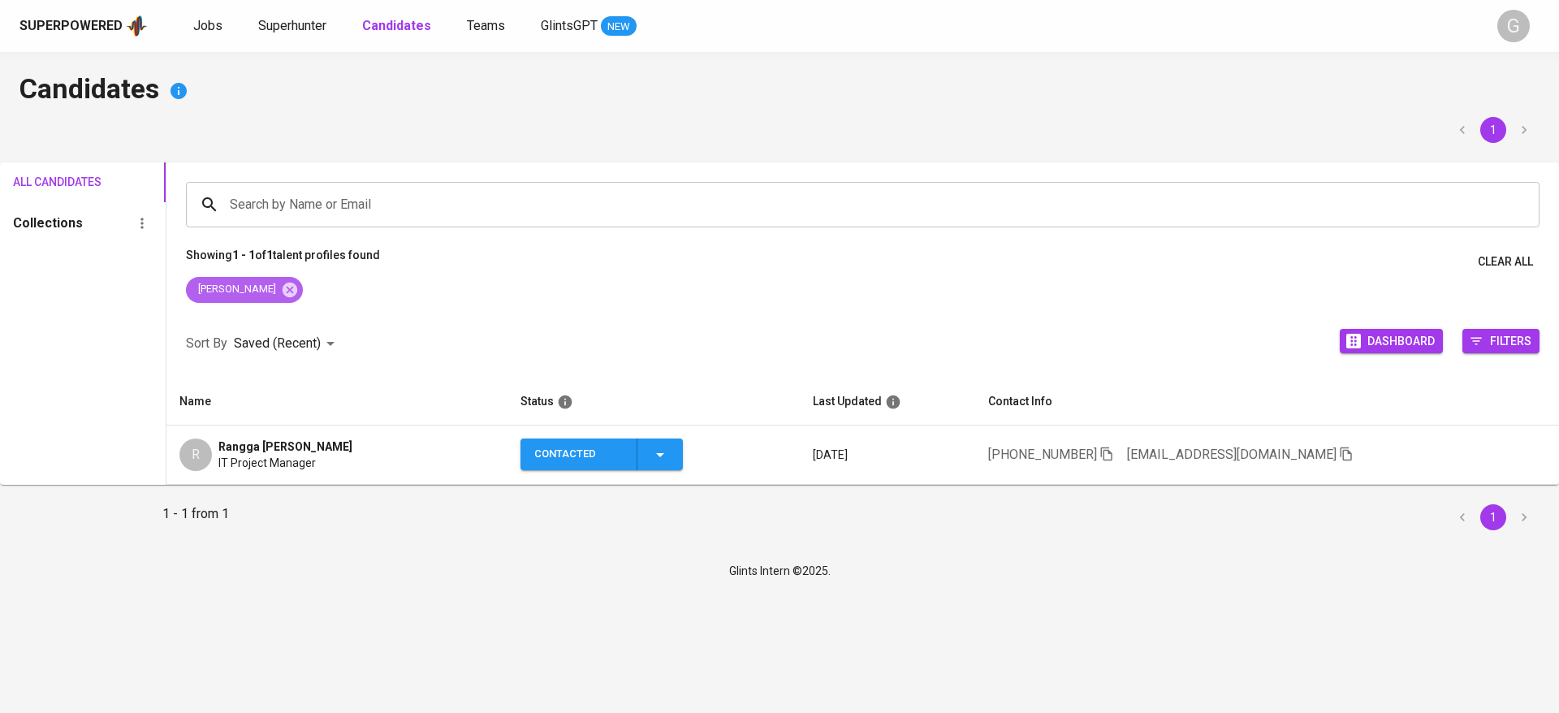
click at [296, 299] on div "Rangga Octavian" at bounding box center [244, 290] width 117 height 26
click at [296, 289] on icon at bounding box center [290, 289] width 15 height 15
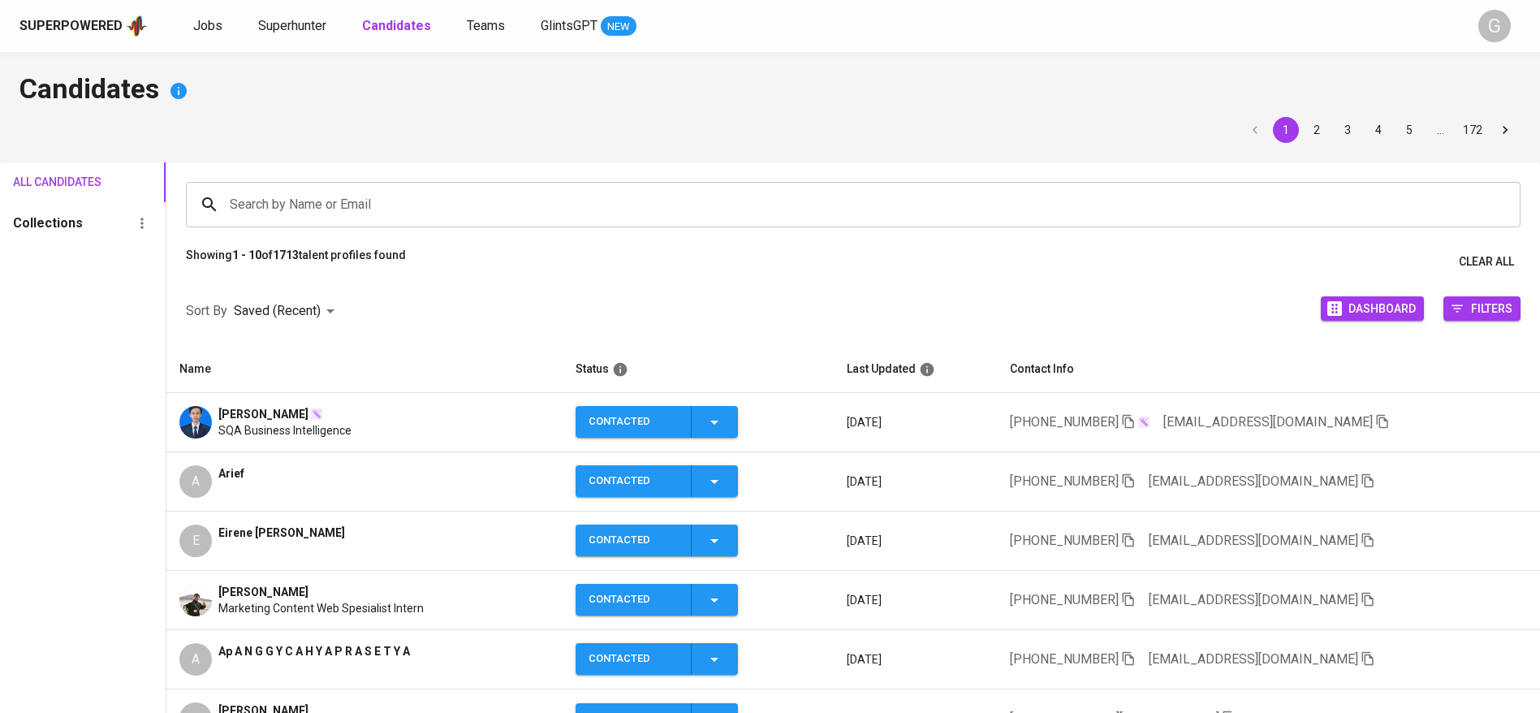
click at [347, 187] on div "Search by Name or Email" at bounding box center [853, 204] width 1335 height 45
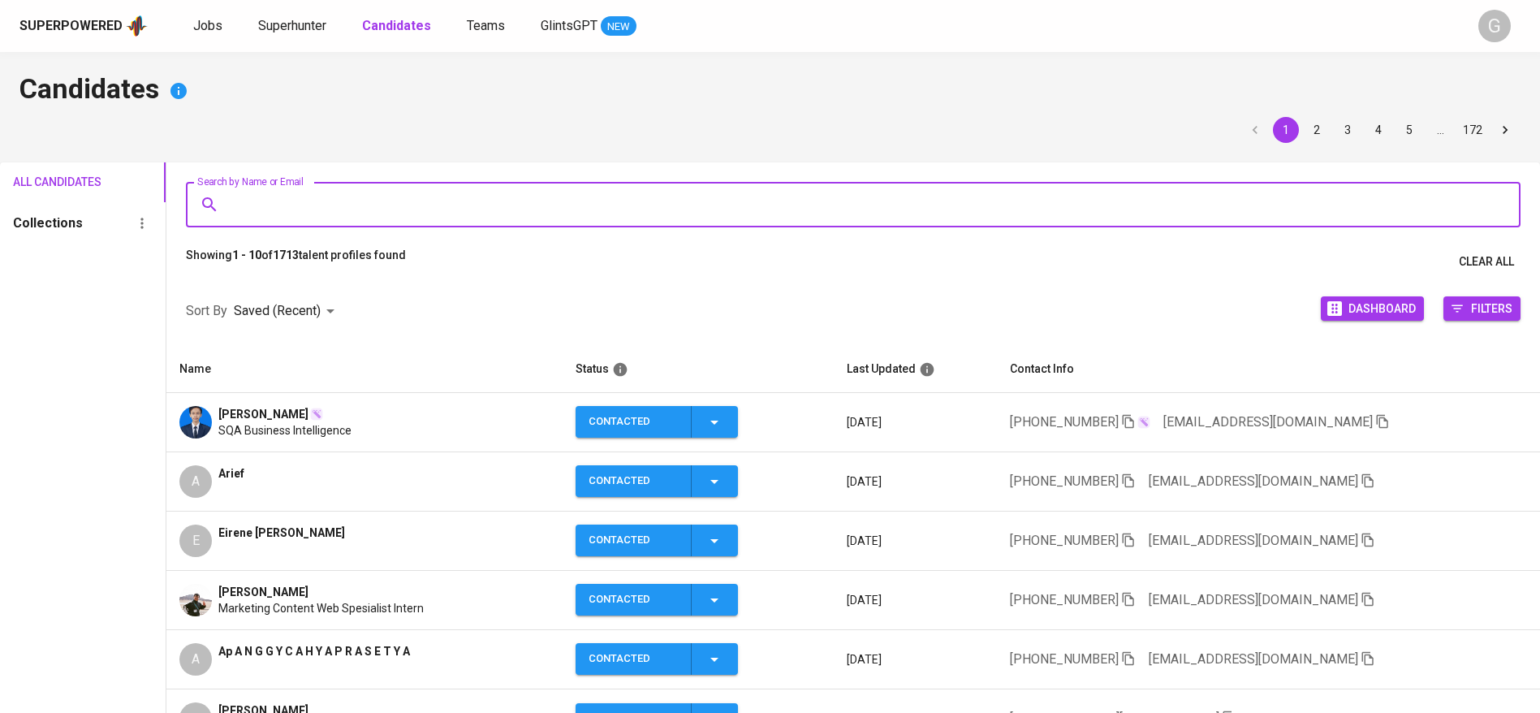
paste input "Furqon Anwar"
type input "Furqon Anwar"
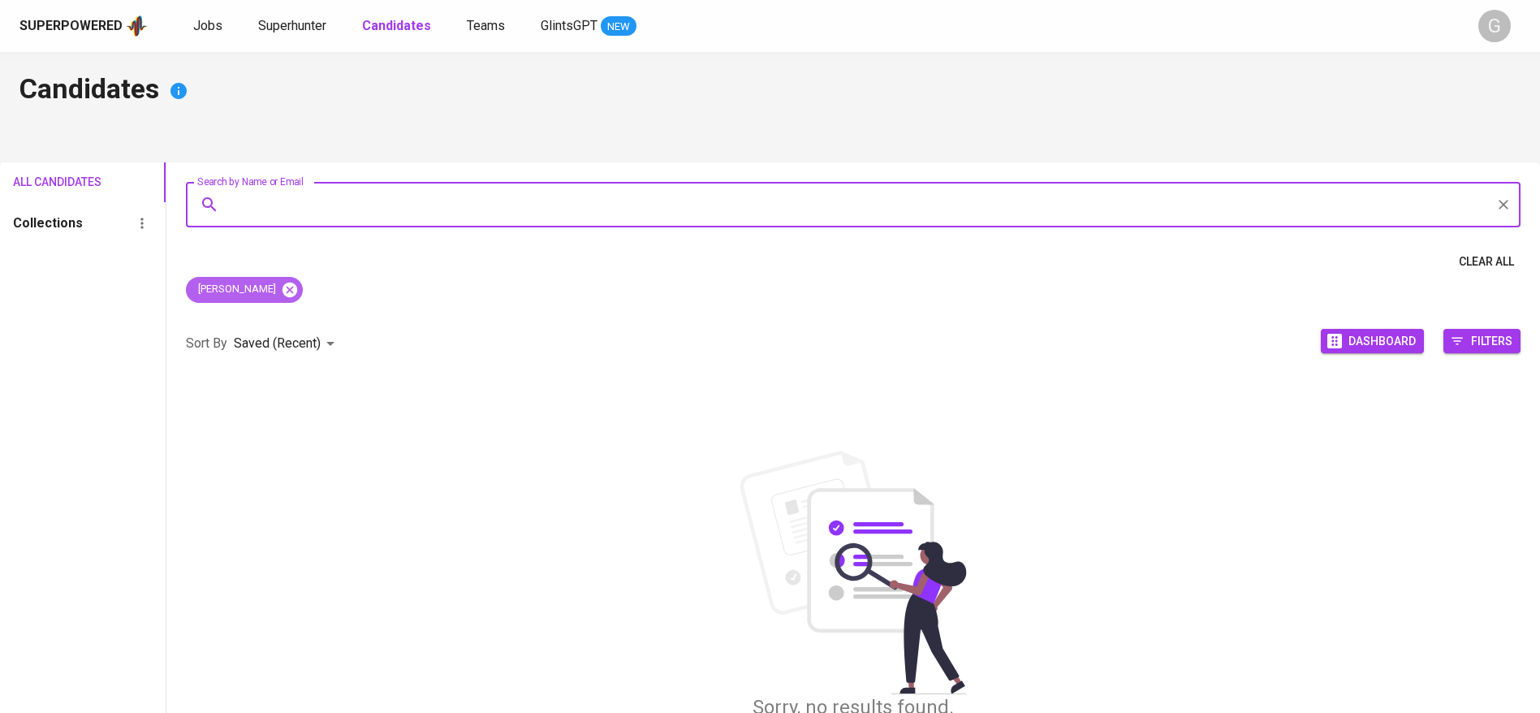
click at [283, 287] on icon at bounding box center [290, 289] width 15 height 15
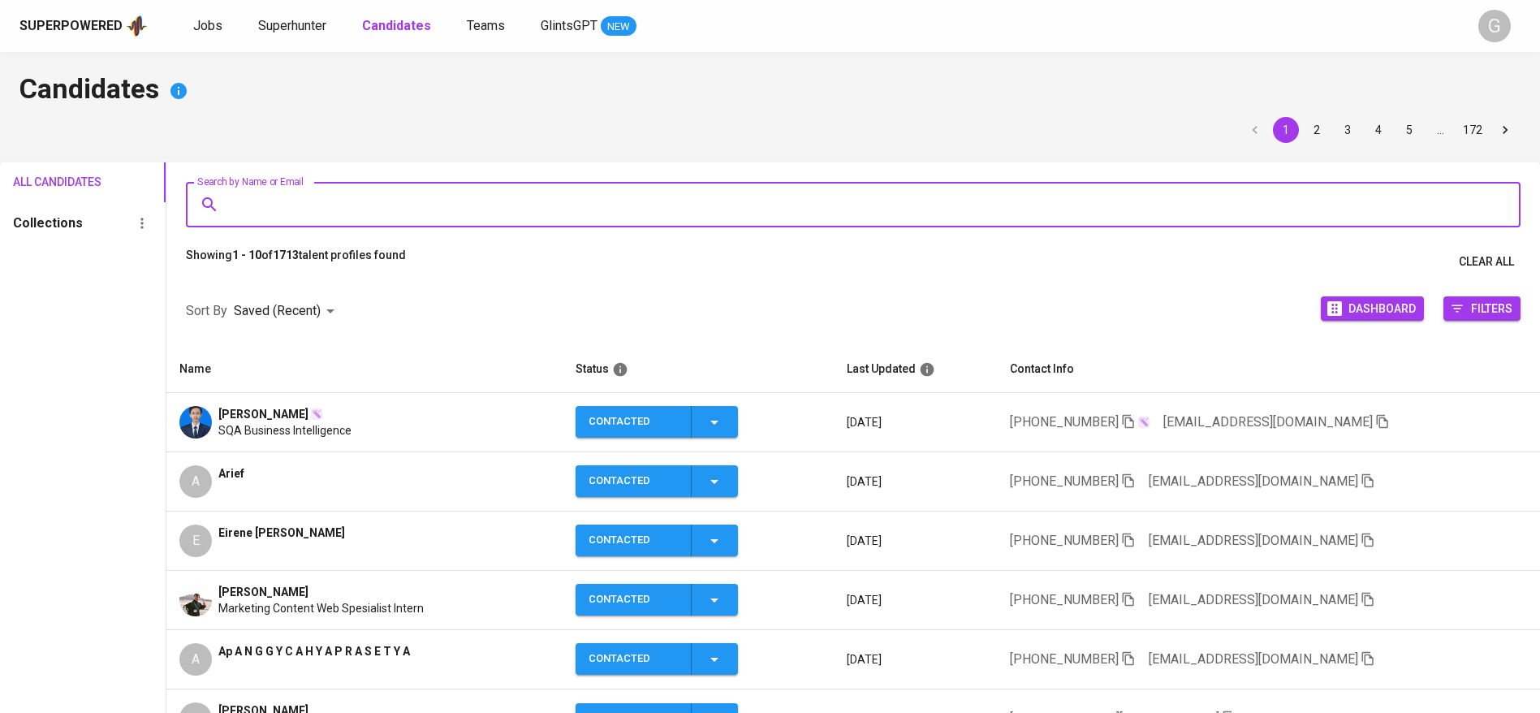
click at [309, 204] on input "Search by Name or Email" at bounding box center [857, 204] width 1263 height 31
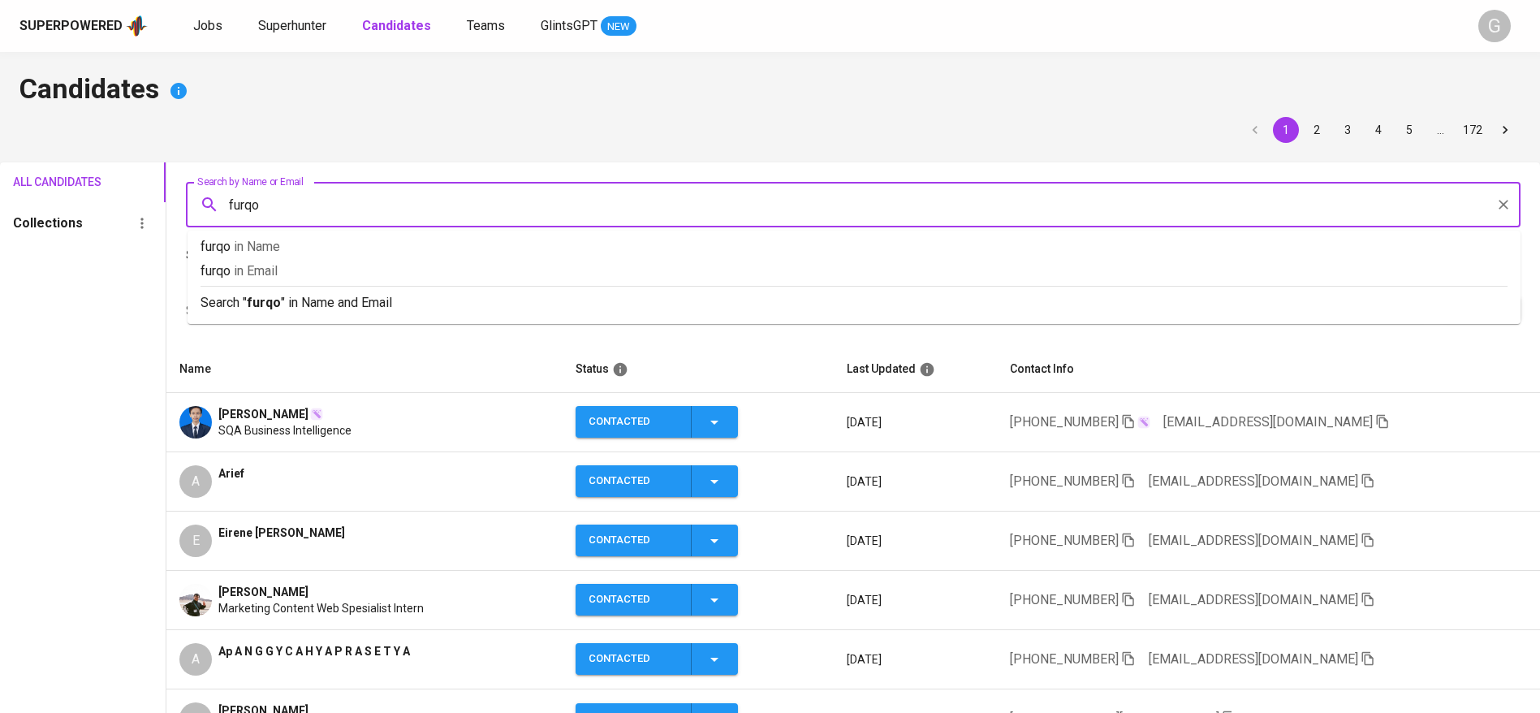
type input "furqon"
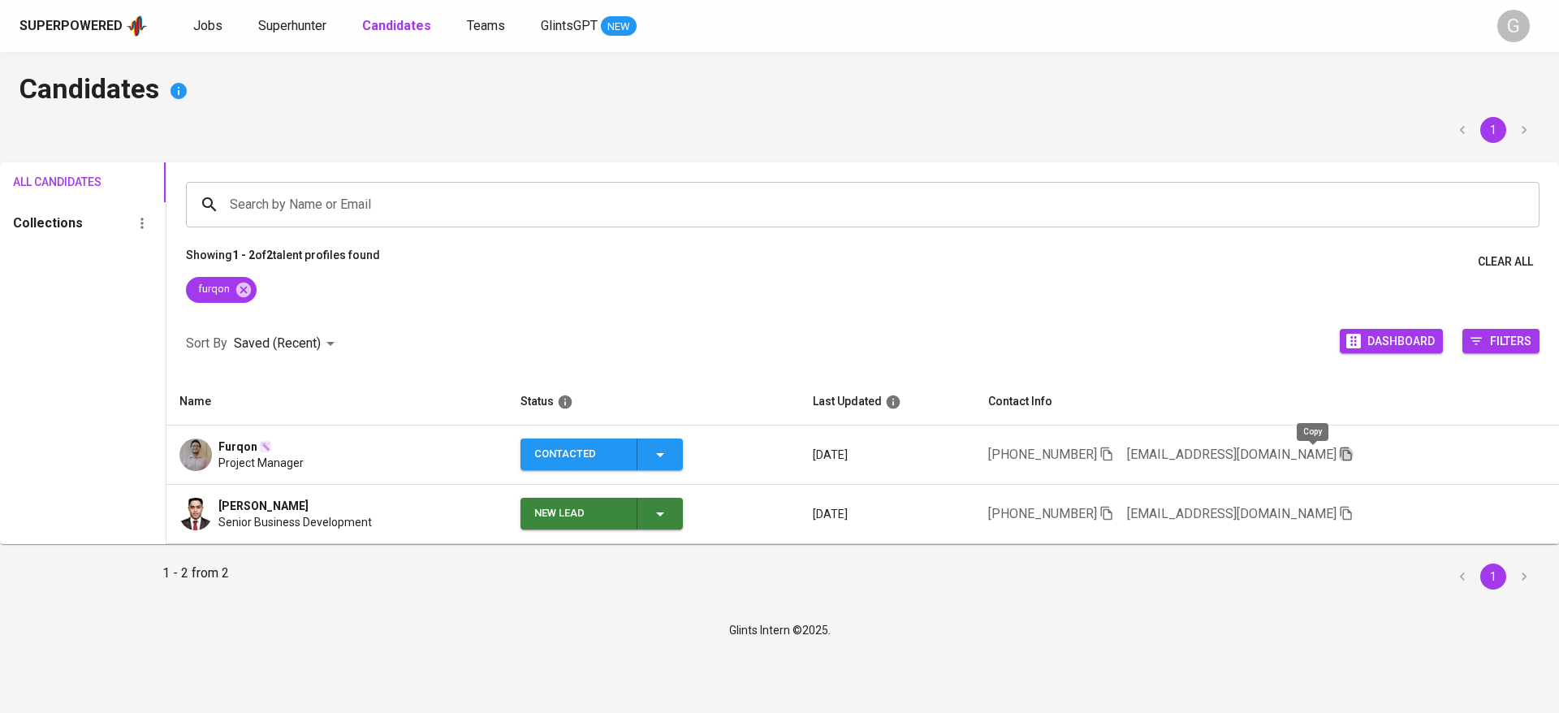
click at [1339, 449] on icon "button" at bounding box center [1346, 454] width 15 height 15
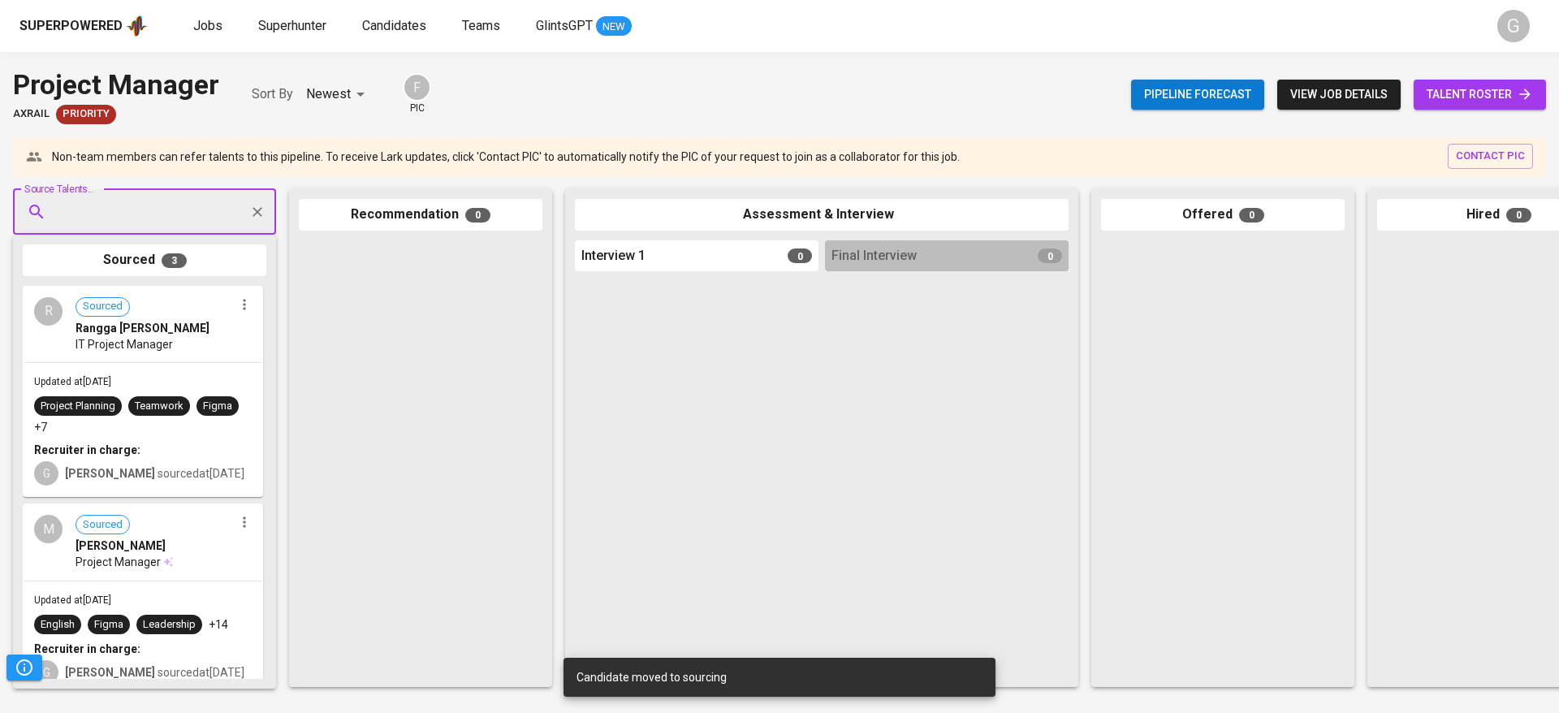
paste input "[EMAIL_ADDRESS][DOMAIN_NAME]"
type input "[EMAIL_ADDRESS][DOMAIN_NAME]"
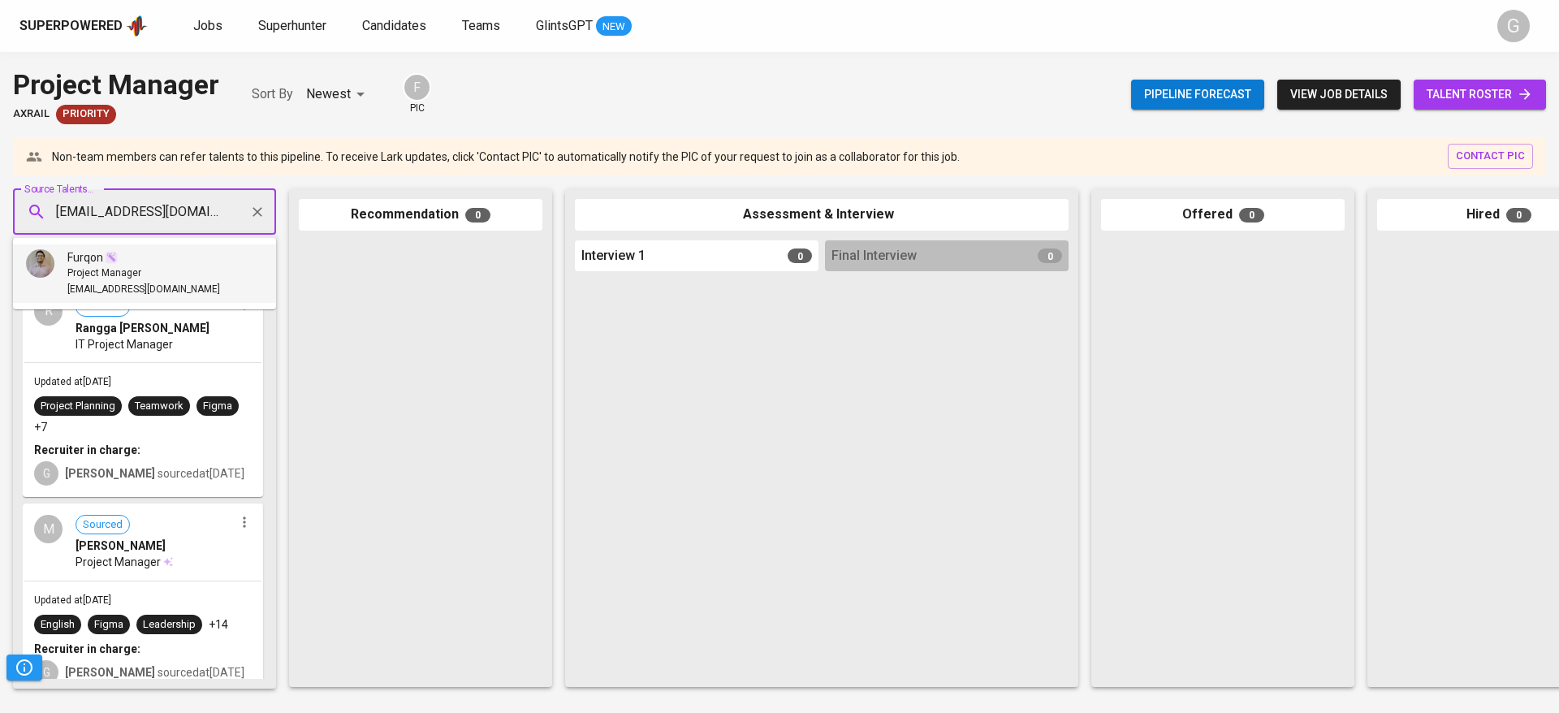
click at [147, 276] on div "Project Manager" at bounding box center [143, 273] width 153 height 16
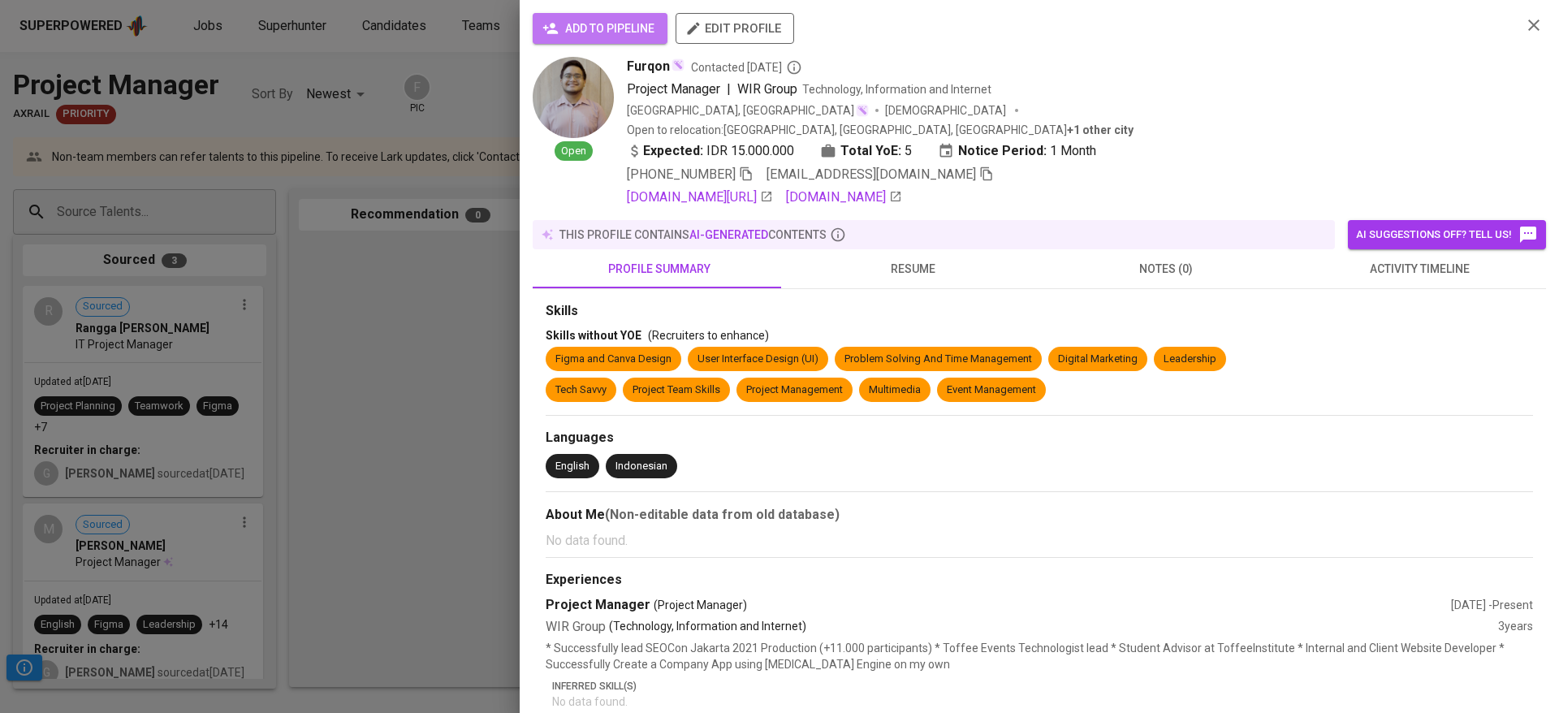
click at [614, 28] on span "add to pipeline" at bounding box center [600, 29] width 109 height 20
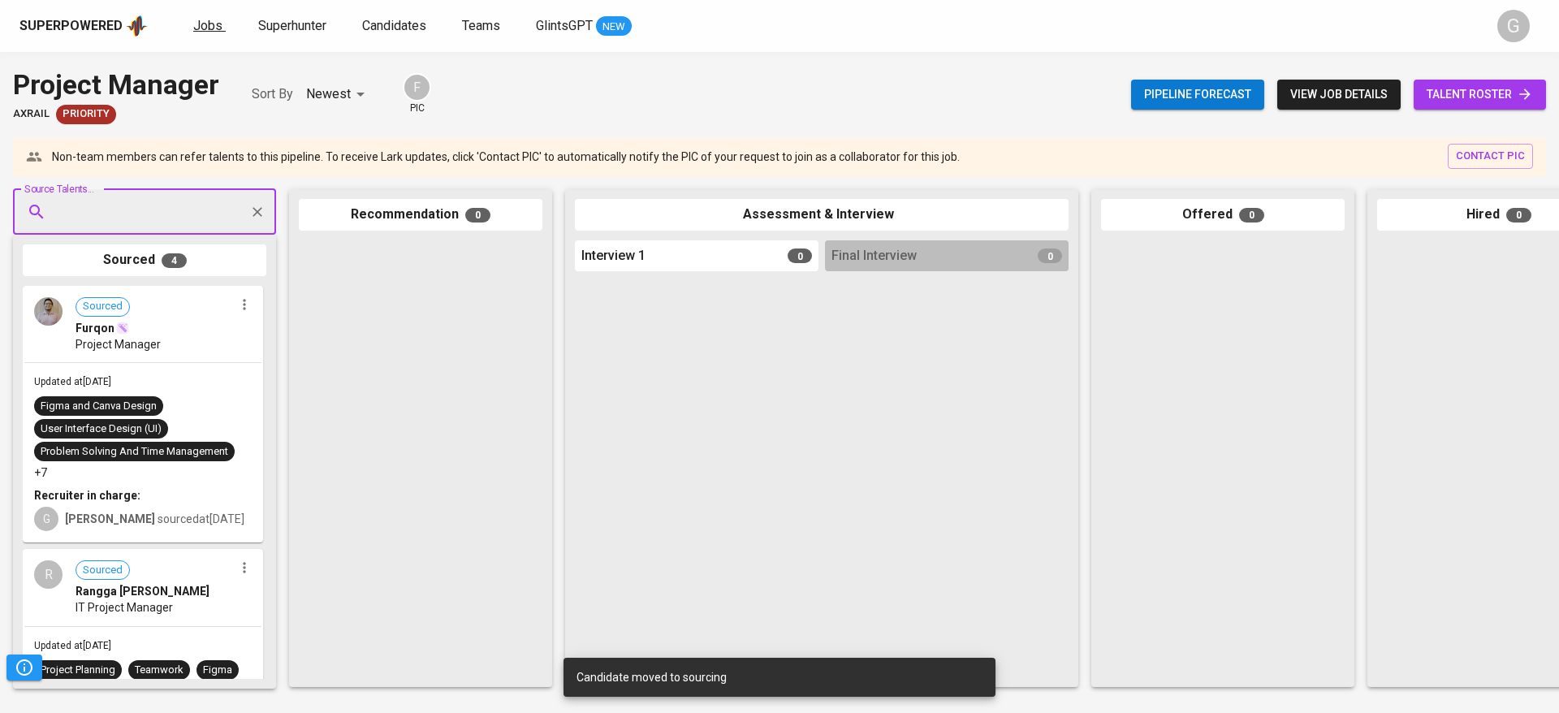
click at [198, 21] on span "Jobs" at bounding box center [207, 25] width 29 height 15
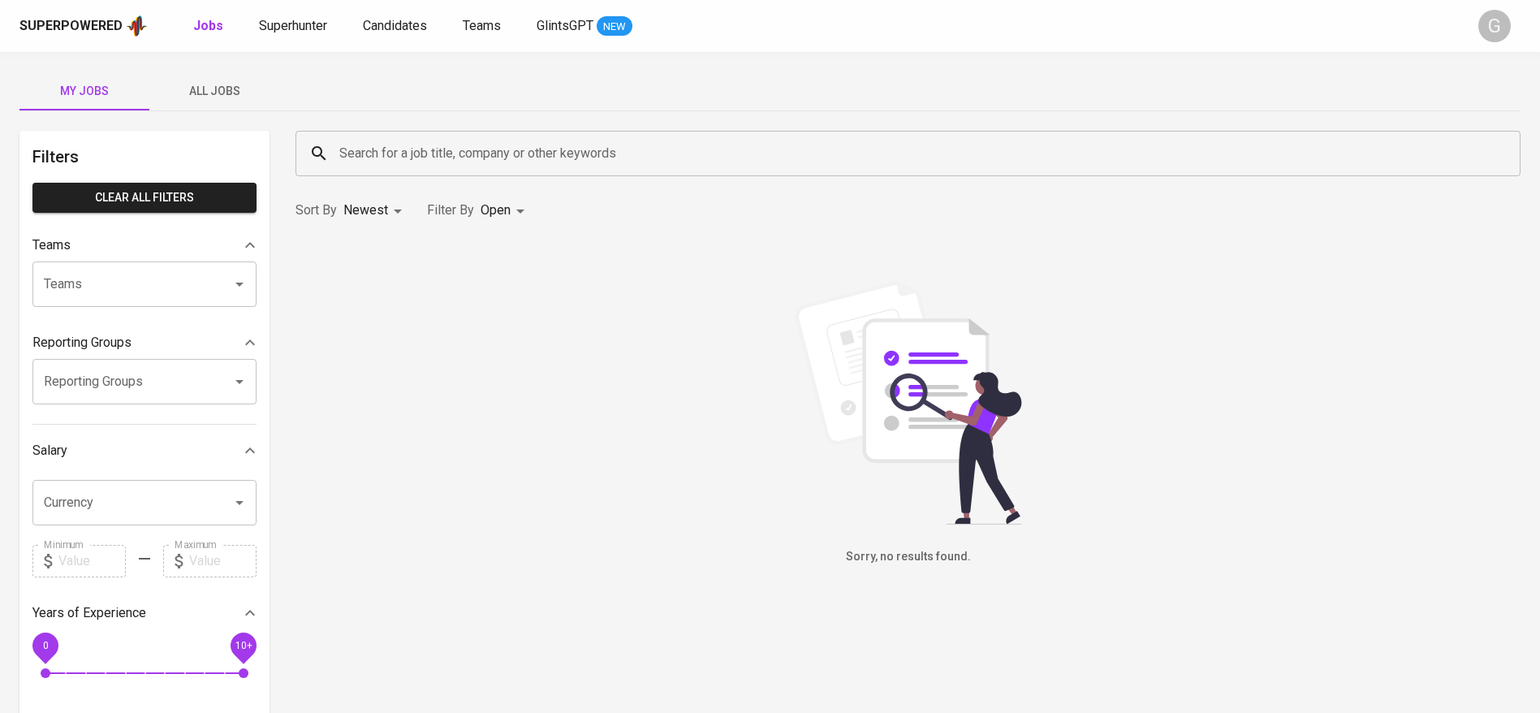
click at [176, 92] on span "All Jobs" at bounding box center [214, 91] width 110 height 20
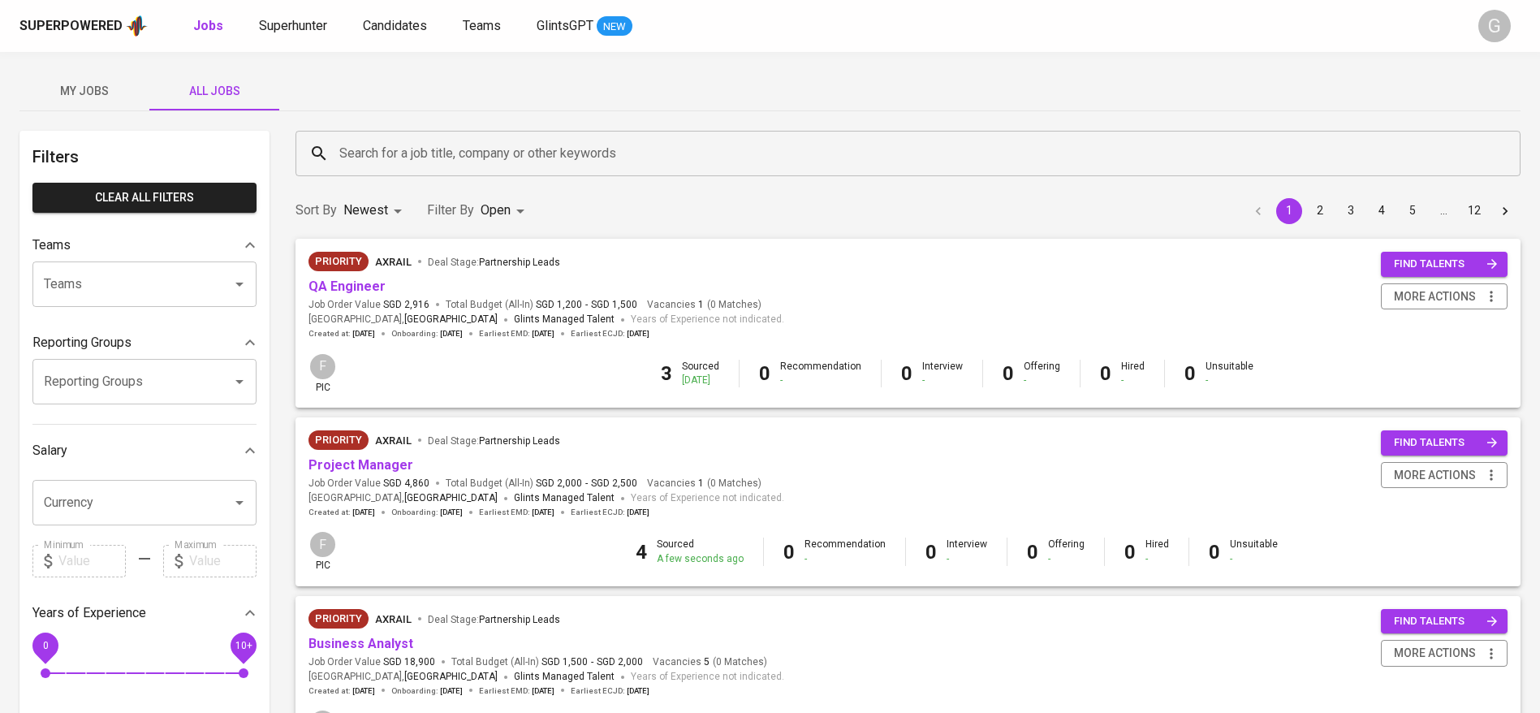
click at [455, 175] on div "Search for a job title, company or other keywords" at bounding box center [908, 153] width 1225 height 45
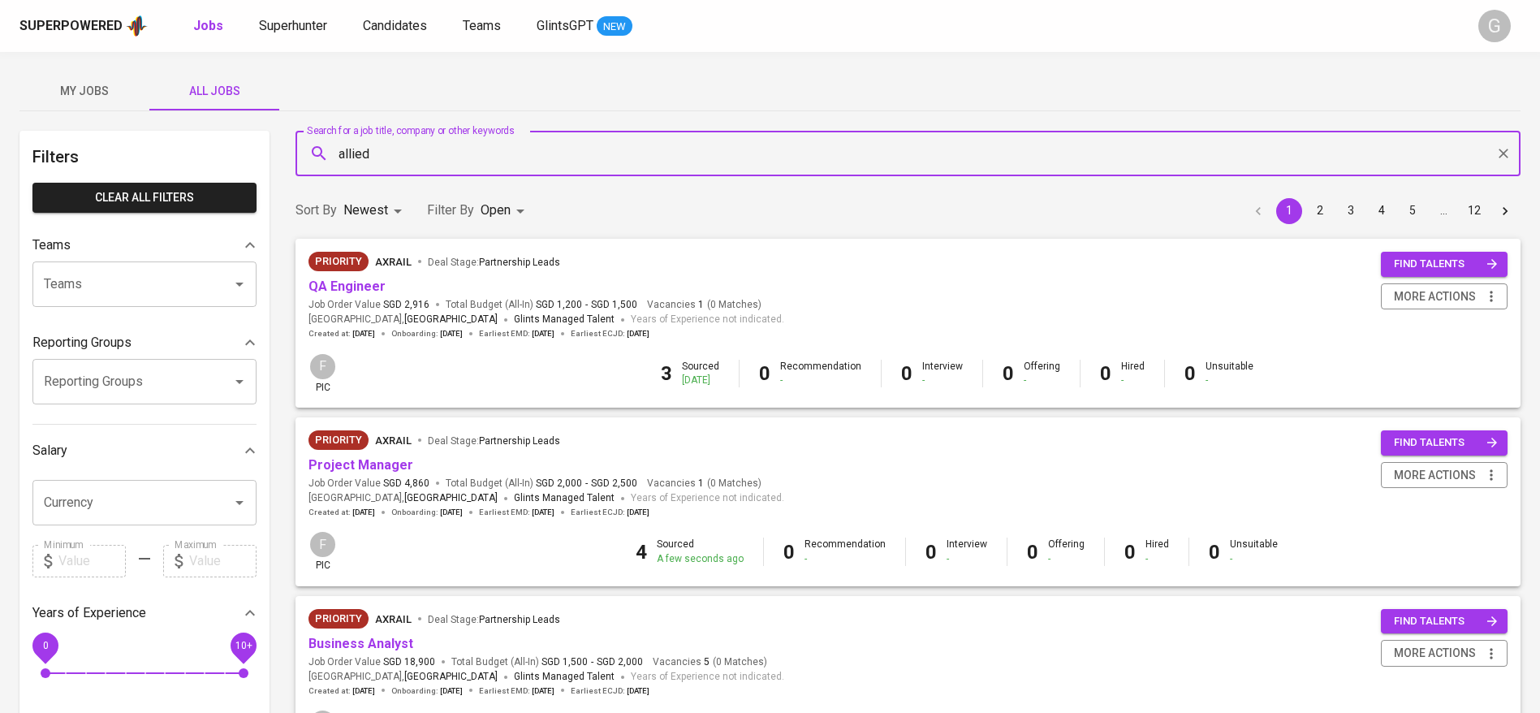
type input "allied"
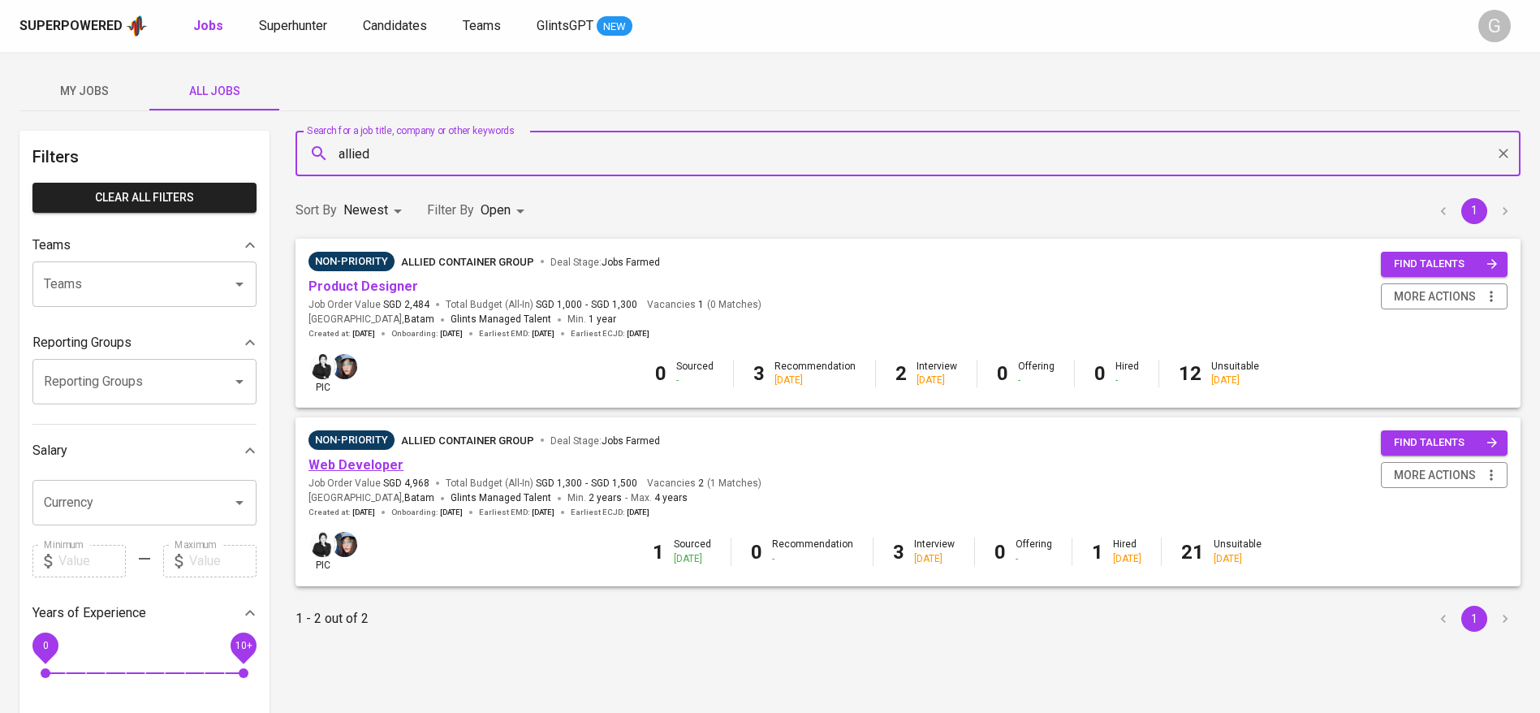
click at [335, 466] on link "Web Developer" at bounding box center [356, 464] width 95 height 15
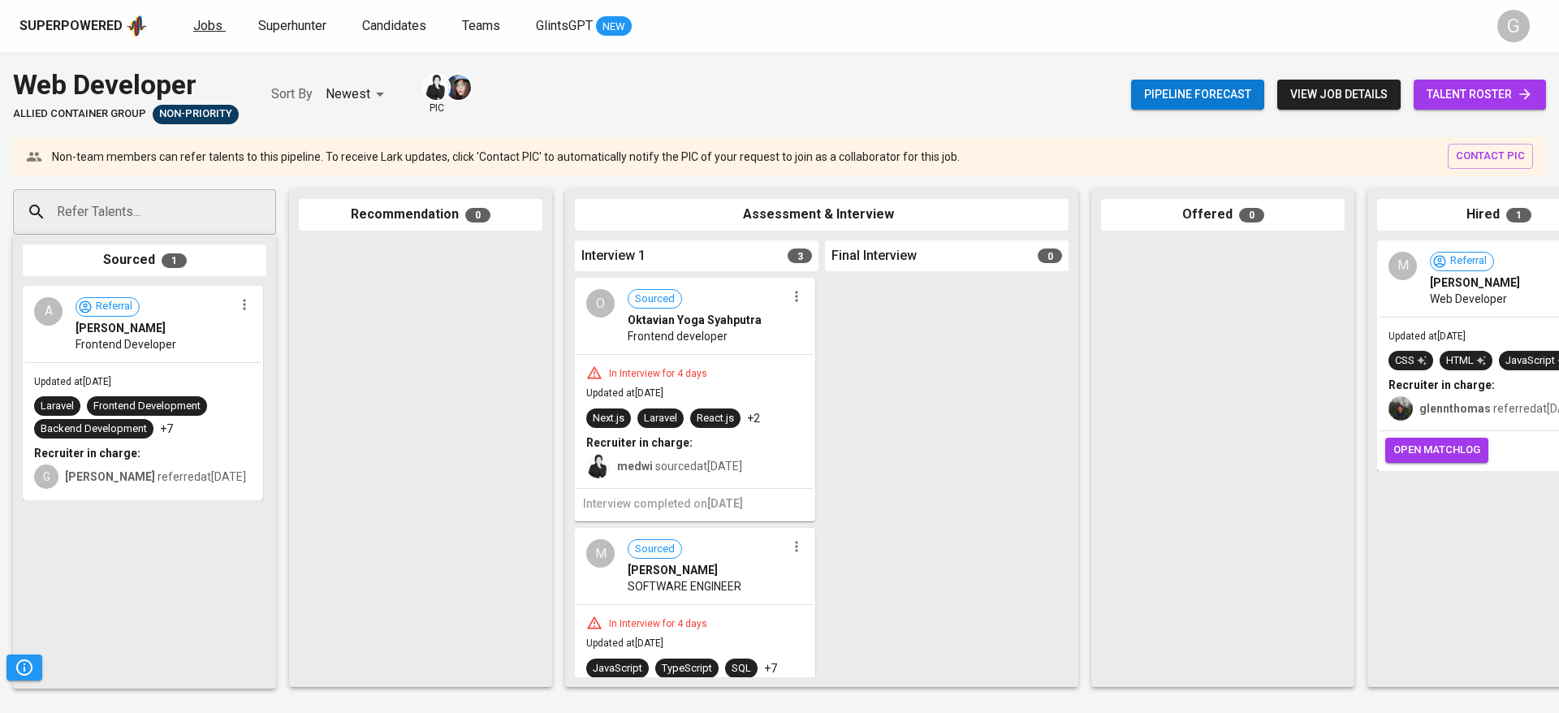
click at [213, 27] on span "Jobs" at bounding box center [207, 25] width 29 height 15
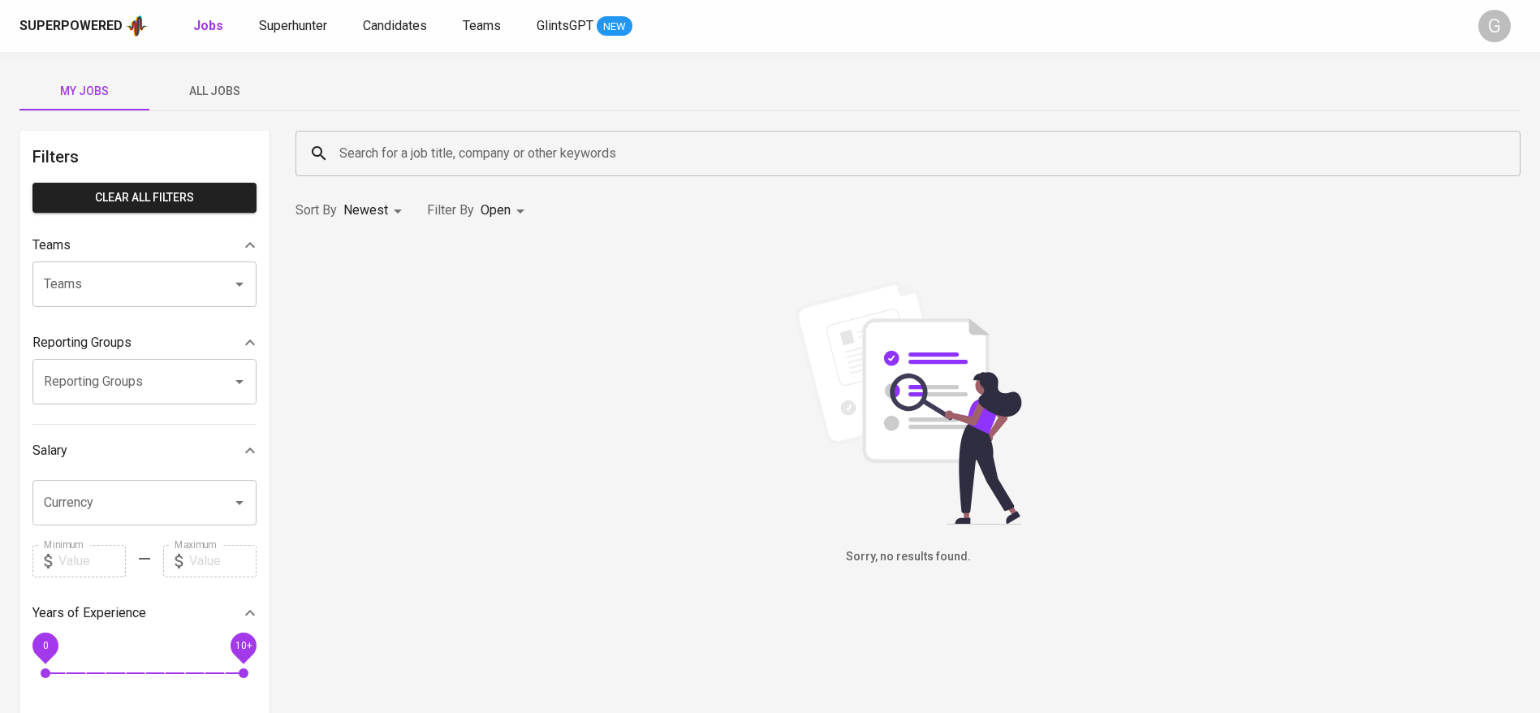
click at [232, 93] on span "All Jobs" at bounding box center [214, 91] width 110 height 20
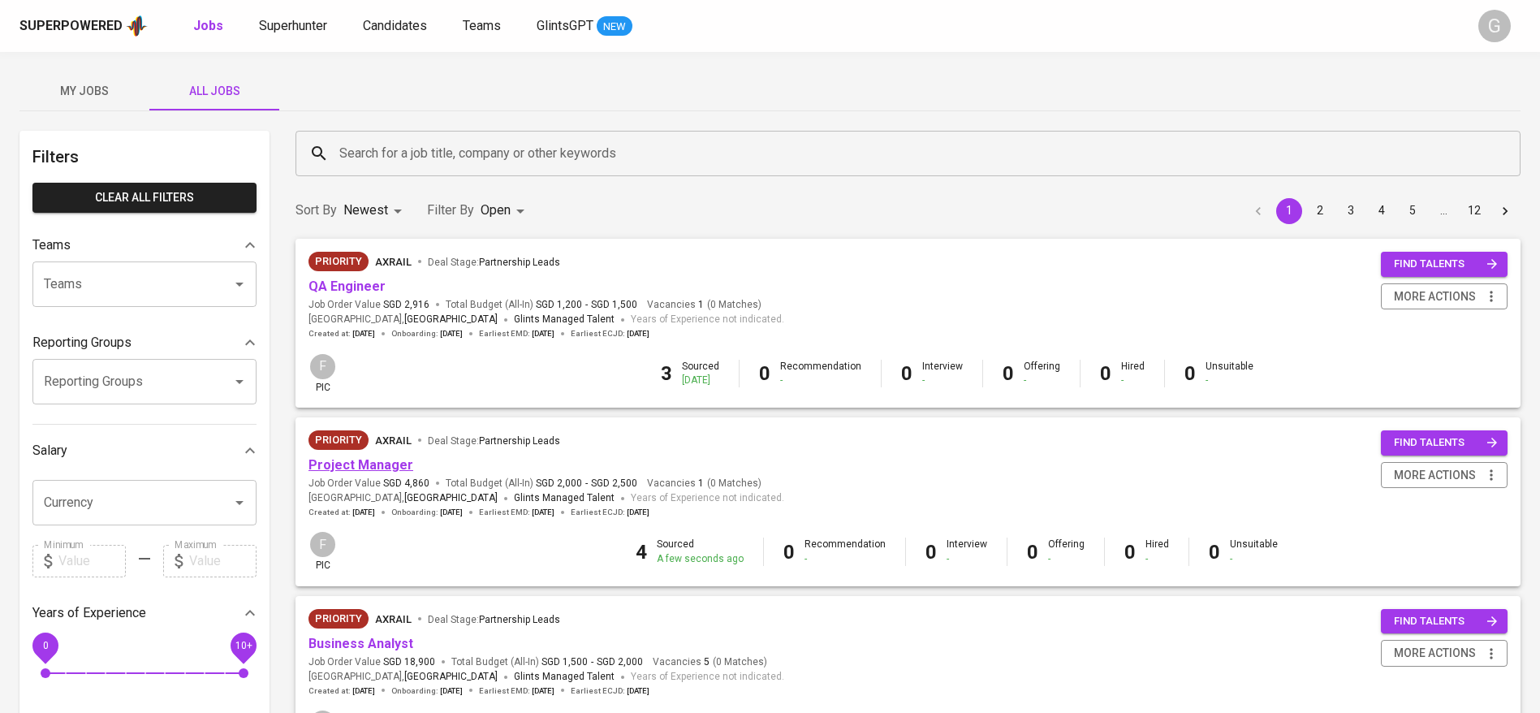
click at [390, 466] on link "Project Manager" at bounding box center [361, 464] width 105 height 15
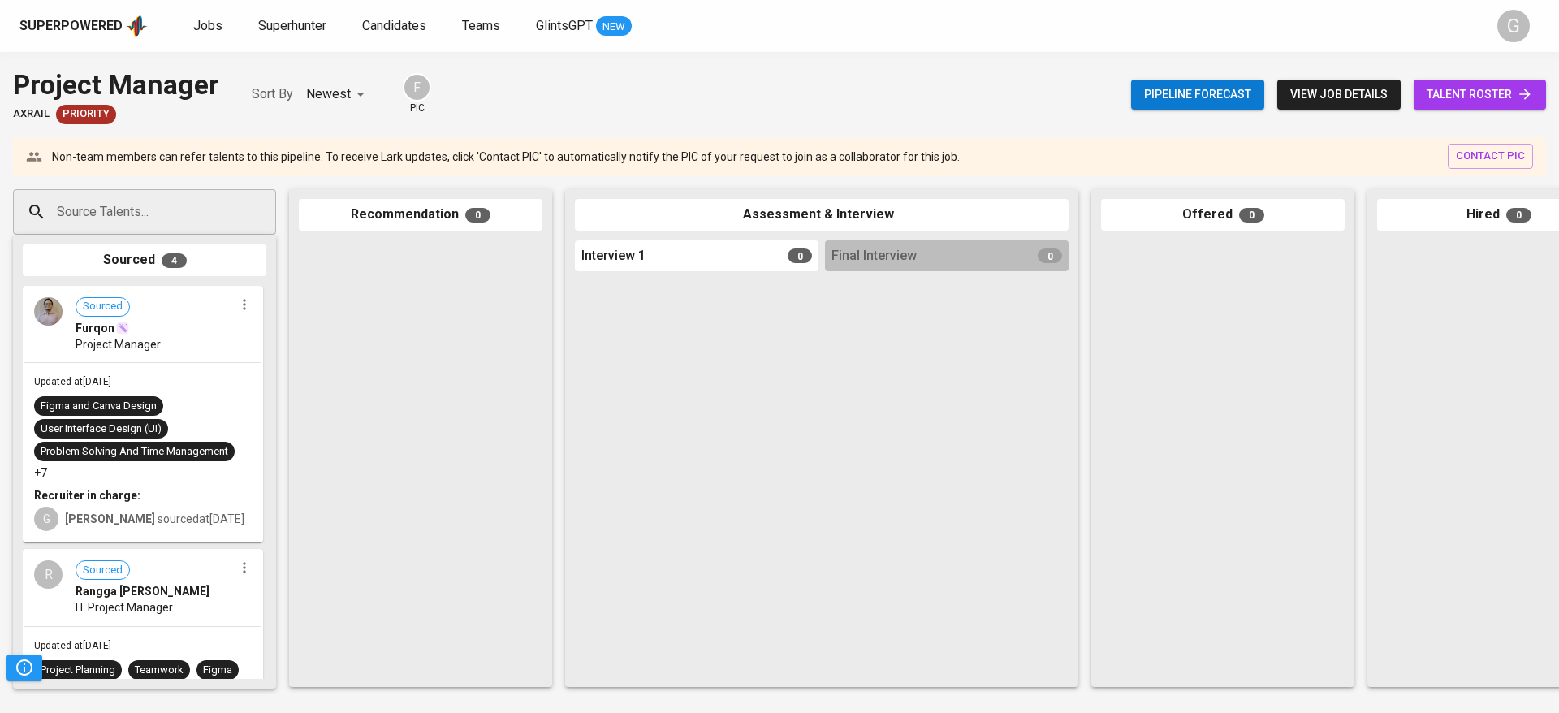
click at [236, 309] on icon "button" at bounding box center [244, 304] width 16 height 16
click at [272, 353] on li "Undo Sourced" at bounding box center [300, 358] width 146 height 24
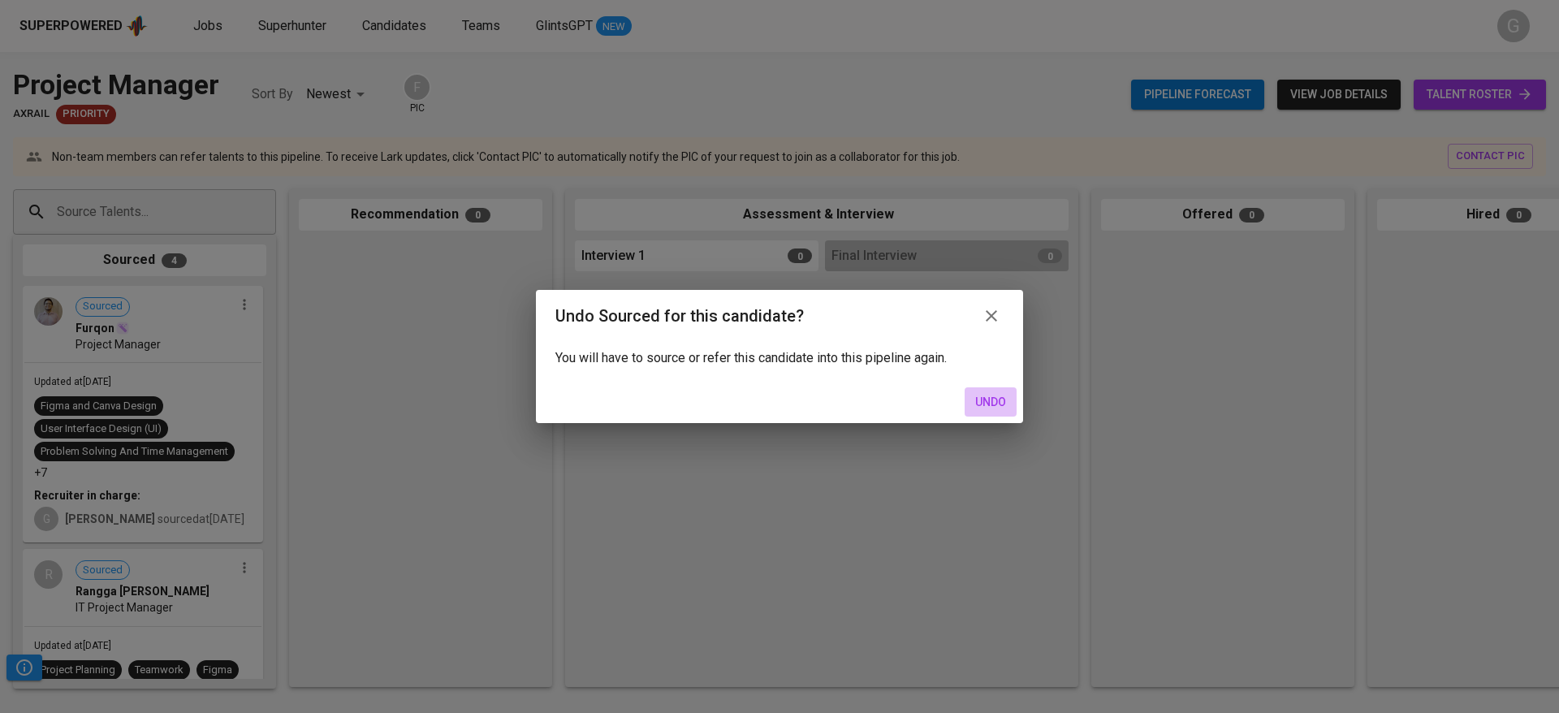
click at [986, 398] on span "Undo" at bounding box center [990, 402] width 39 height 20
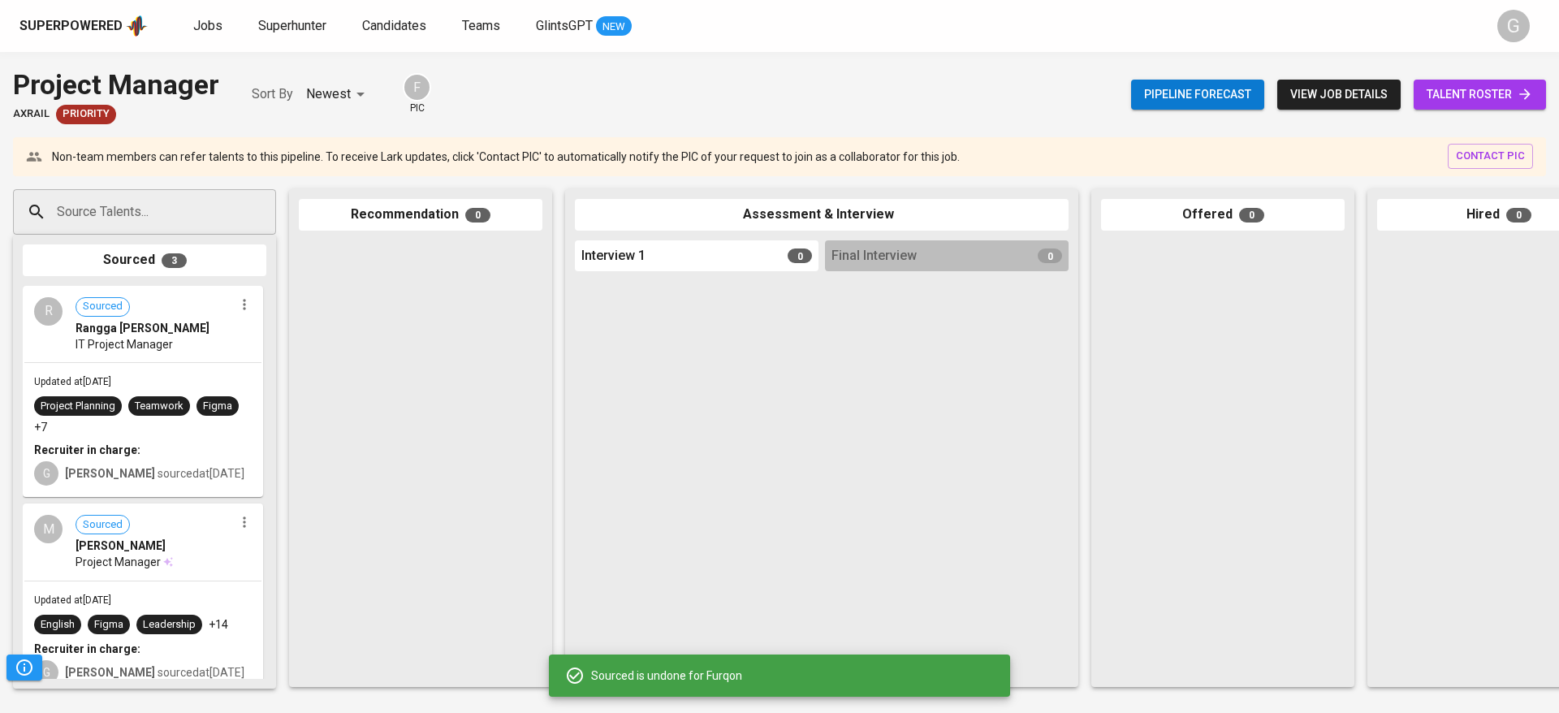
click at [242, 299] on icon "button" at bounding box center [244, 304] width 16 height 16
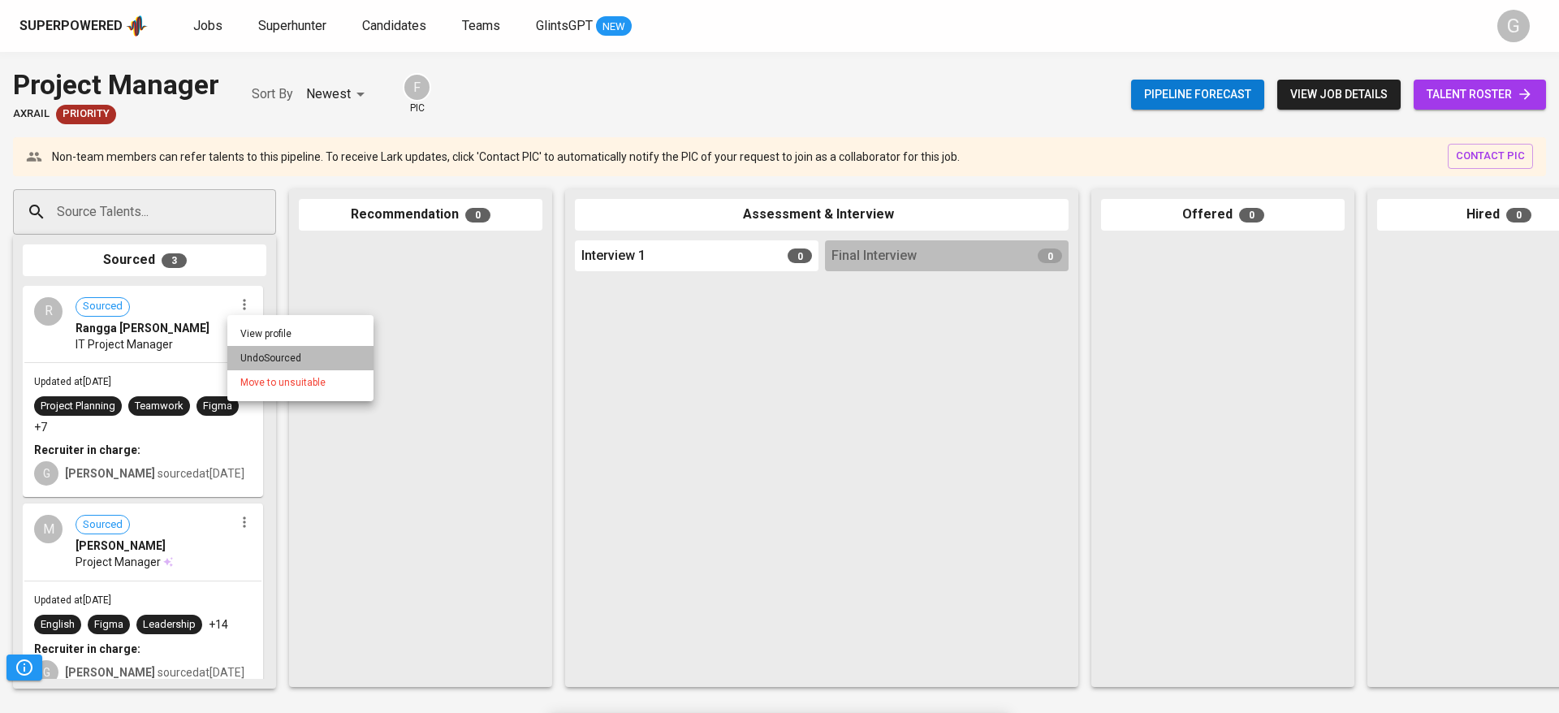
click at [321, 360] on li "Undo Sourced" at bounding box center [300, 358] width 146 height 24
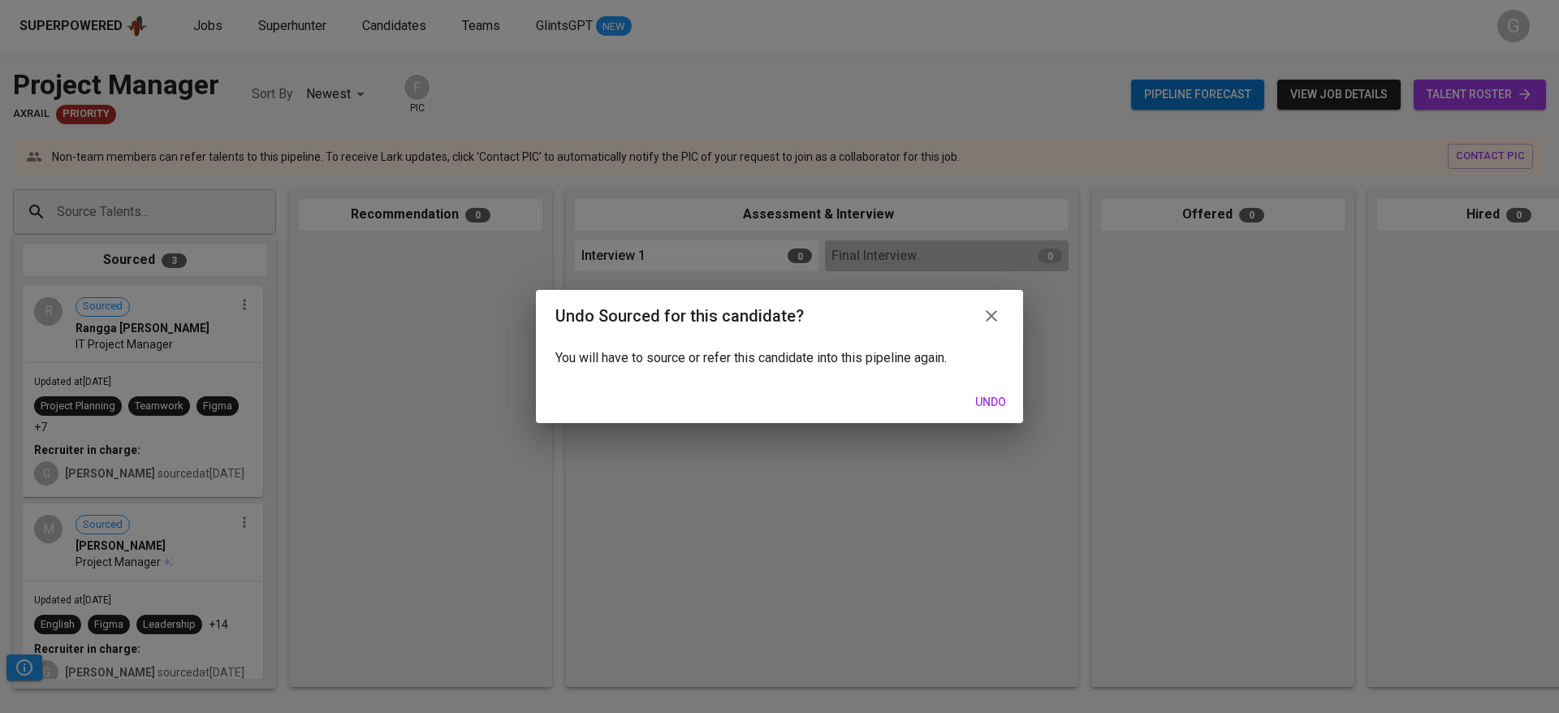
click at [984, 397] on span "Undo" at bounding box center [990, 402] width 39 height 20
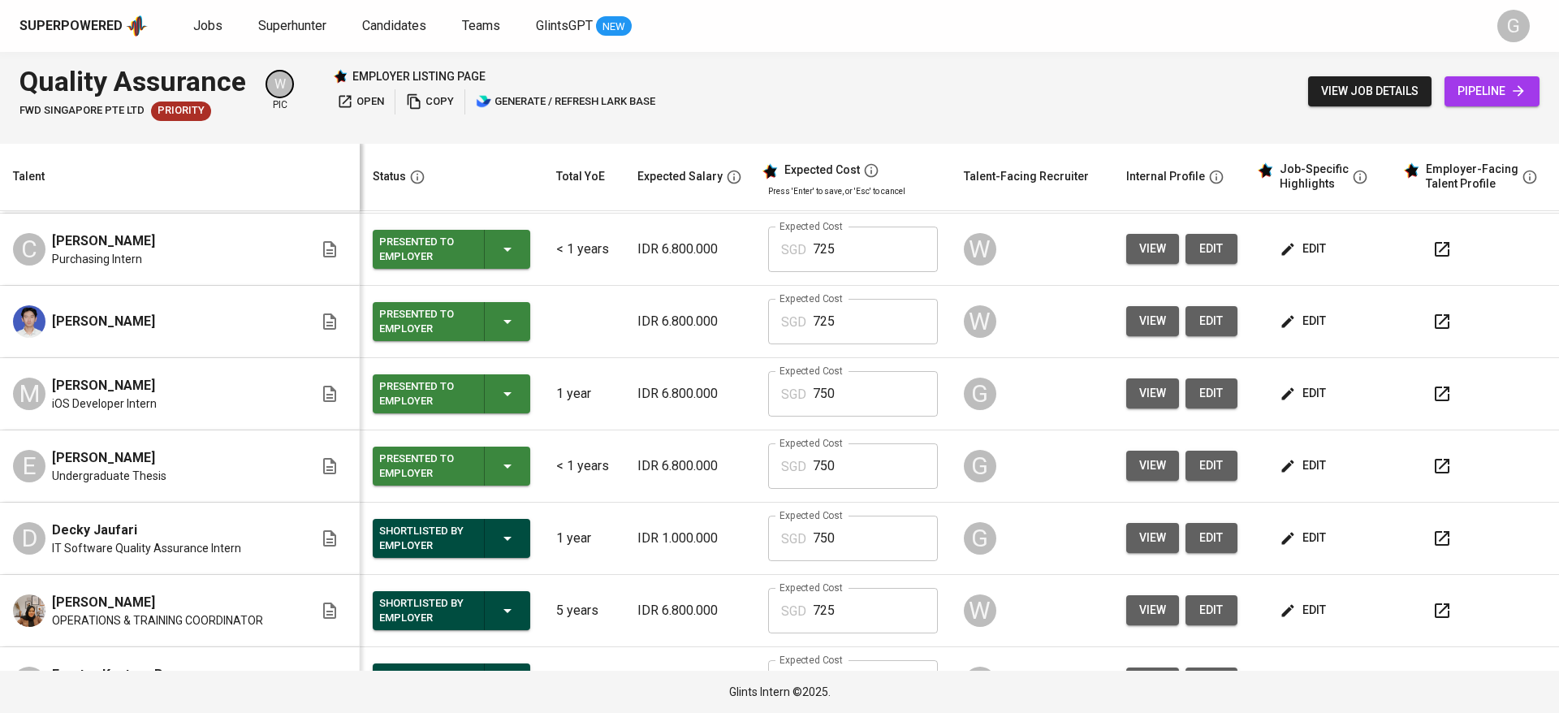
scroll to position [487, 0]
